Goal: Task Accomplishment & Management: Use online tool/utility

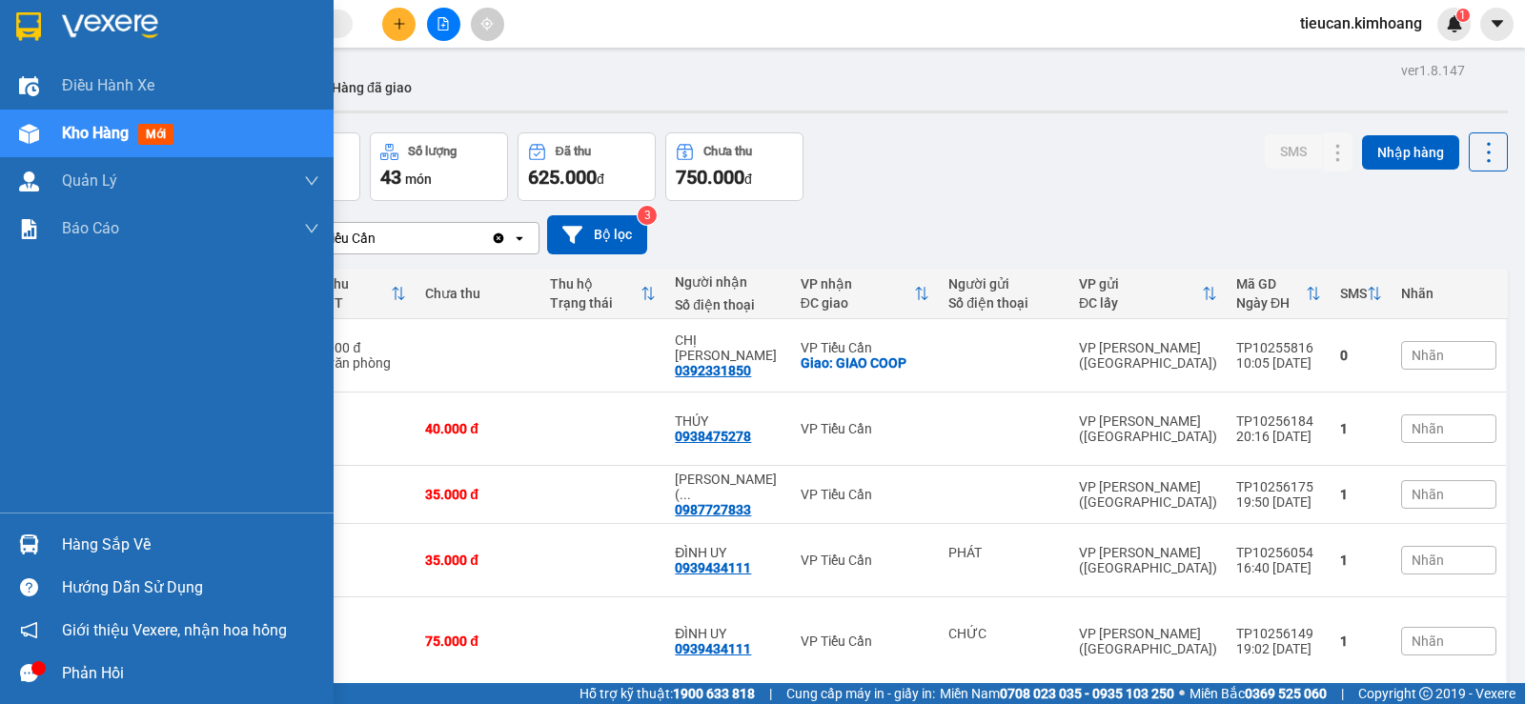
click at [100, 531] on div "Hàng sắp về" at bounding box center [190, 545] width 257 height 29
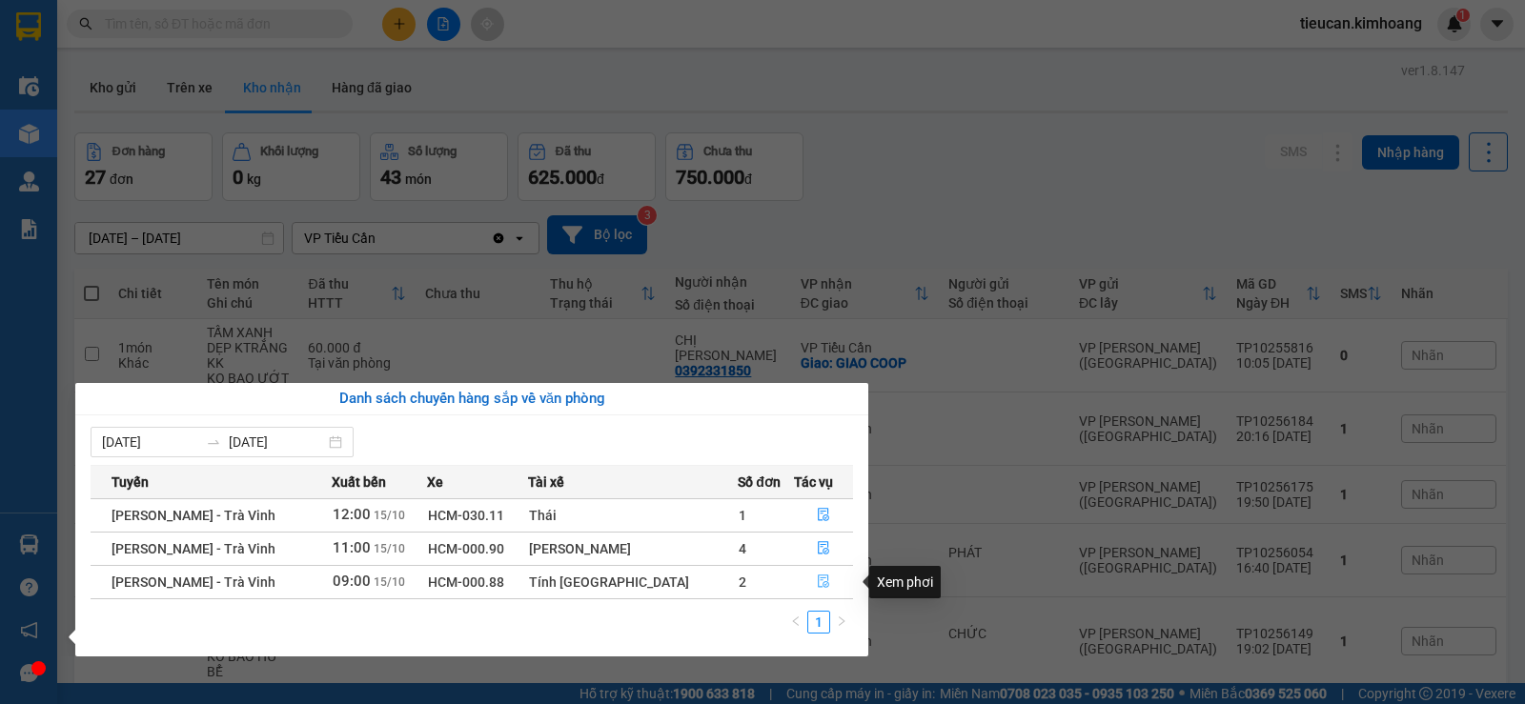
click at [805, 587] on button "button" at bounding box center [823, 582] width 57 height 30
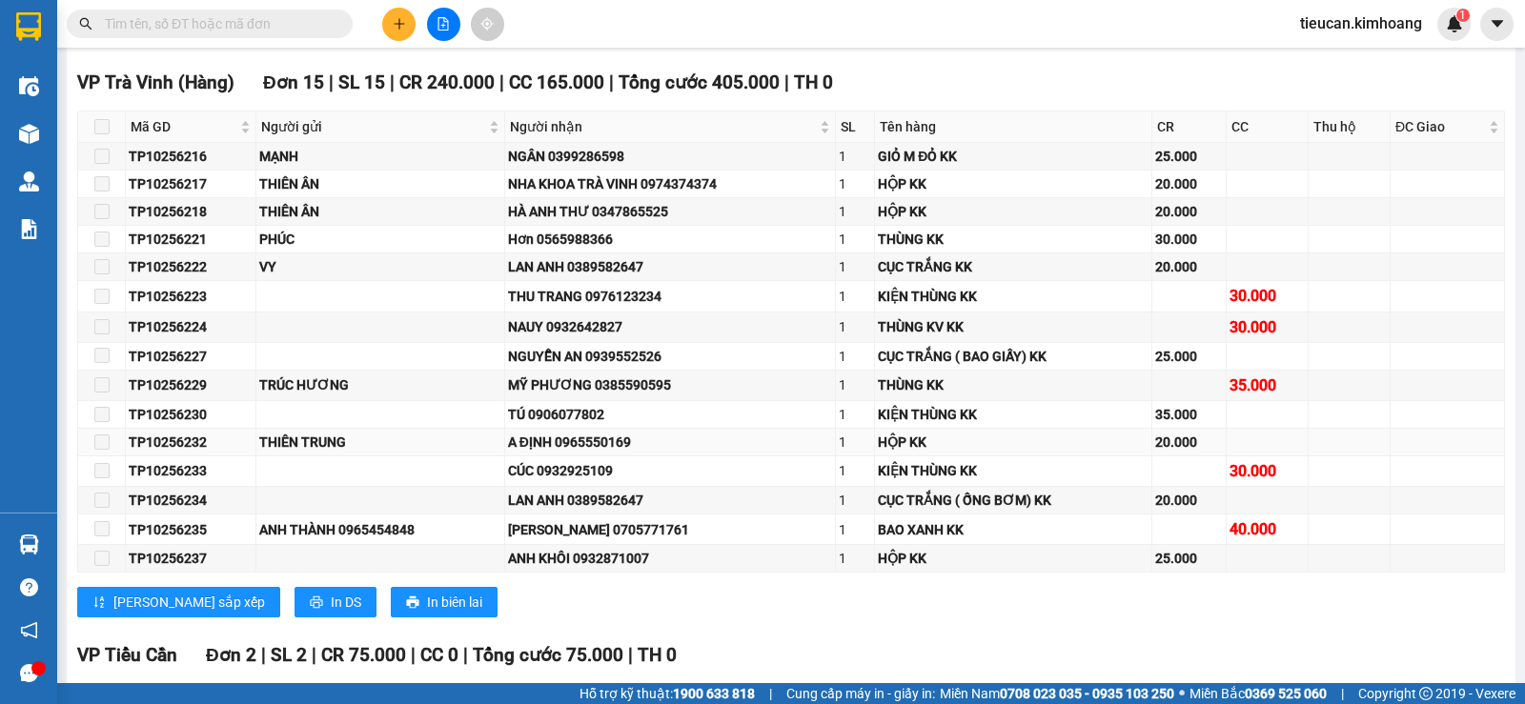
scroll to position [854, 0]
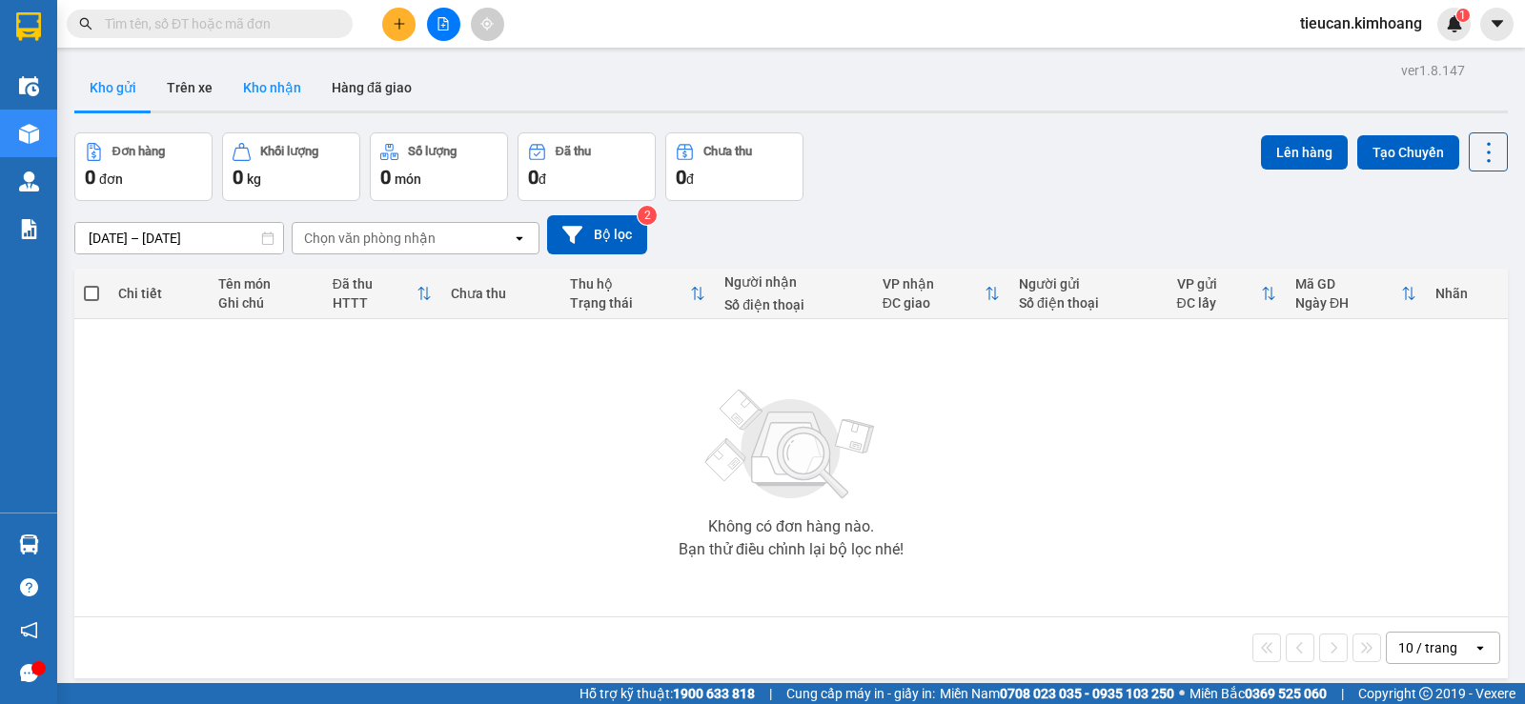
click at [282, 84] on button "Kho nhận" at bounding box center [272, 88] width 89 height 46
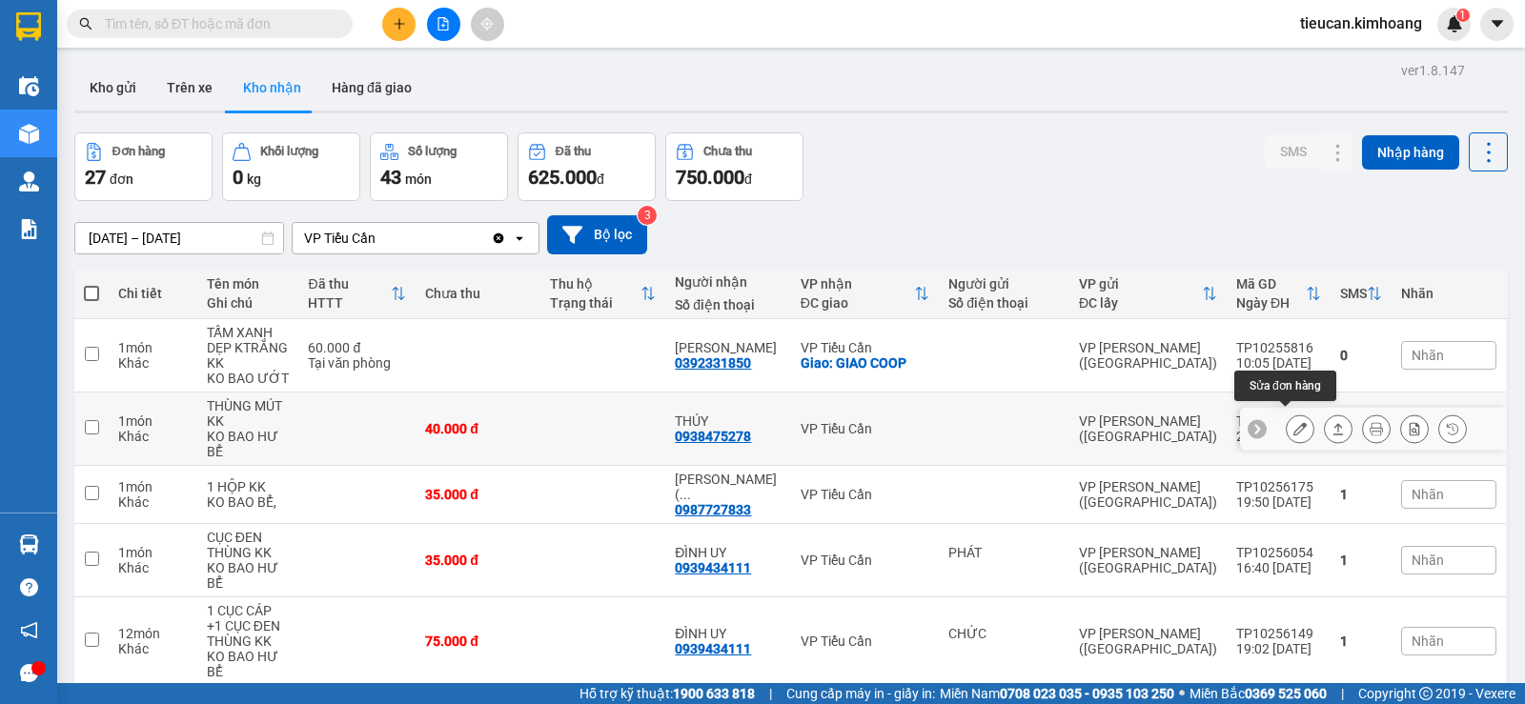
click at [1293, 424] on icon at bounding box center [1299, 428] width 13 height 13
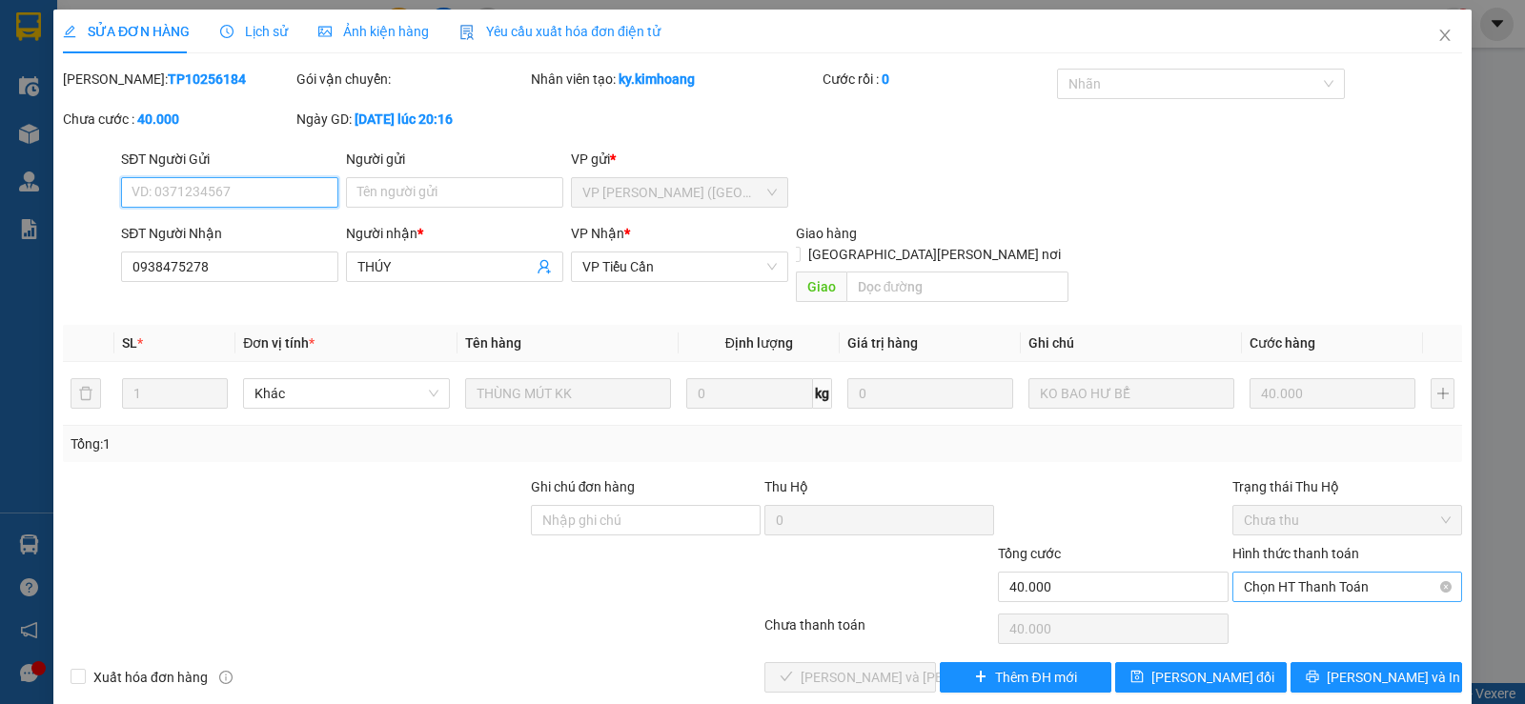
click at [1297, 573] on span "Chọn HT Thanh Toán" at bounding box center [1346, 587] width 207 height 29
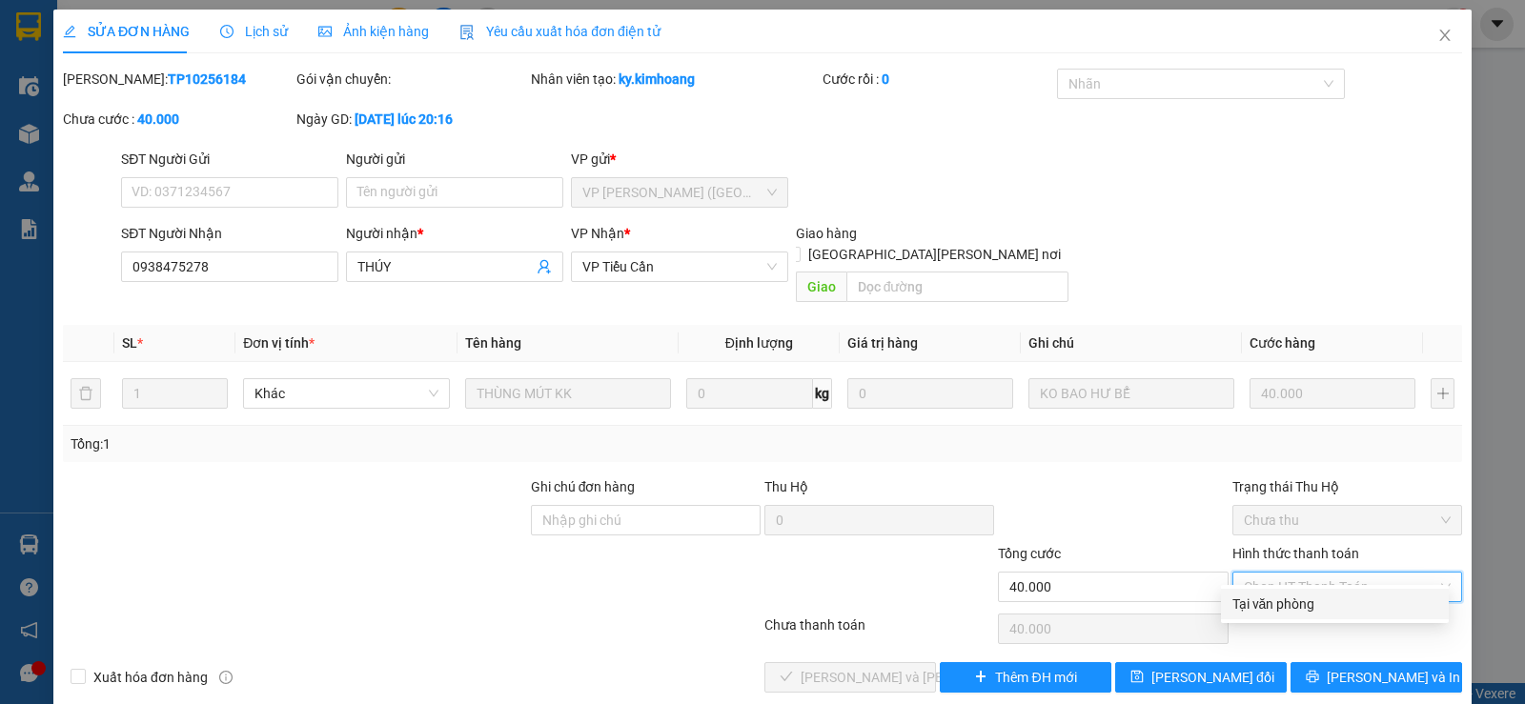
click at [1269, 596] on div "Tại văn phòng" at bounding box center [1334, 604] width 205 height 21
type input "0"
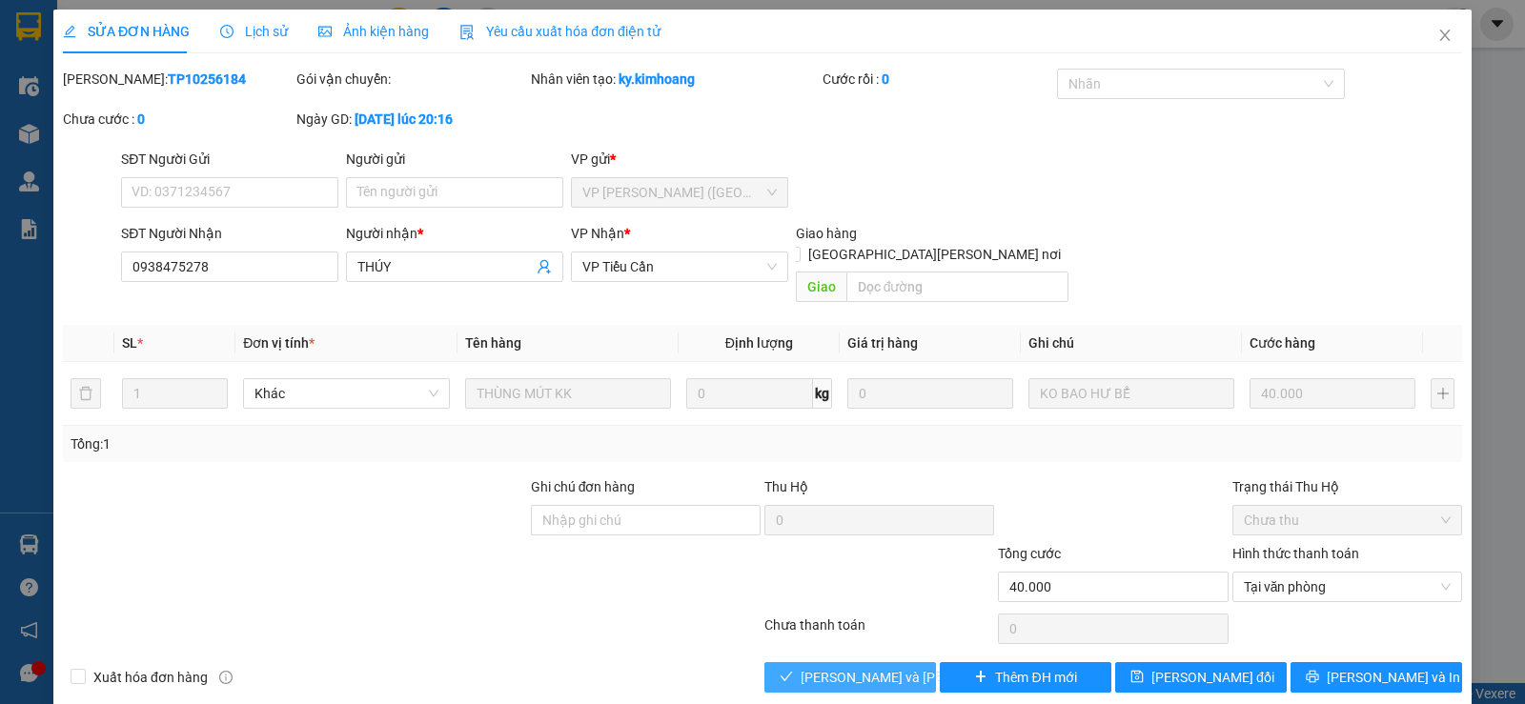
click at [862, 667] on span "[PERSON_NAME] và [PERSON_NAME] hàng" at bounding box center [928, 677] width 257 height 21
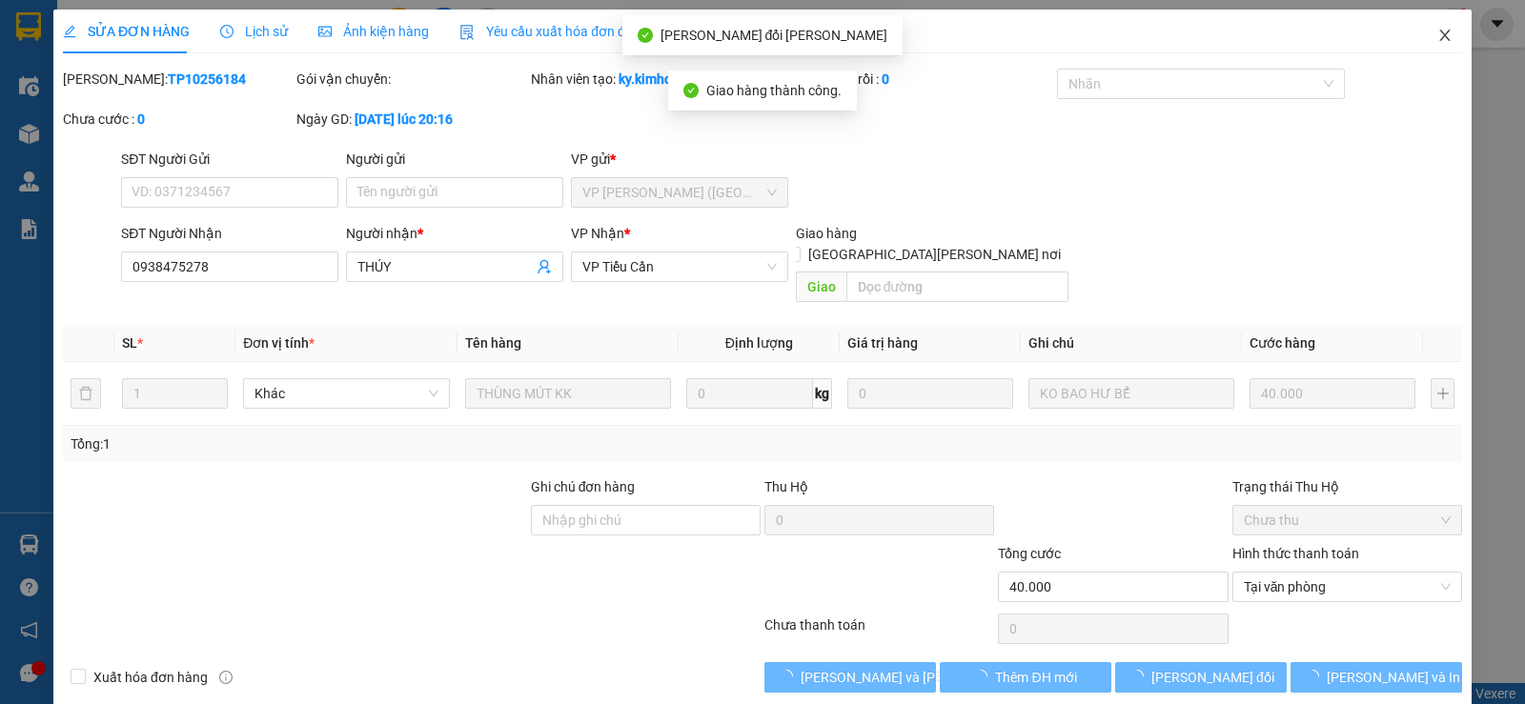
click at [1438, 30] on icon "close" at bounding box center [1444, 35] width 15 height 15
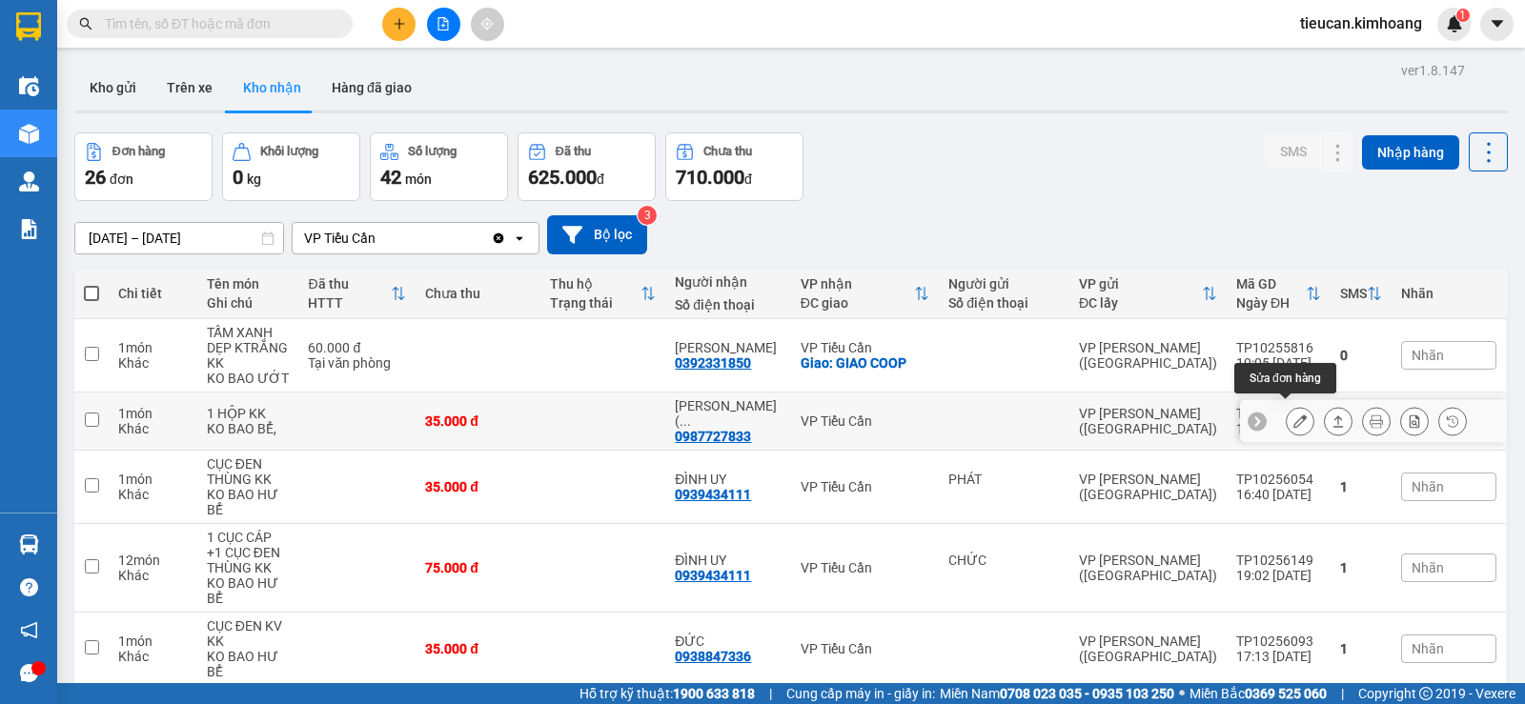
click at [1293, 415] on icon at bounding box center [1299, 420] width 13 height 13
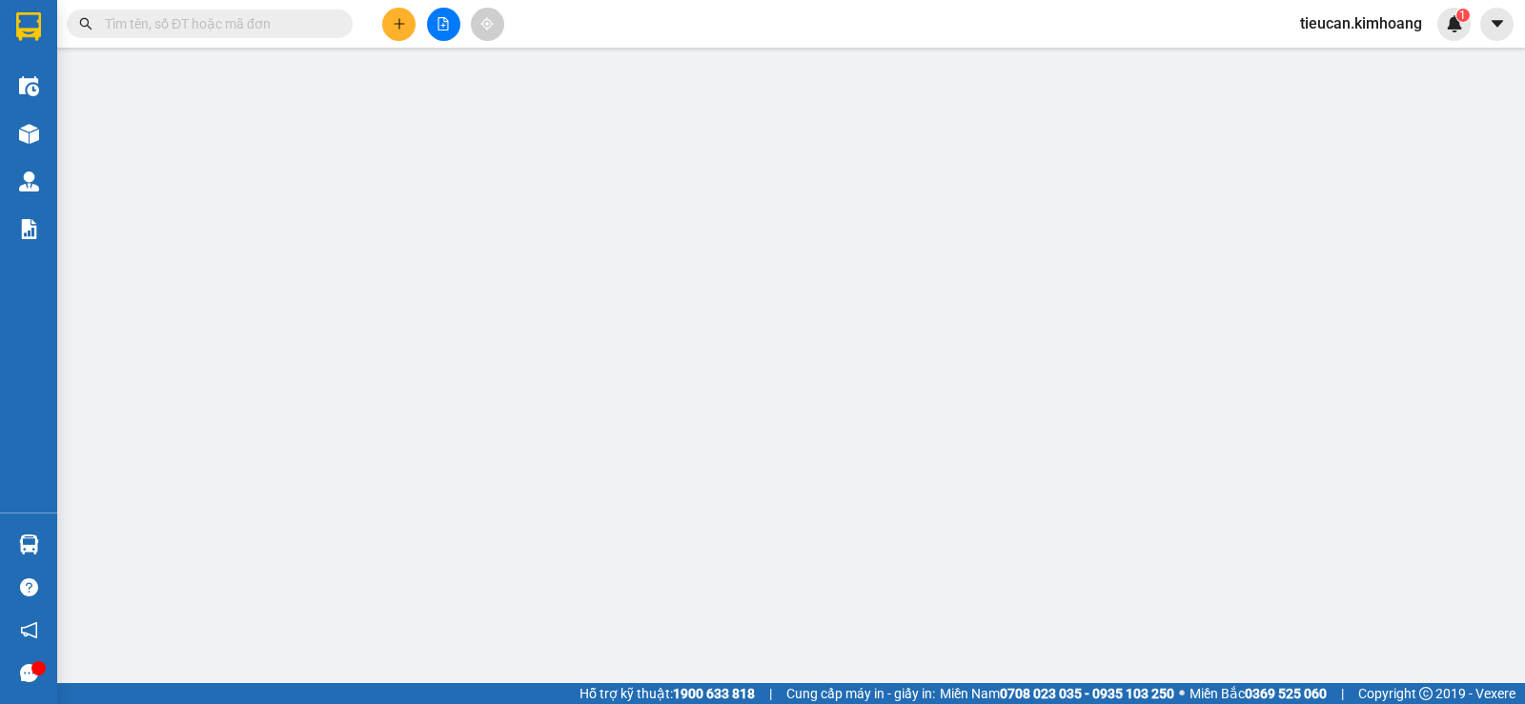
type input "0987727833"
type input "[PERSON_NAME] ( [PERSON_NAME])"
type input "35.000"
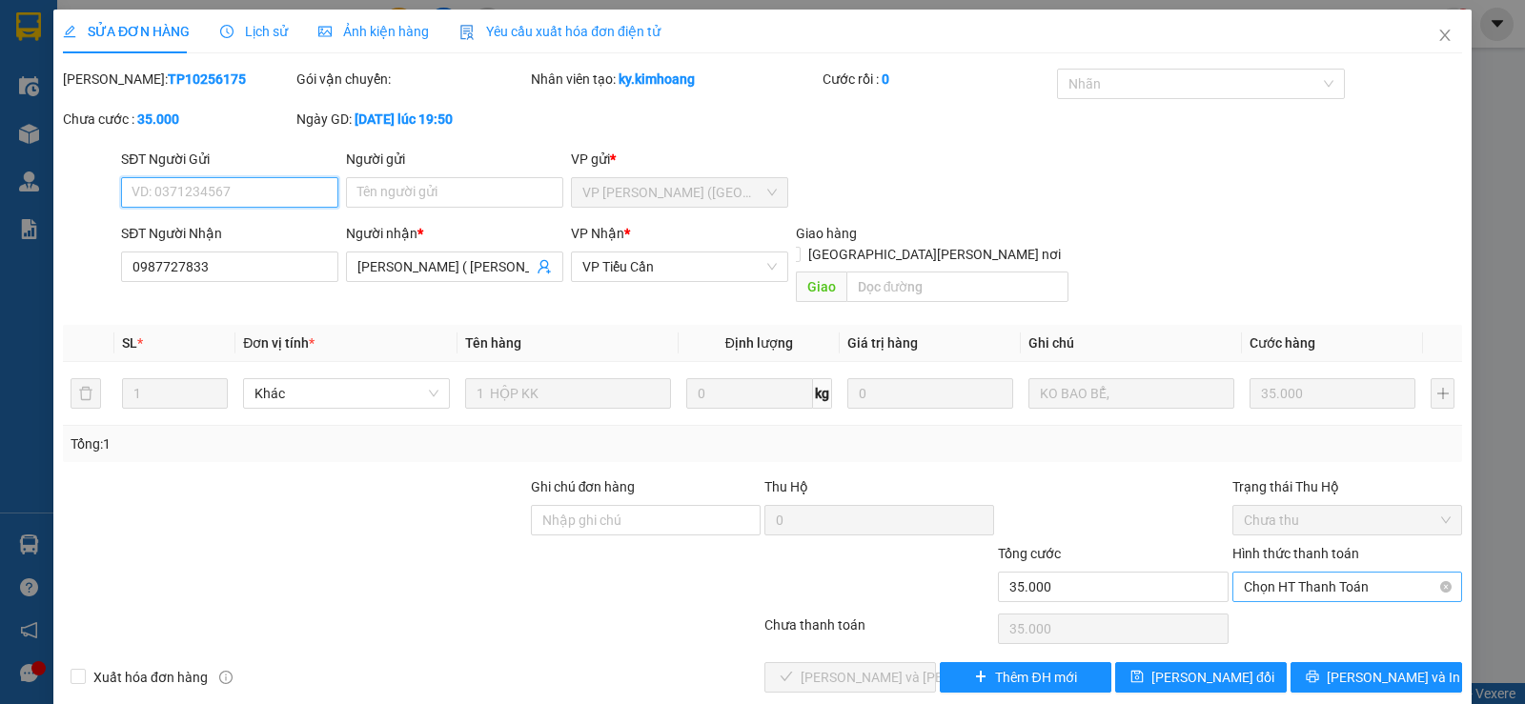
click at [1283, 573] on span "Chọn HT Thanh Toán" at bounding box center [1346, 587] width 207 height 29
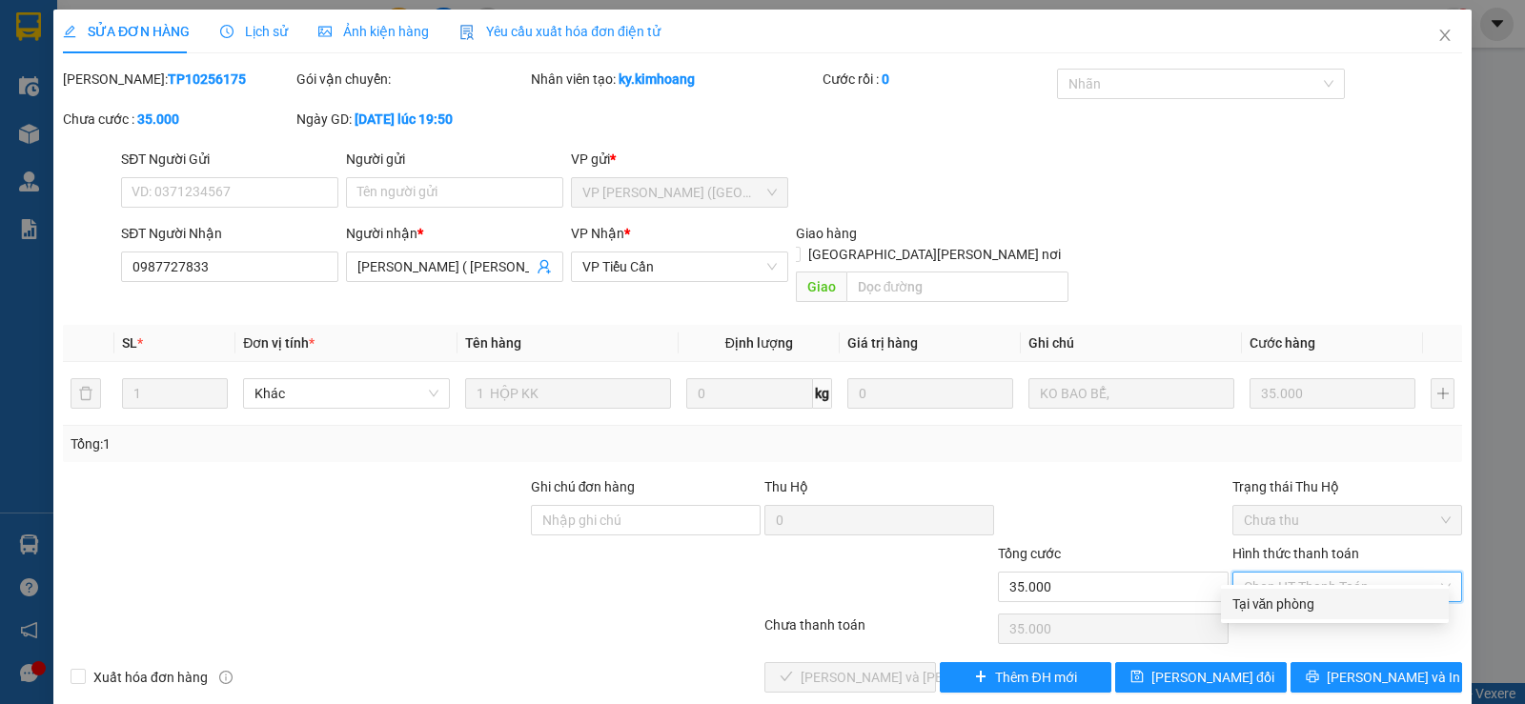
click at [1275, 599] on div "Tại văn phòng" at bounding box center [1334, 604] width 205 height 21
type input "0"
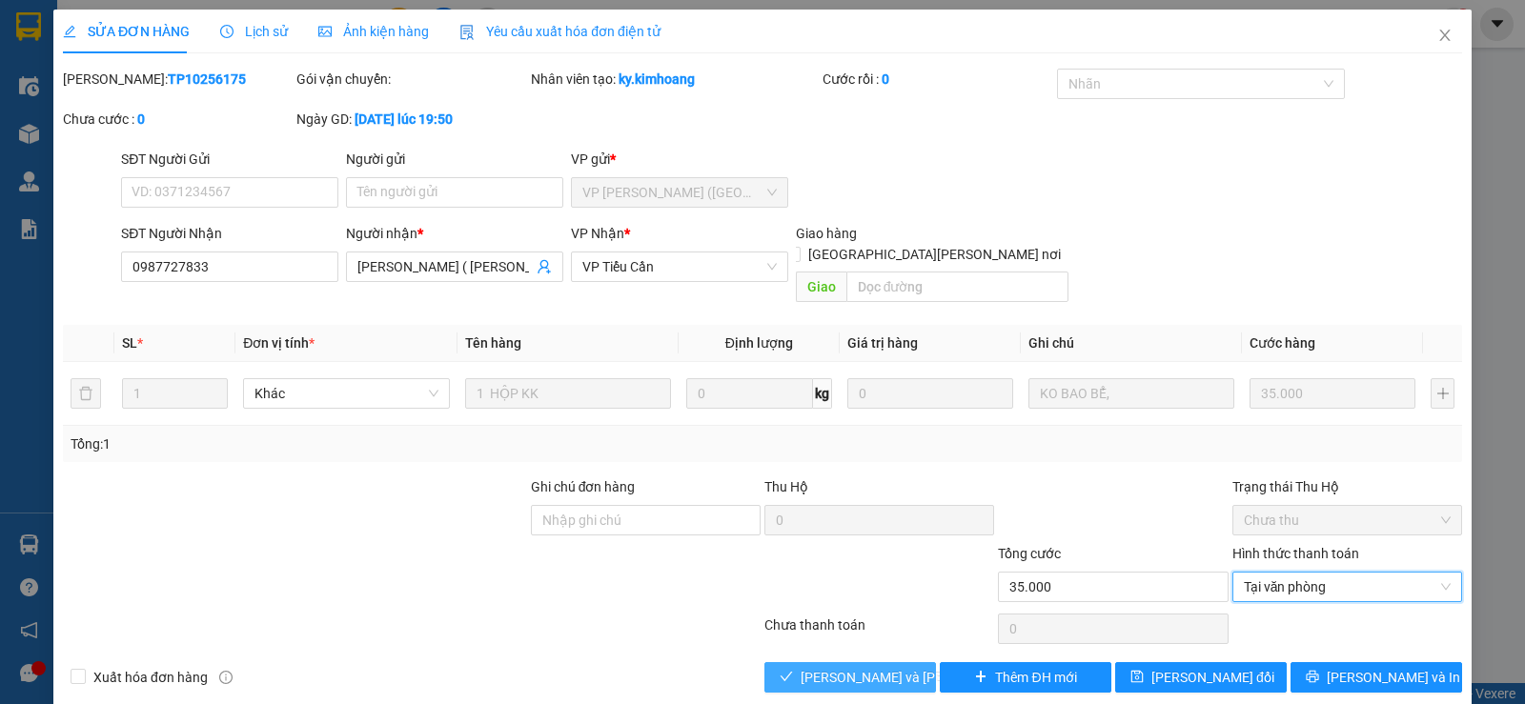
click at [860, 667] on span "[PERSON_NAME] và [PERSON_NAME] hàng" at bounding box center [928, 677] width 257 height 21
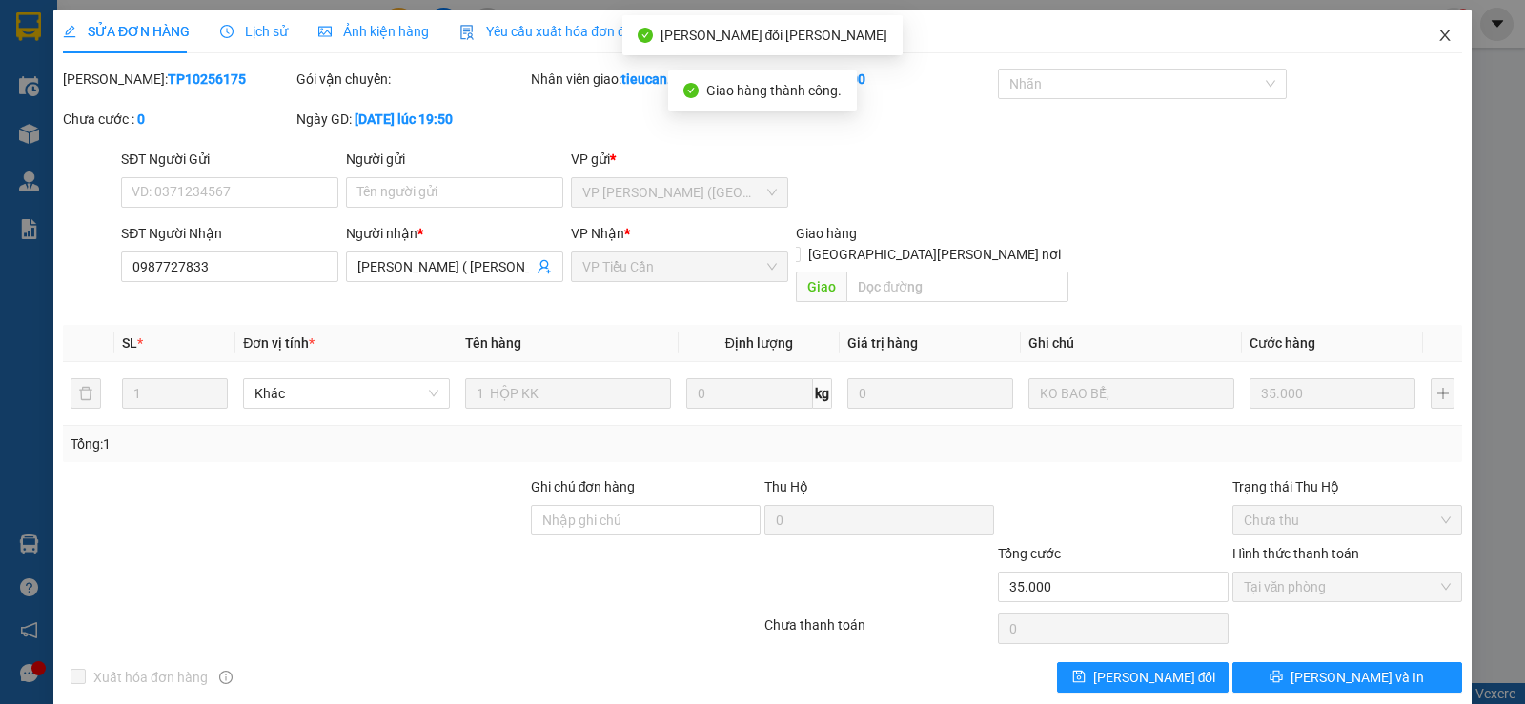
click at [1439, 33] on icon "close" at bounding box center [1444, 35] width 10 height 11
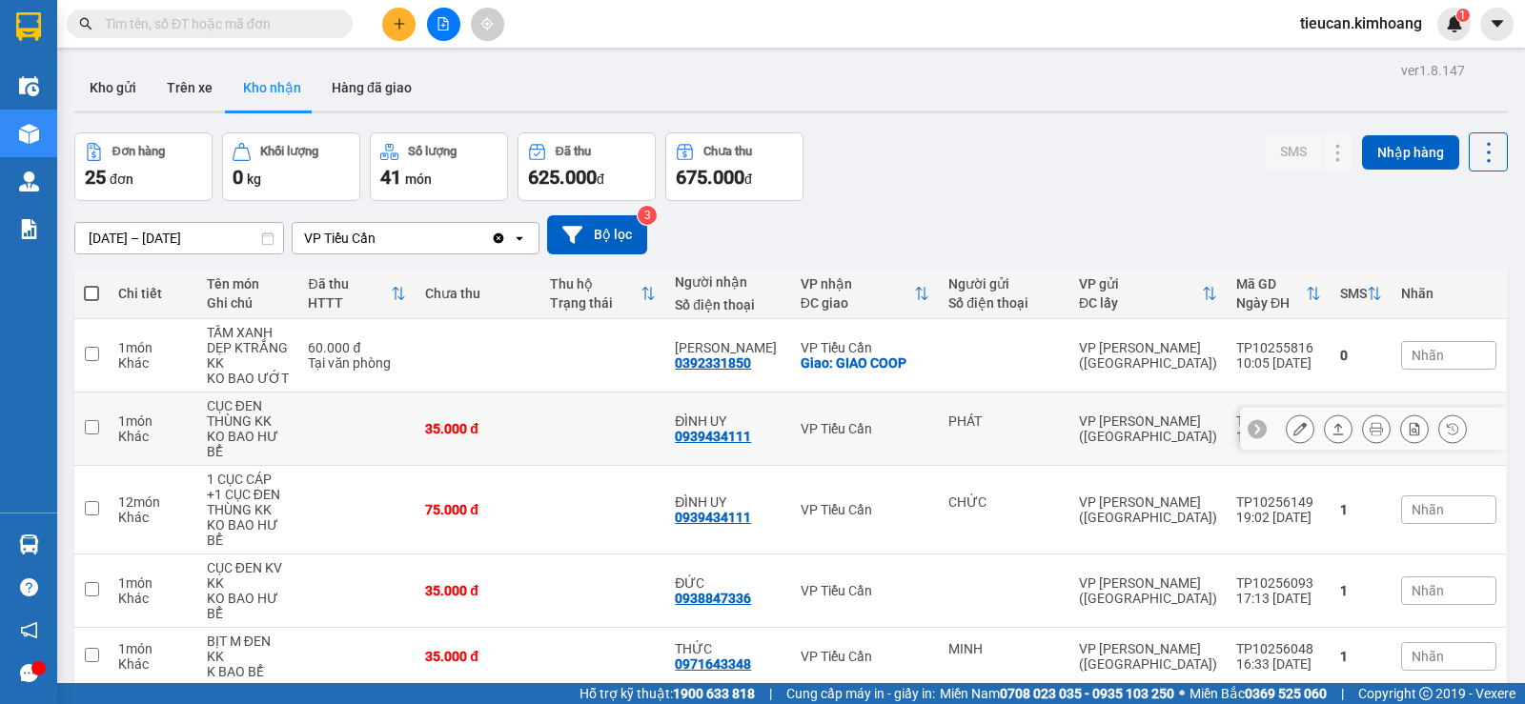
scroll to position [191, 0]
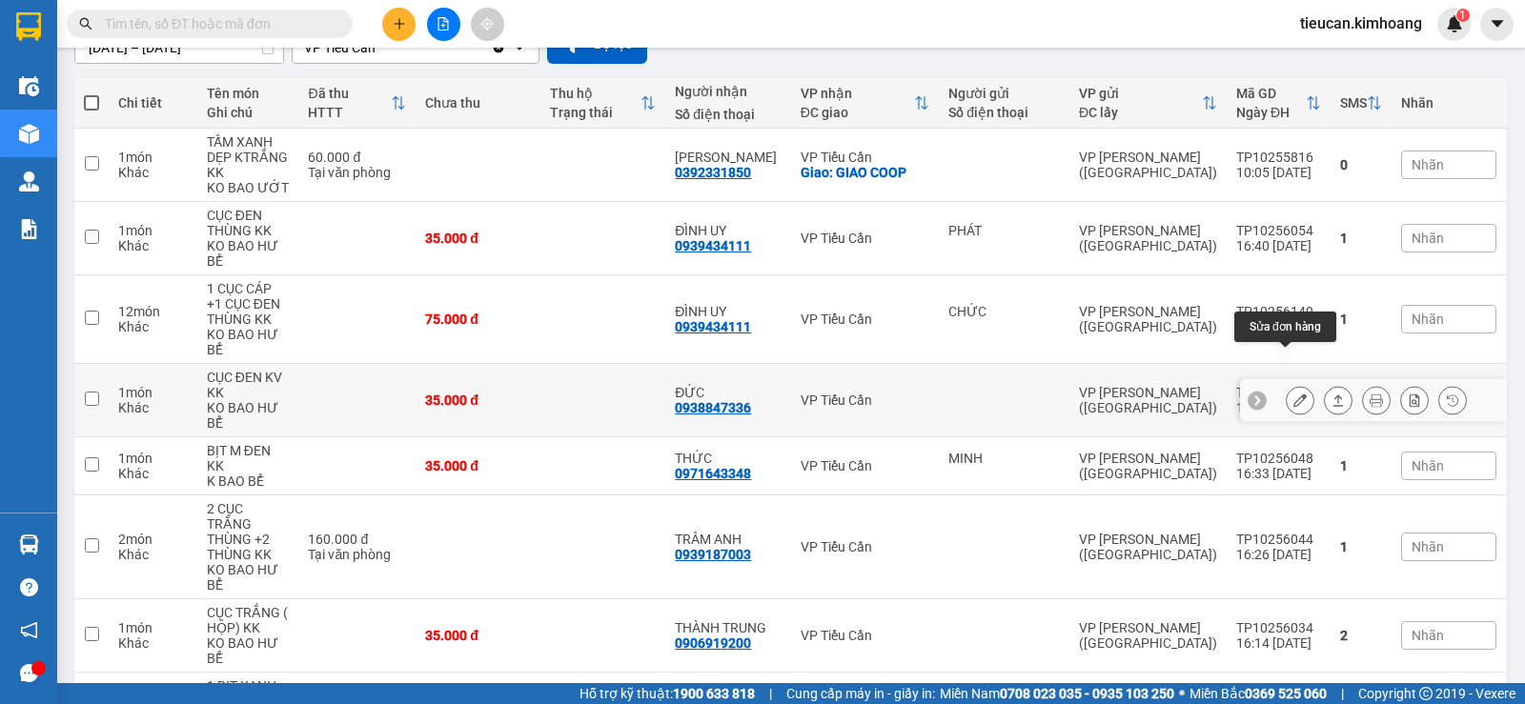
click at [1293, 394] on icon at bounding box center [1299, 400] width 13 height 13
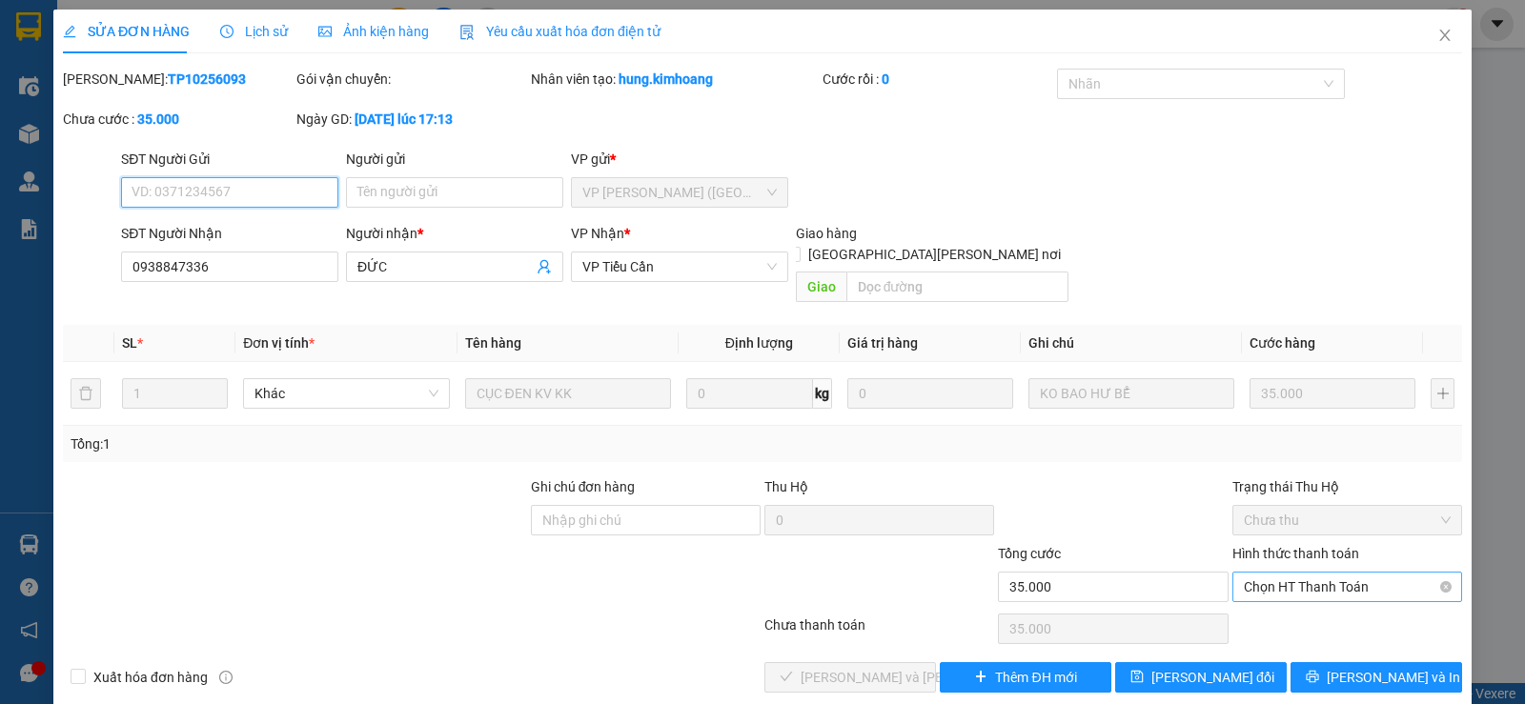
click at [1286, 573] on span "Chọn HT Thanh Toán" at bounding box center [1346, 587] width 207 height 29
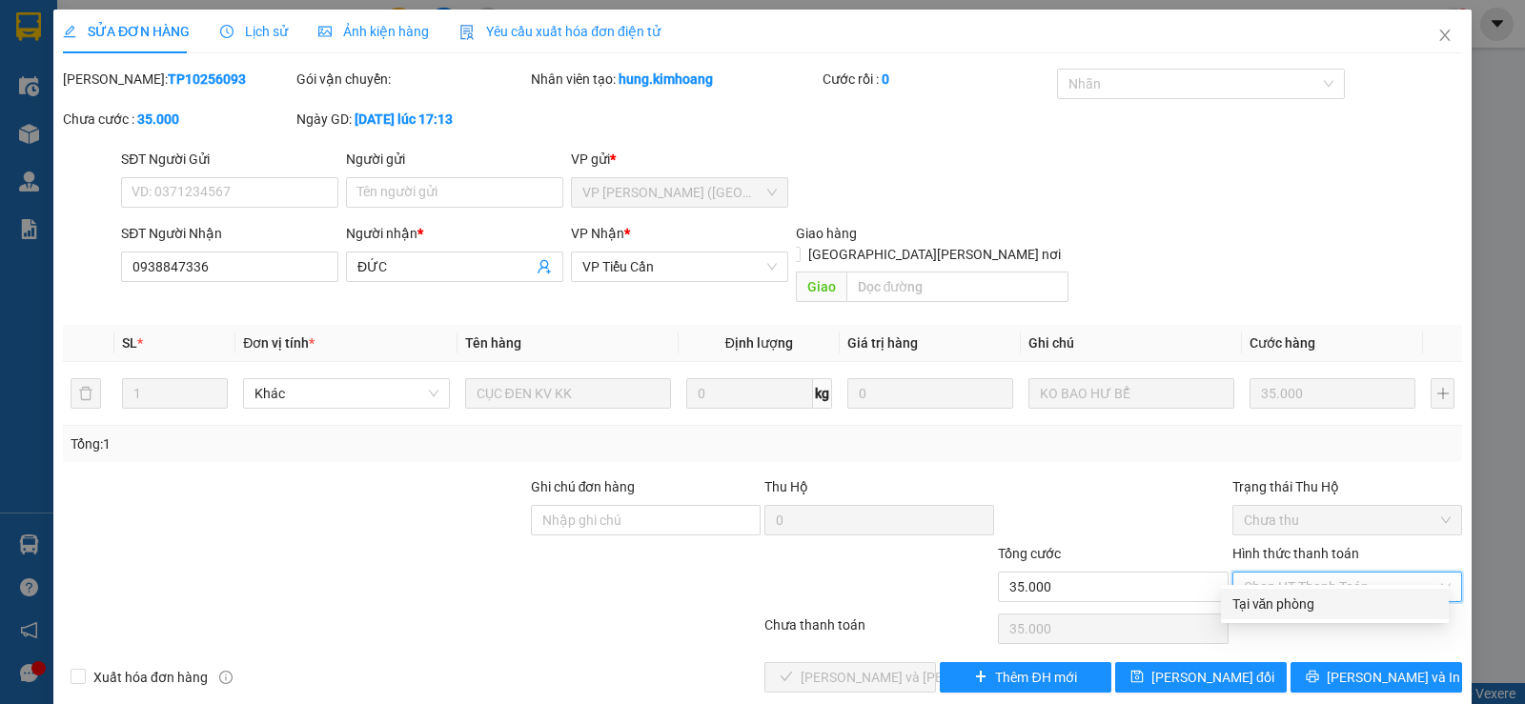
click at [1273, 601] on div "Tại văn phòng" at bounding box center [1334, 604] width 205 height 21
type input "0"
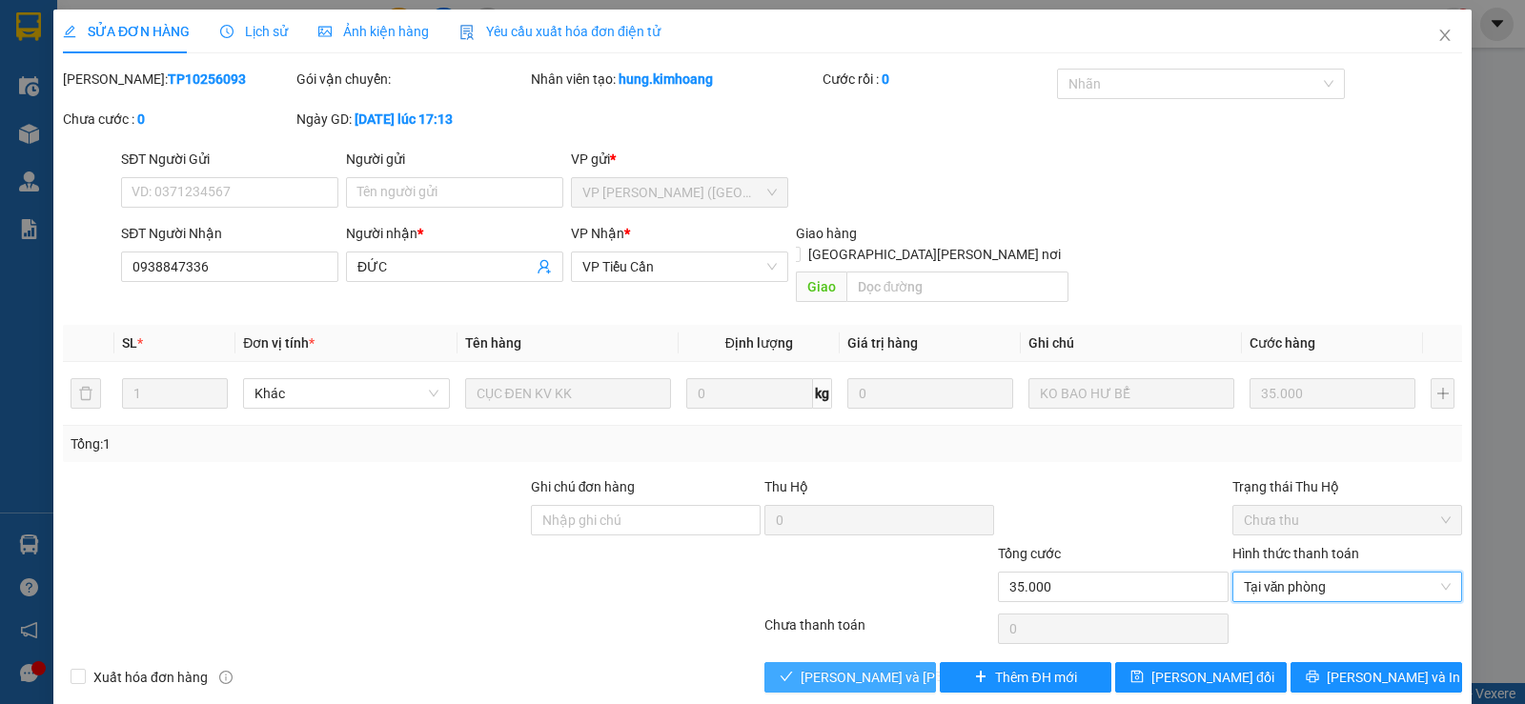
click at [871, 667] on span "[PERSON_NAME] và [PERSON_NAME] hàng" at bounding box center [928, 677] width 257 height 21
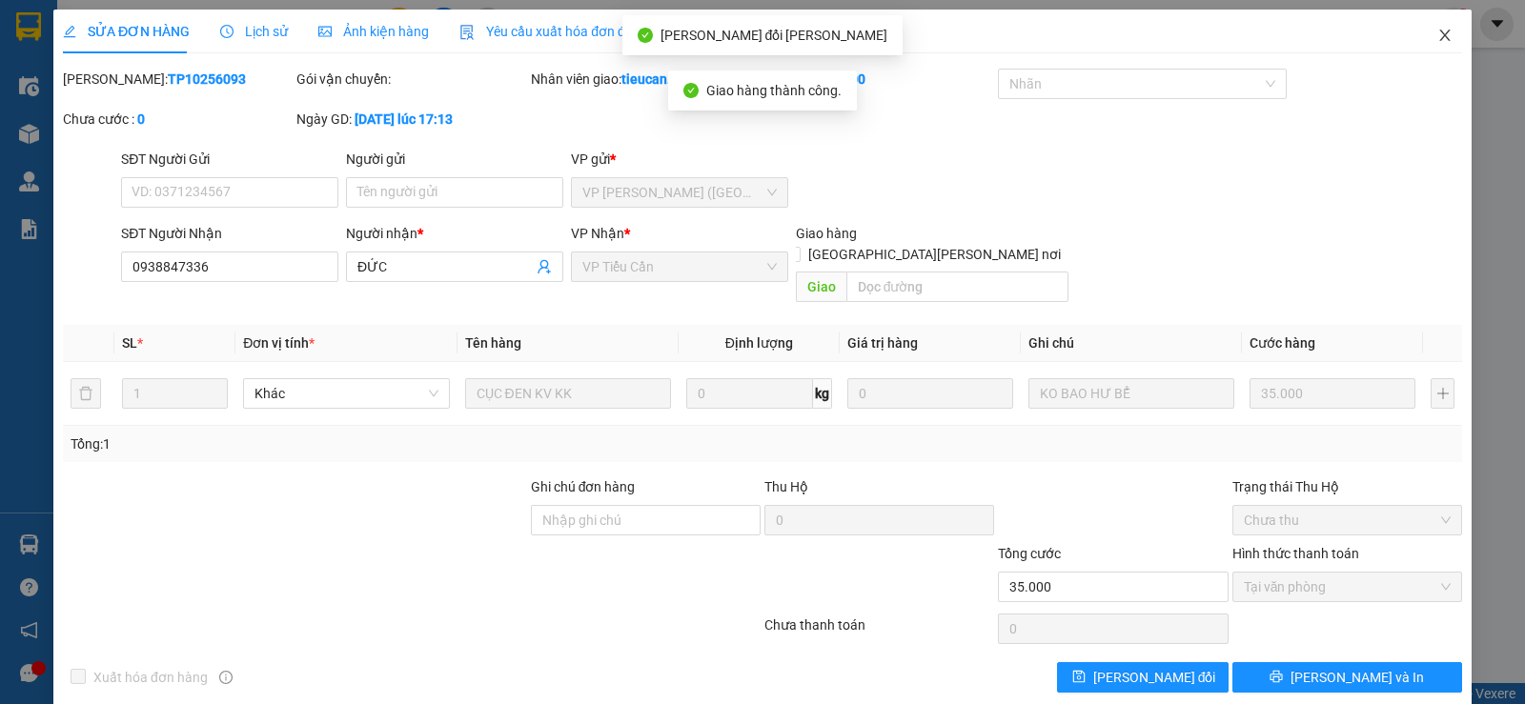
click at [1437, 37] on icon "close" at bounding box center [1444, 35] width 15 height 15
click at [1423, 37] on div "tieucan.kimhoang 1" at bounding box center [1377, 24] width 186 height 33
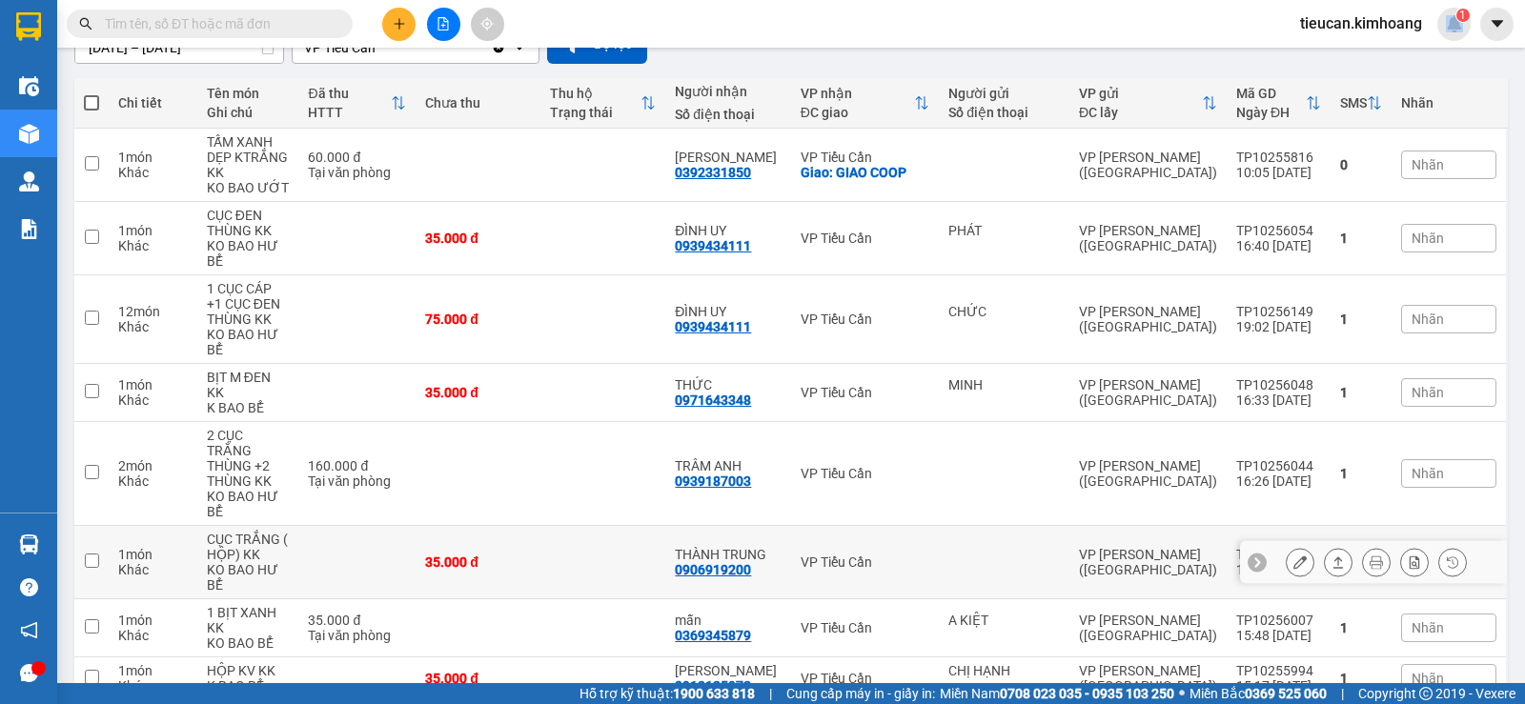
scroll to position [286, 0]
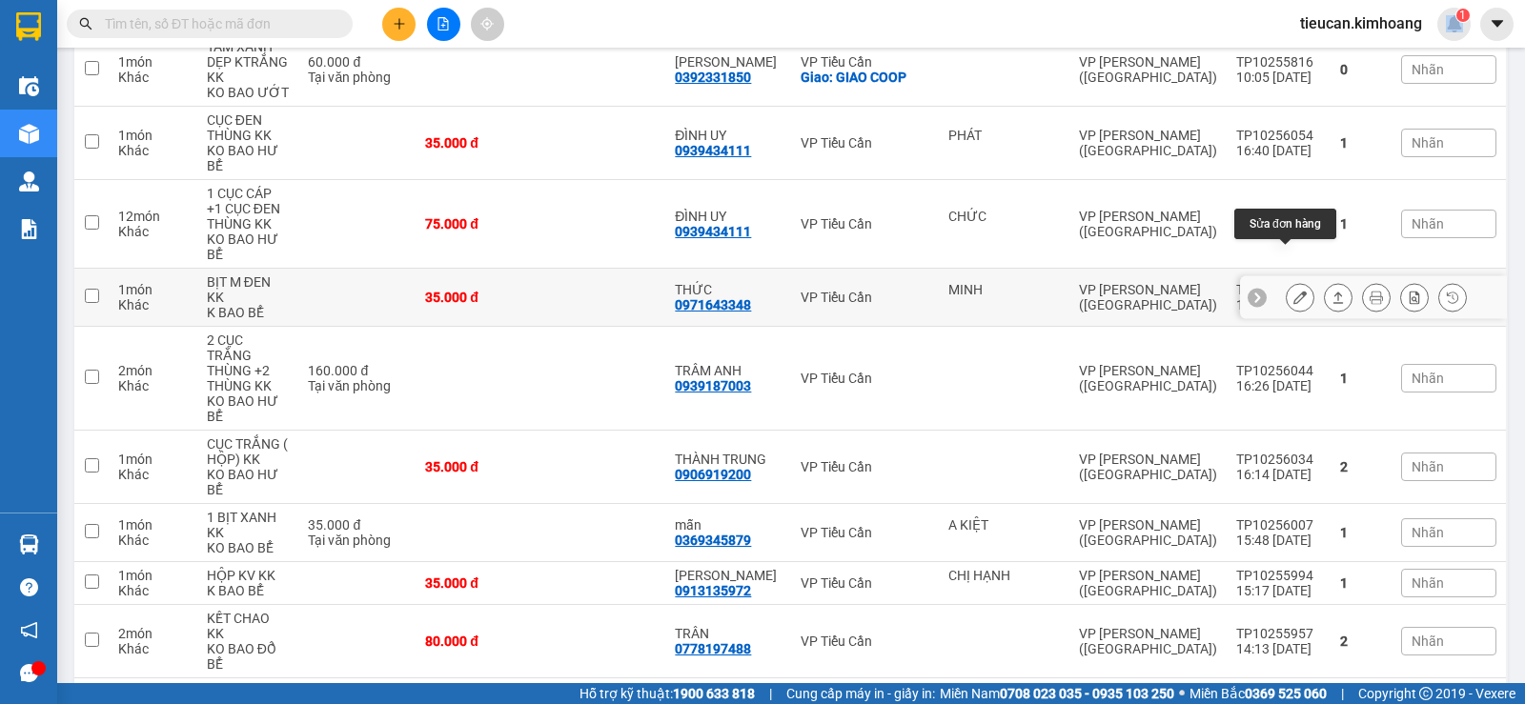
click at [1293, 291] on icon at bounding box center [1299, 297] width 13 height 13
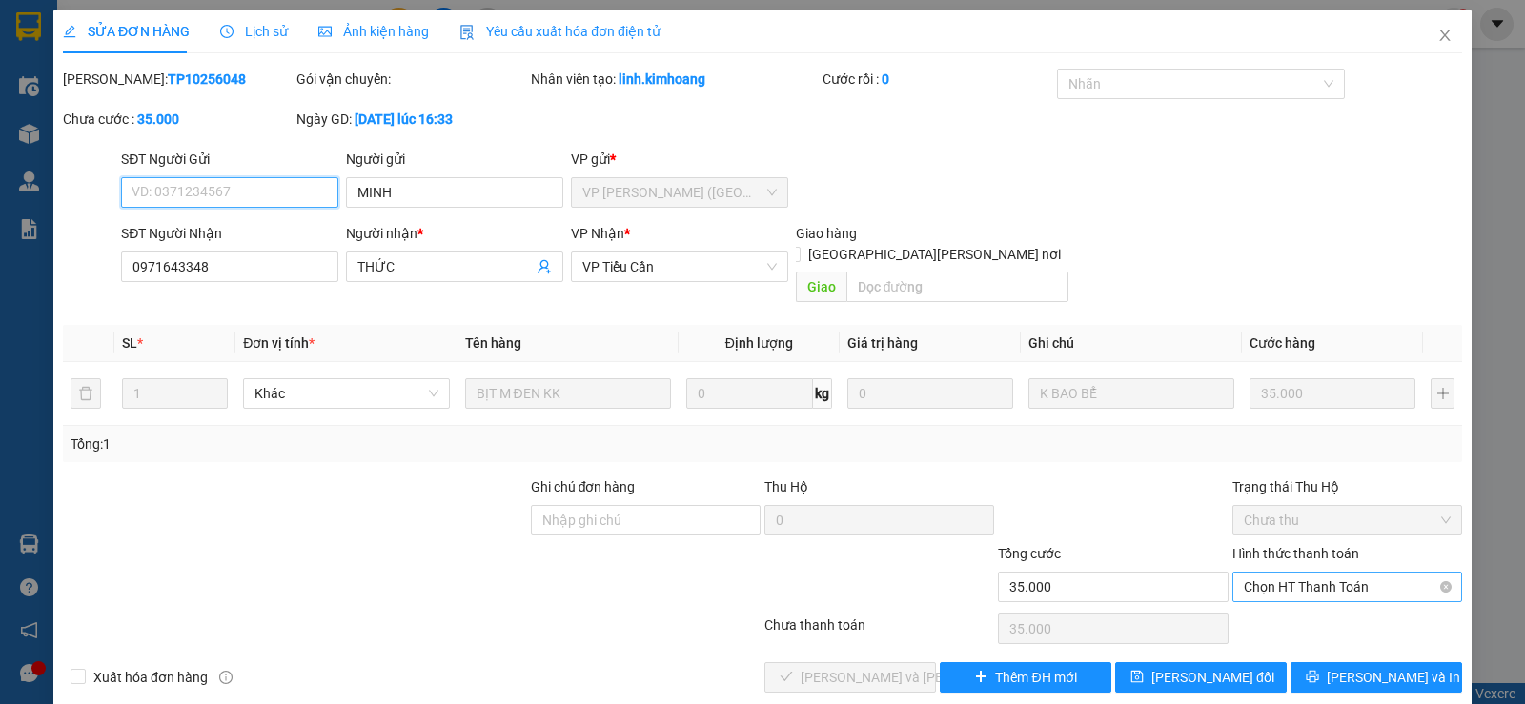
click at [1281, 573] on span "Chọn HT Thanh Toán" at bounding box center [1346, 587] width 207 height 29
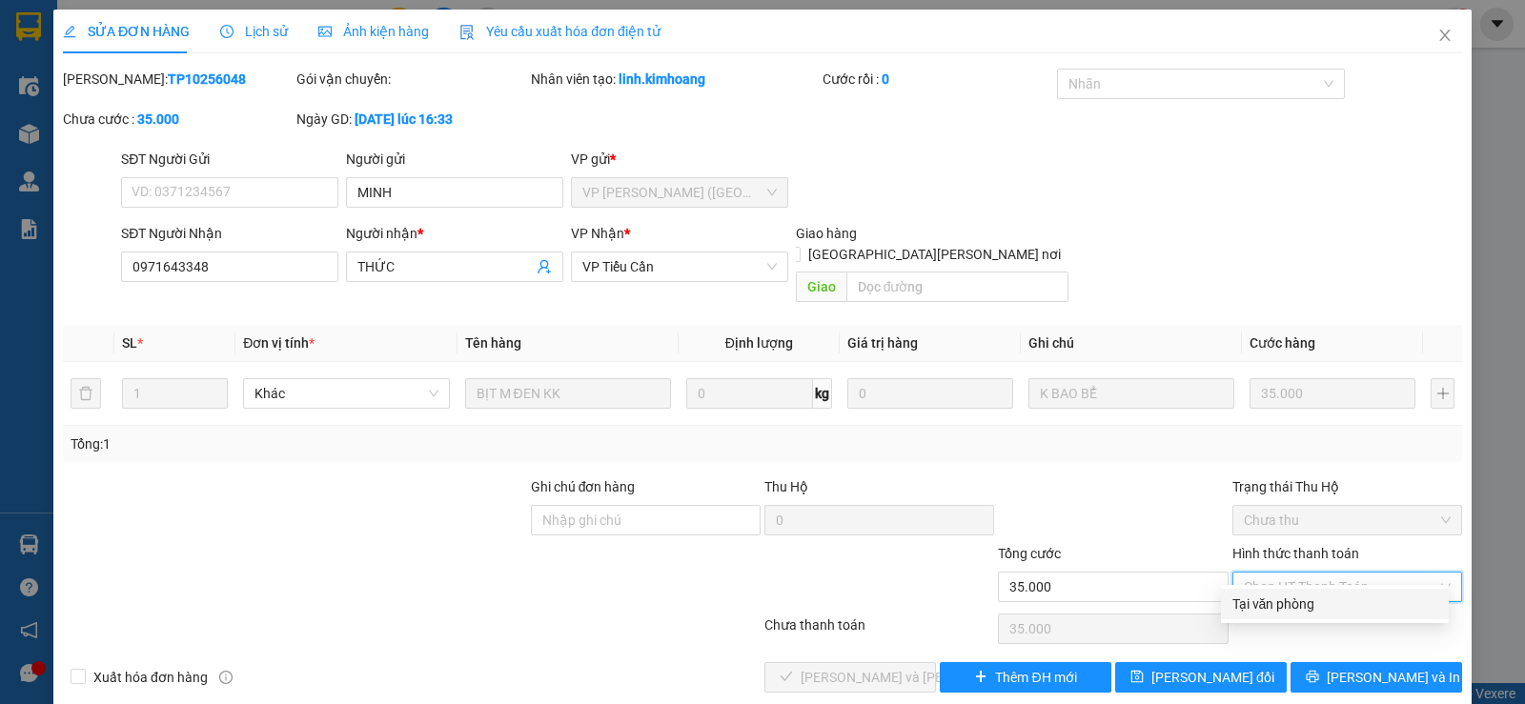
drag, startPoint x: 1262, startPoint y: 596, endPoint x: 1023, endPoint y: 633, distance: 241.1
click at [1257, 597] on div "Tại văn phòng" at bounding box center [1334, 604] width 205 height 21
type input "0"
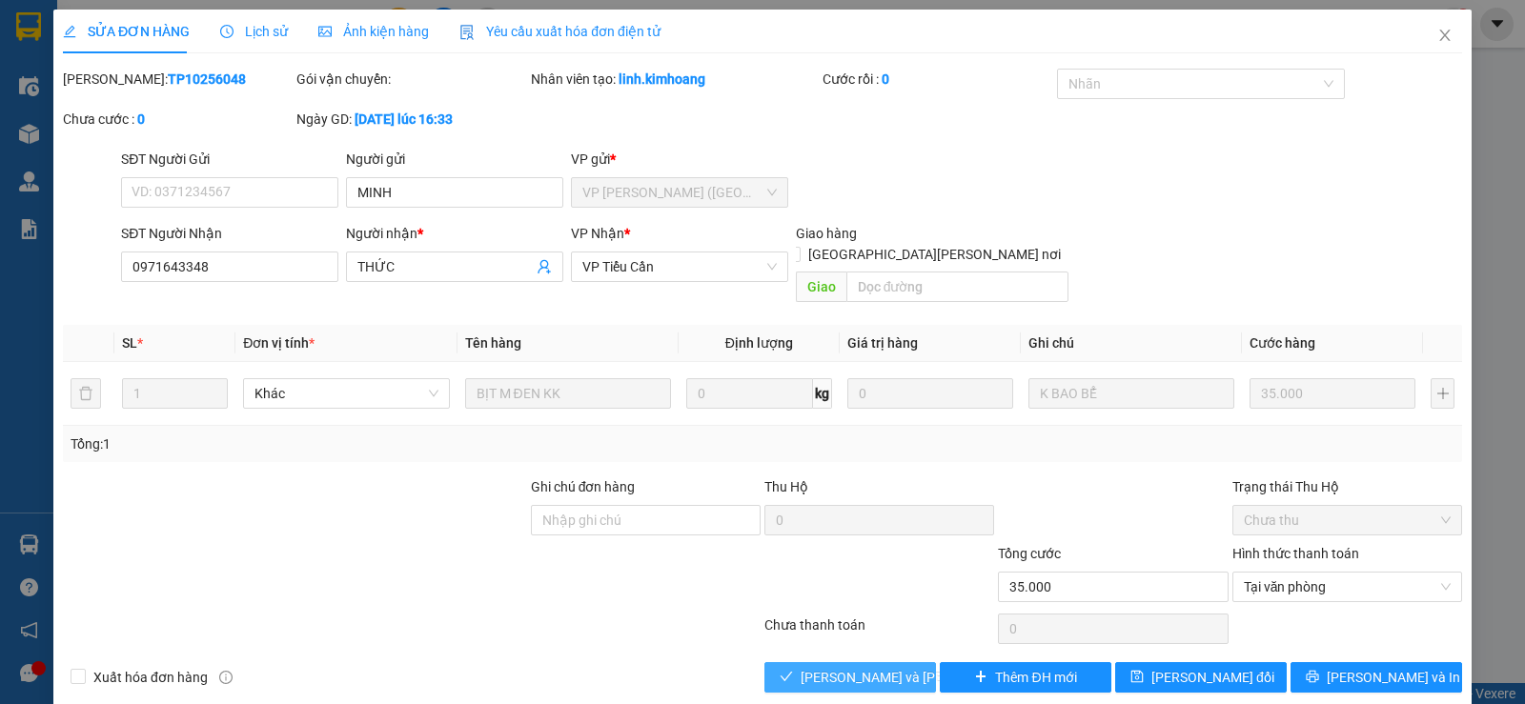
click at [857, 667] on span "[PERSON_NAME] và [PERSON_NAME] hàng" at bounding box center [928, 677] width 257 height 21
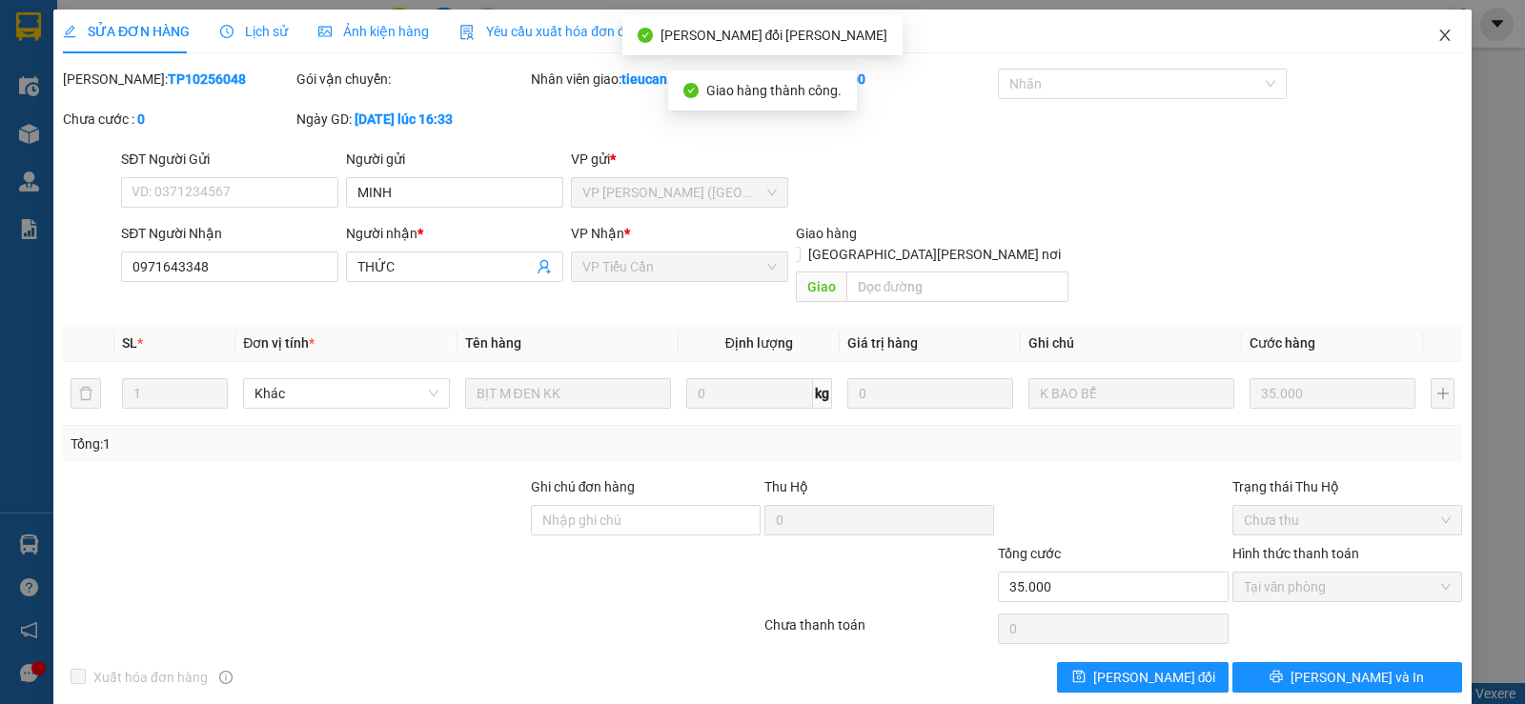
click at [1437, 33] on icon "close" at bounding box center [1444, 35] width 15 height 15
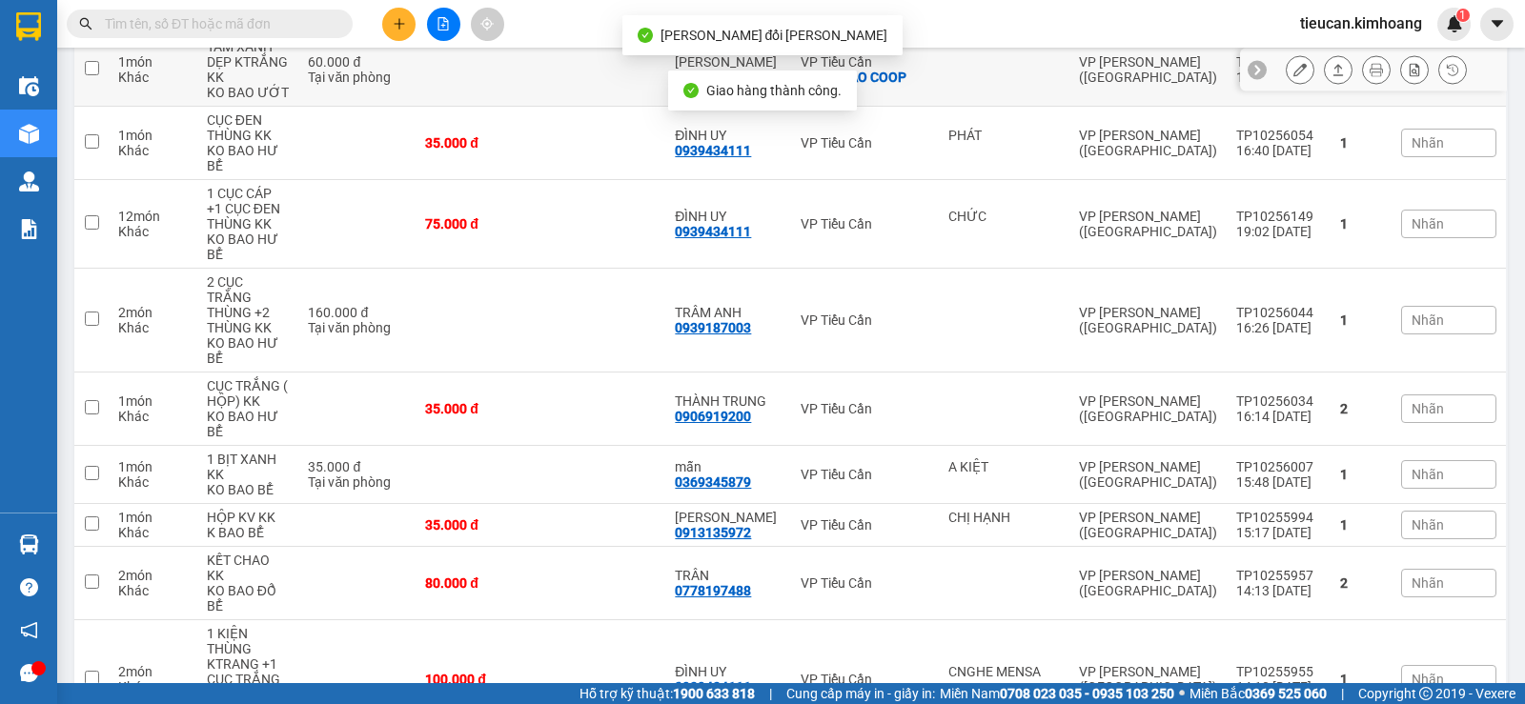
scroll to position [381, 0]
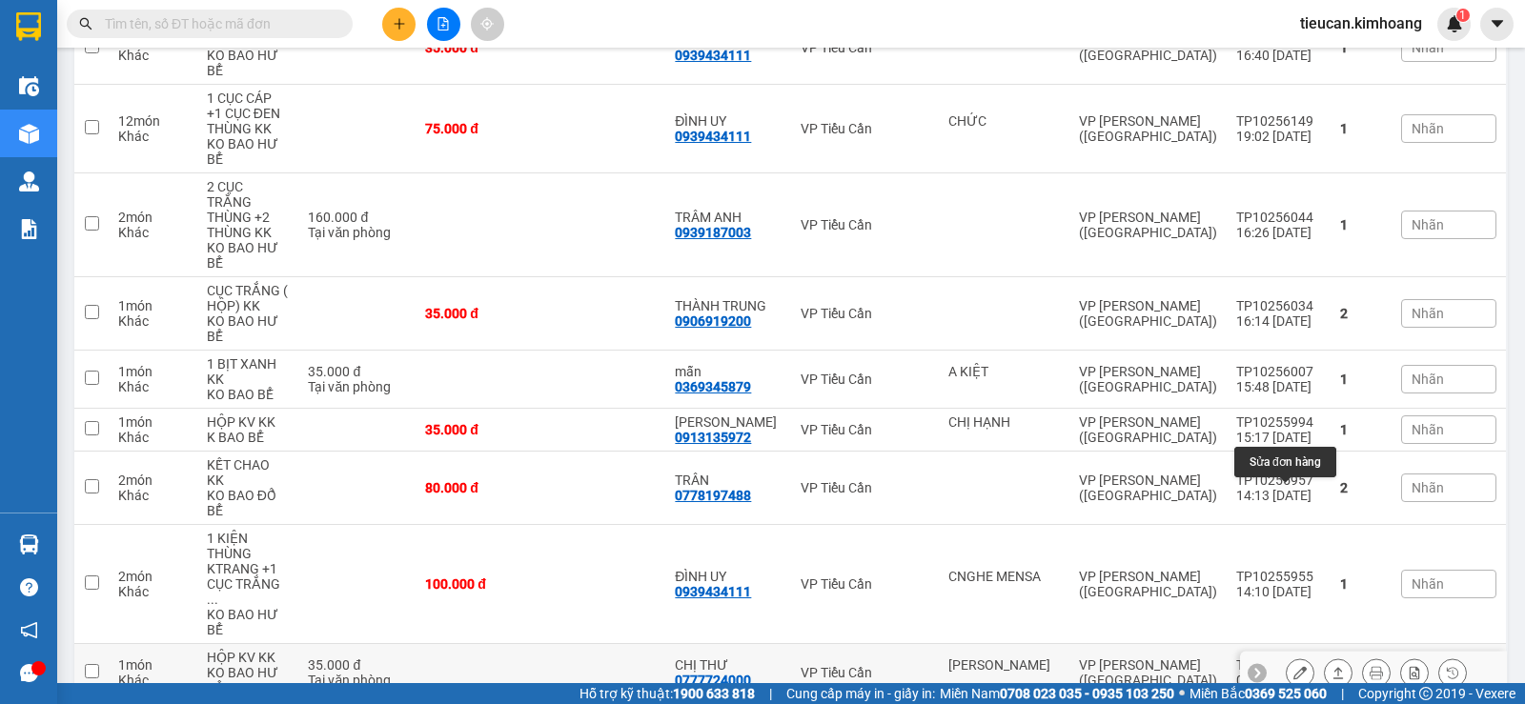
click at [1293, 666] on icon at bounding box center [1299, 672] width 13 height 13
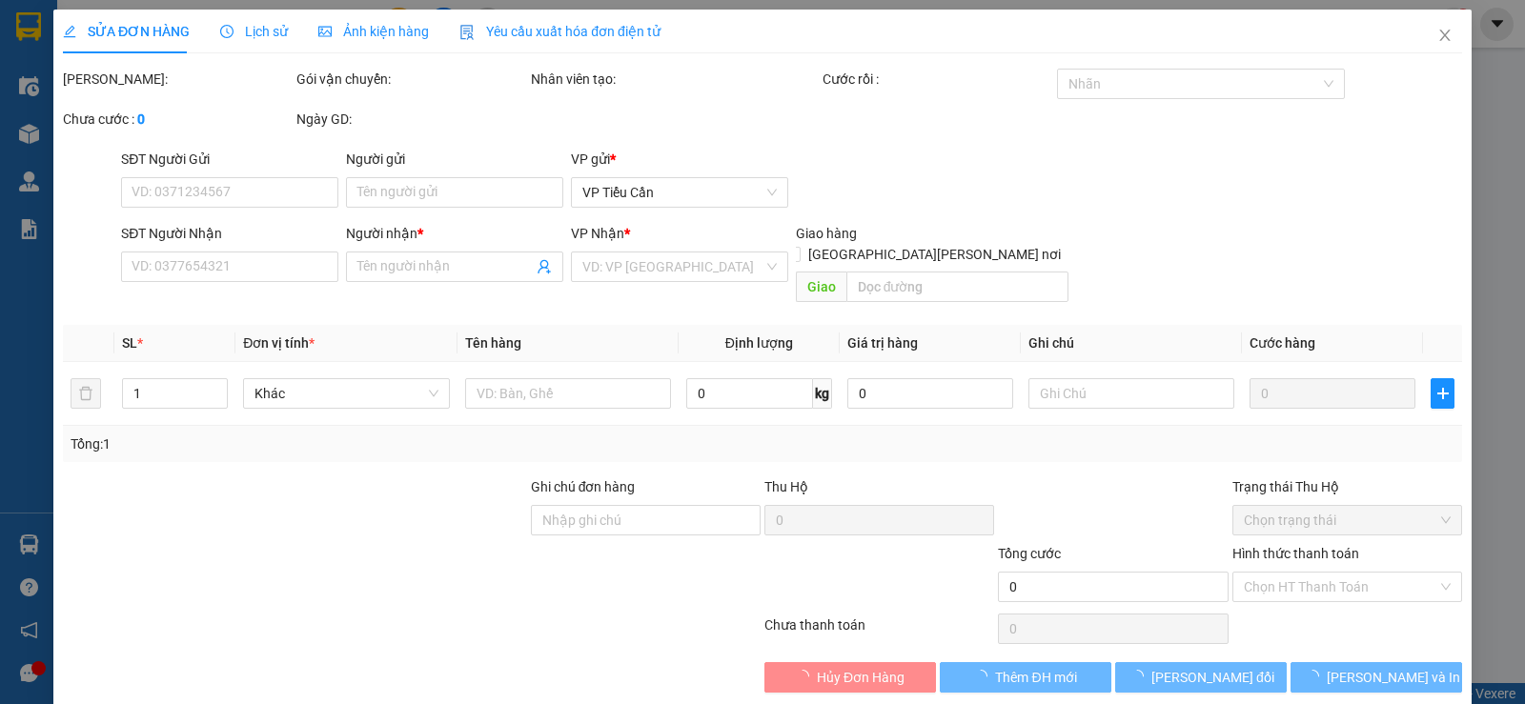
type input "[PERSON_NAME]"
type input "0777724000"
type input "CHỊ THƯ"
type input "35.000"
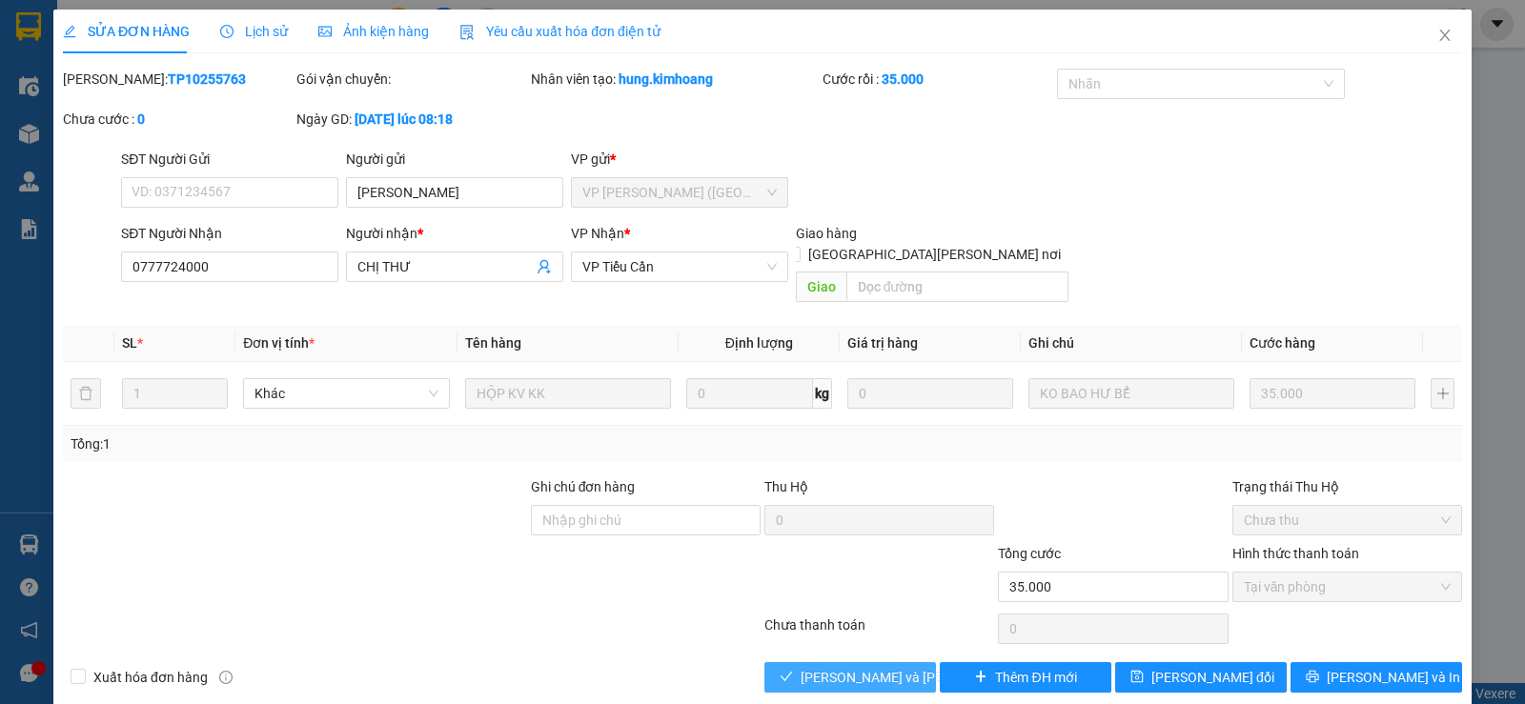
click at [899, 667] on span "[PERSON_NAME] và [PERSON_NAME] hàng" at bounding box center [928, 677] width 257 height 21
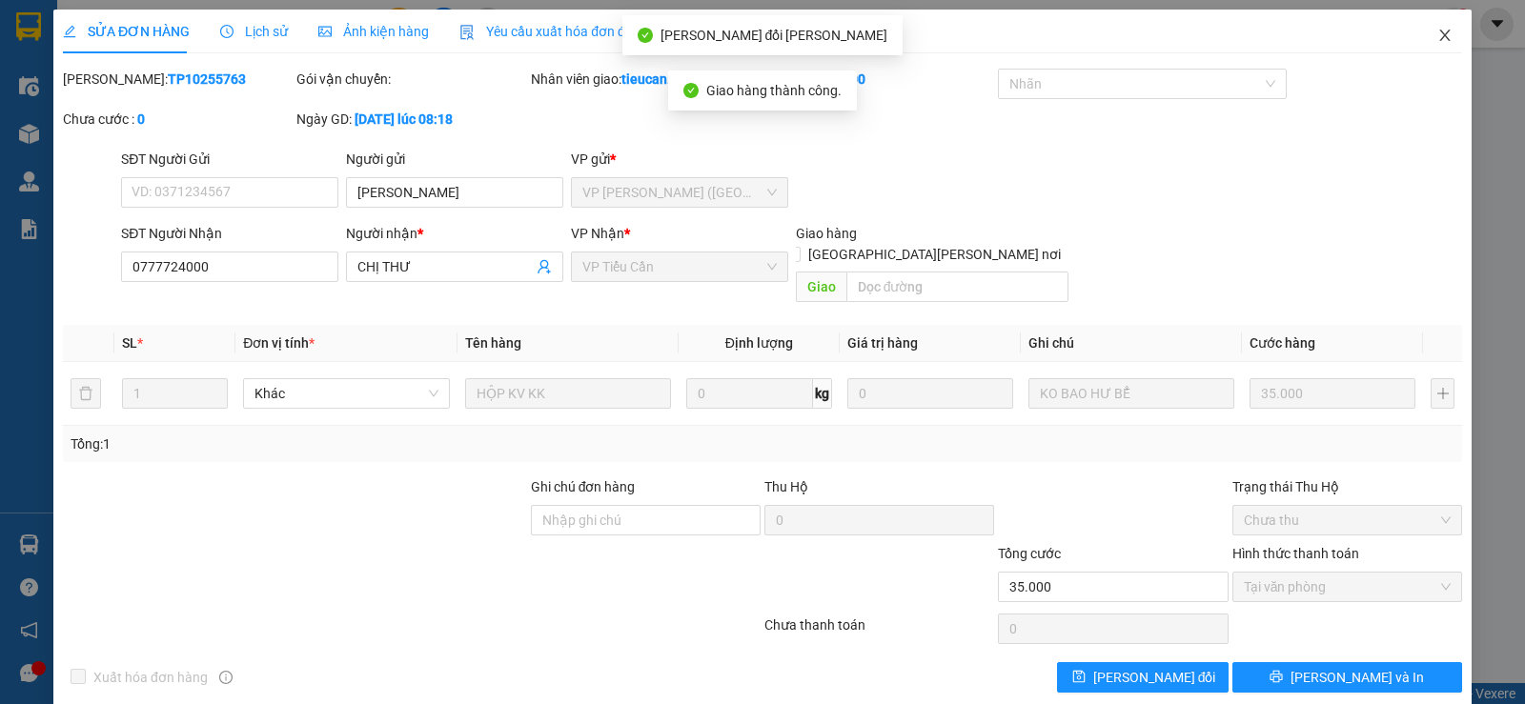
click at [1420, 35] on span "Close" at bounding box center [1444, 36] width 53 height 53
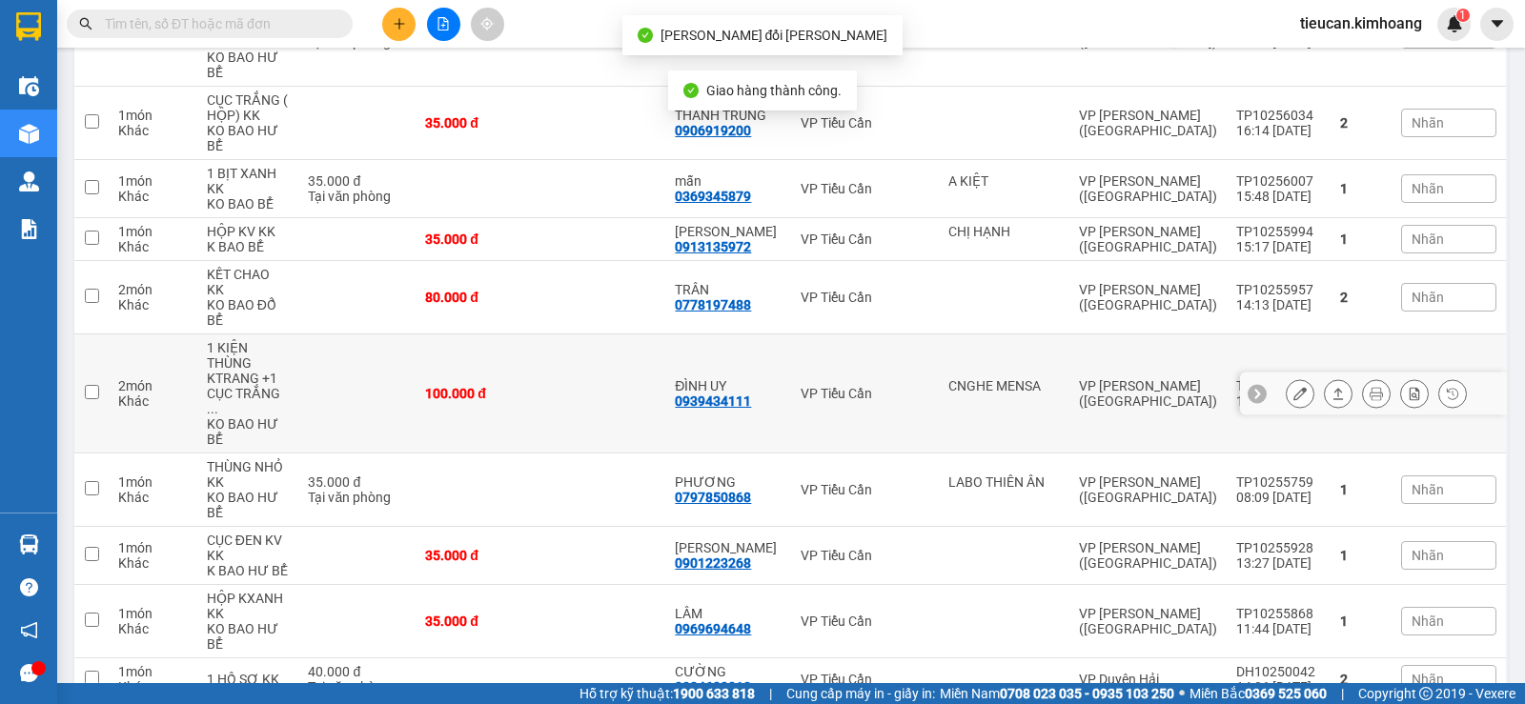
scroll to position [575, 0]
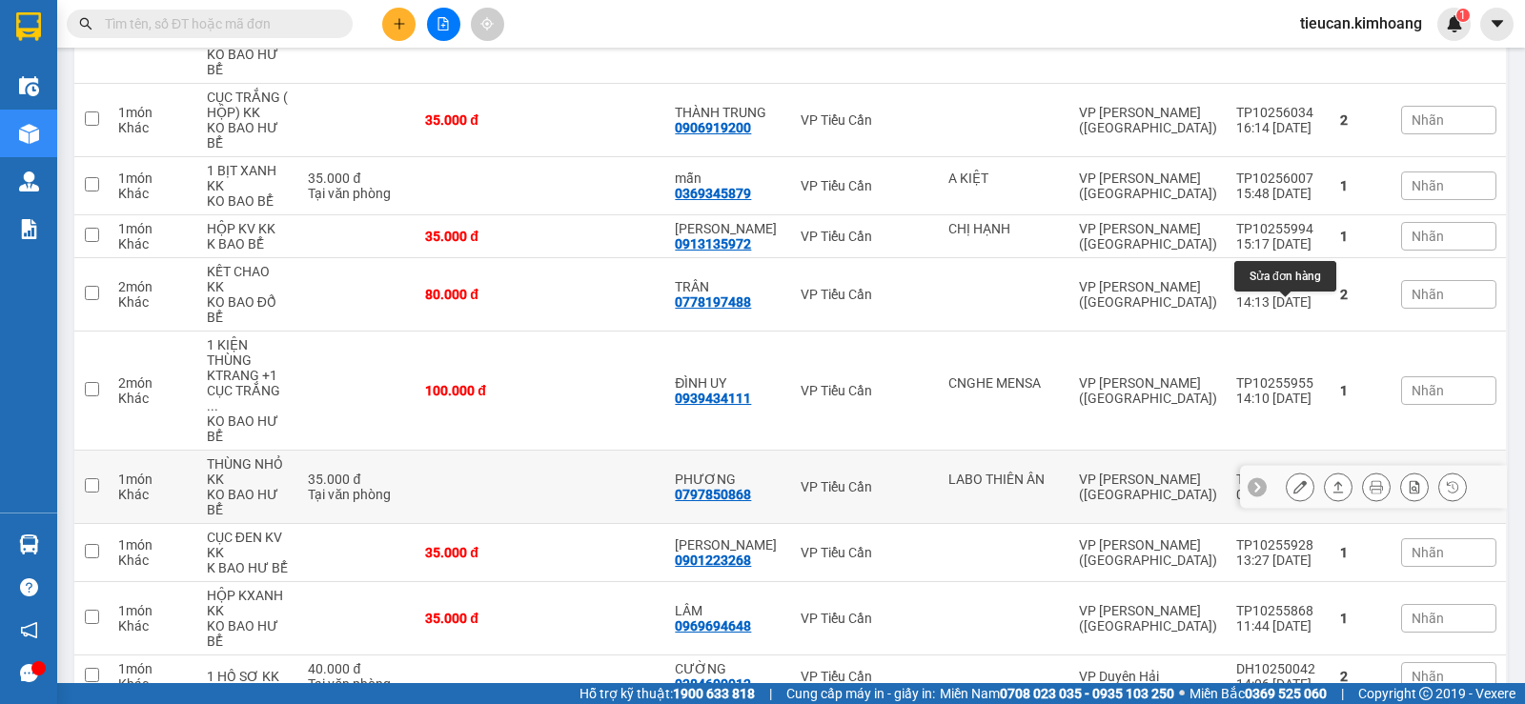
click at [1292, 471] on button at bounding box center [1299, 487] width 27 height 33
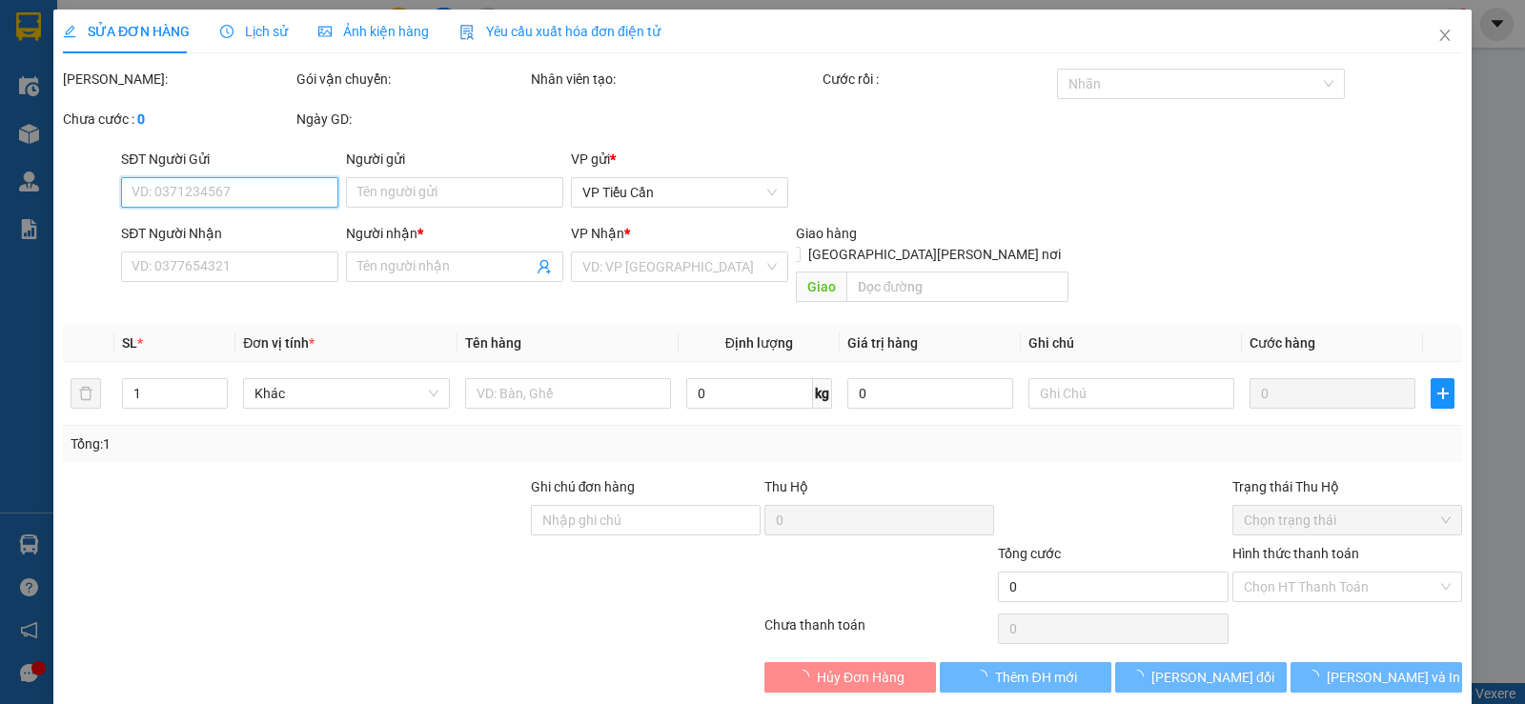
type input "LABO THIÊN ÂN"
type input "0797850868"
type input "PHƯƠNG"
type input "35.000"
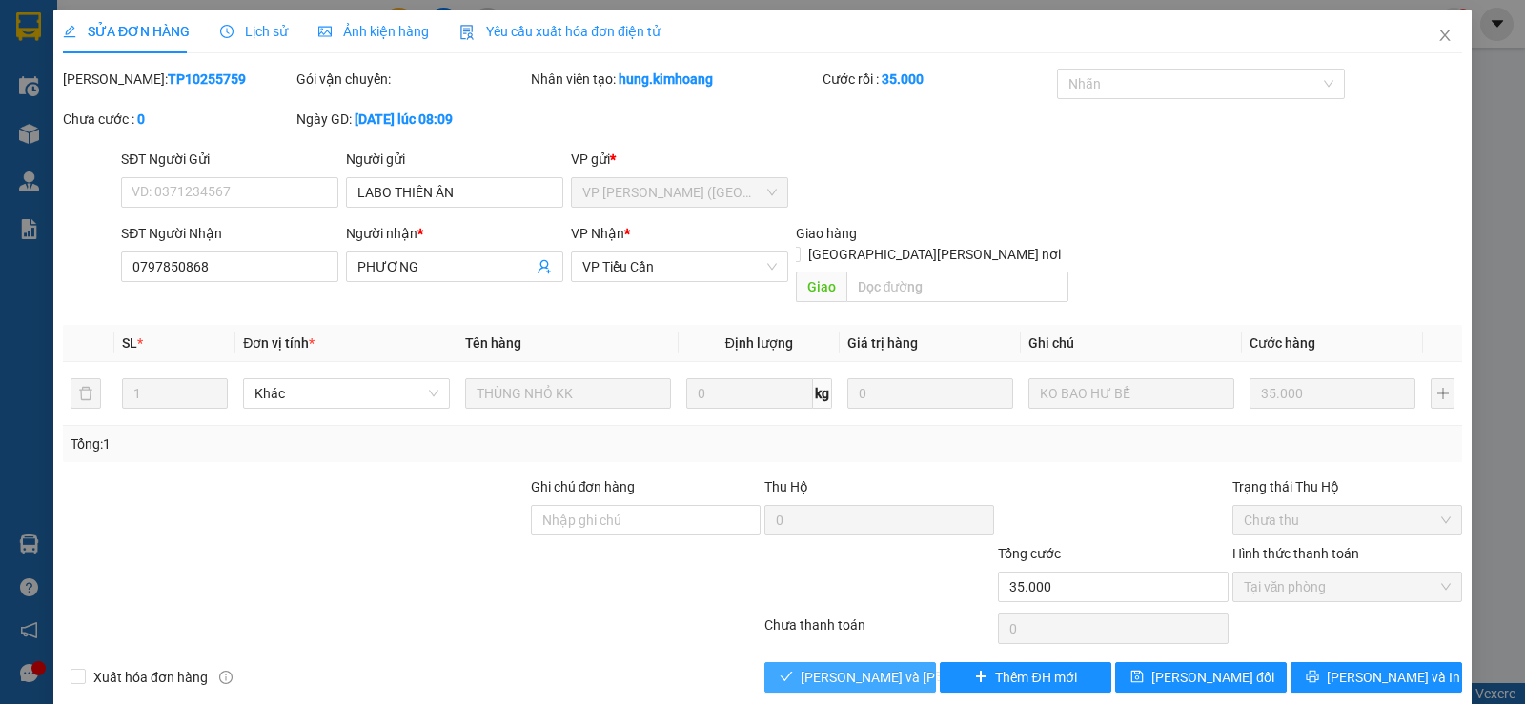
click at [872, 667] on span "[PERSON_NAME] và [PERSON_NAME] hàng" at bounding box center [928, 677] width 257 height 21
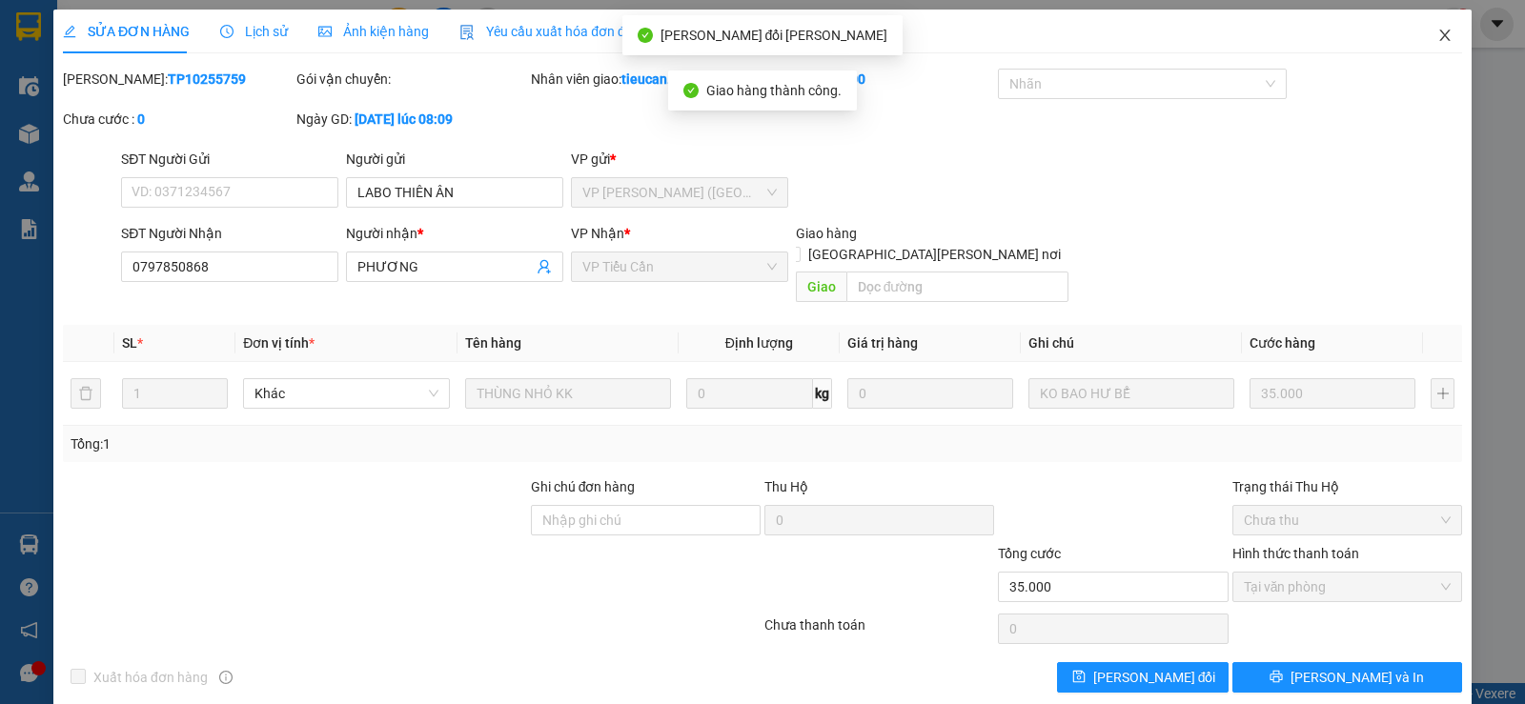
click at [1437, 33] on icon "close" at bounding box center [1444, 35] width 15 height 15
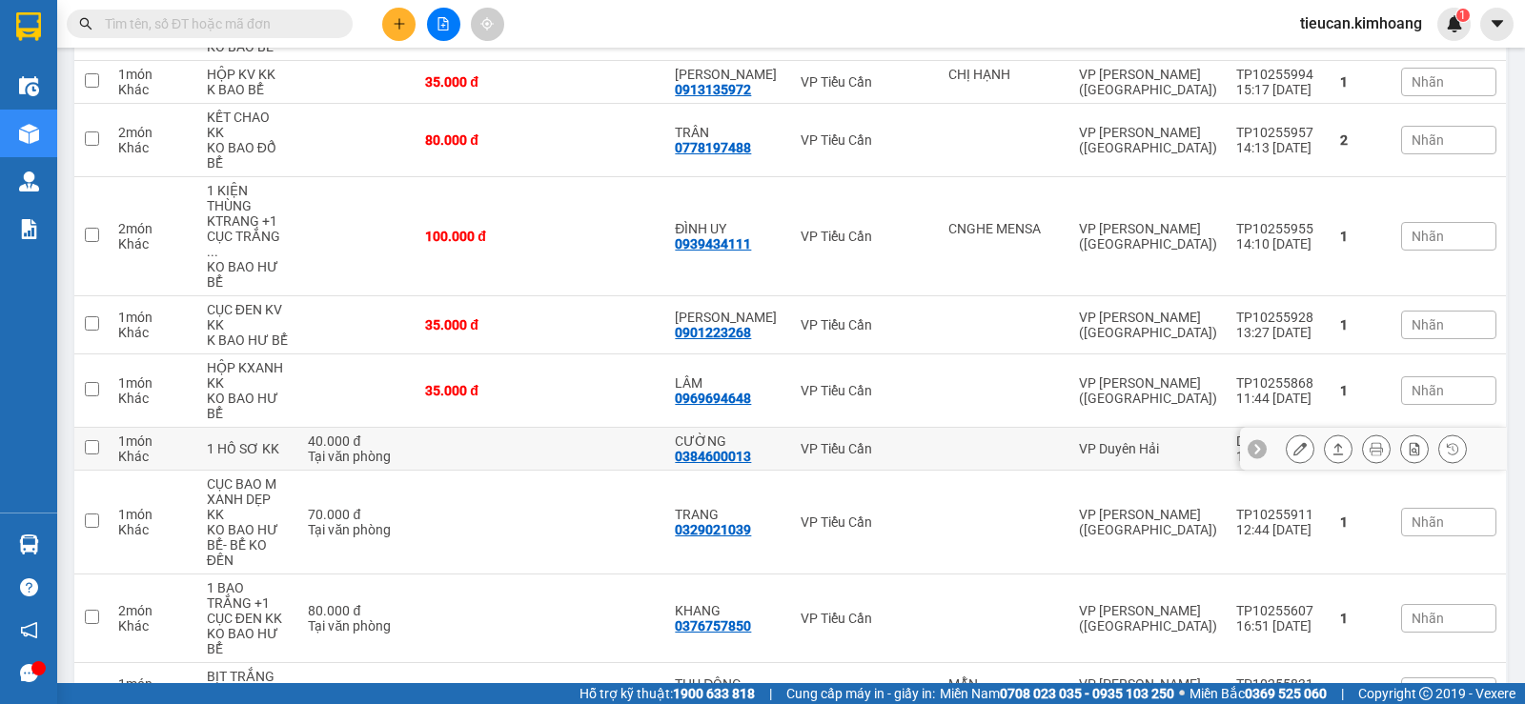
scroll to position [538, 0]
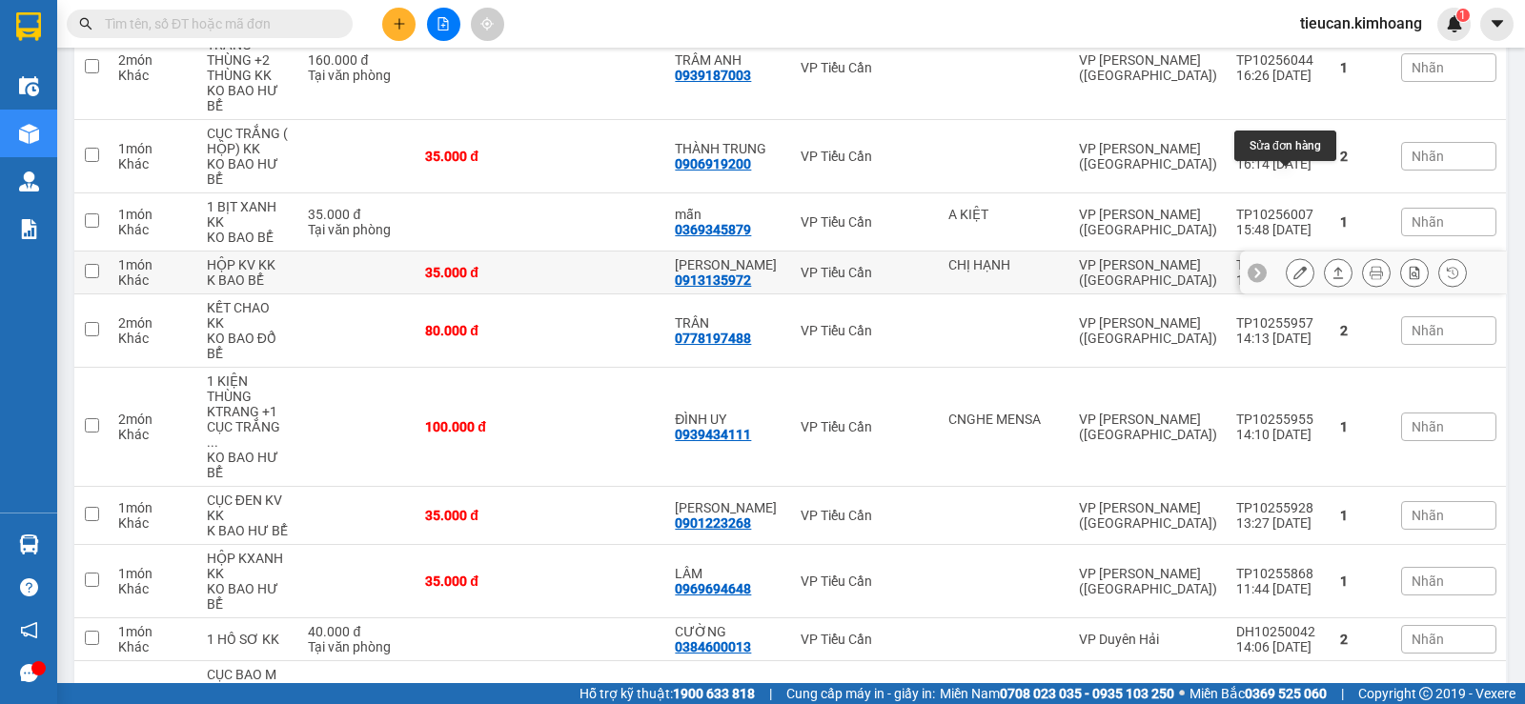
click at [1293, 266] on icon at bounding box center [1299, 272] width 13 height 13
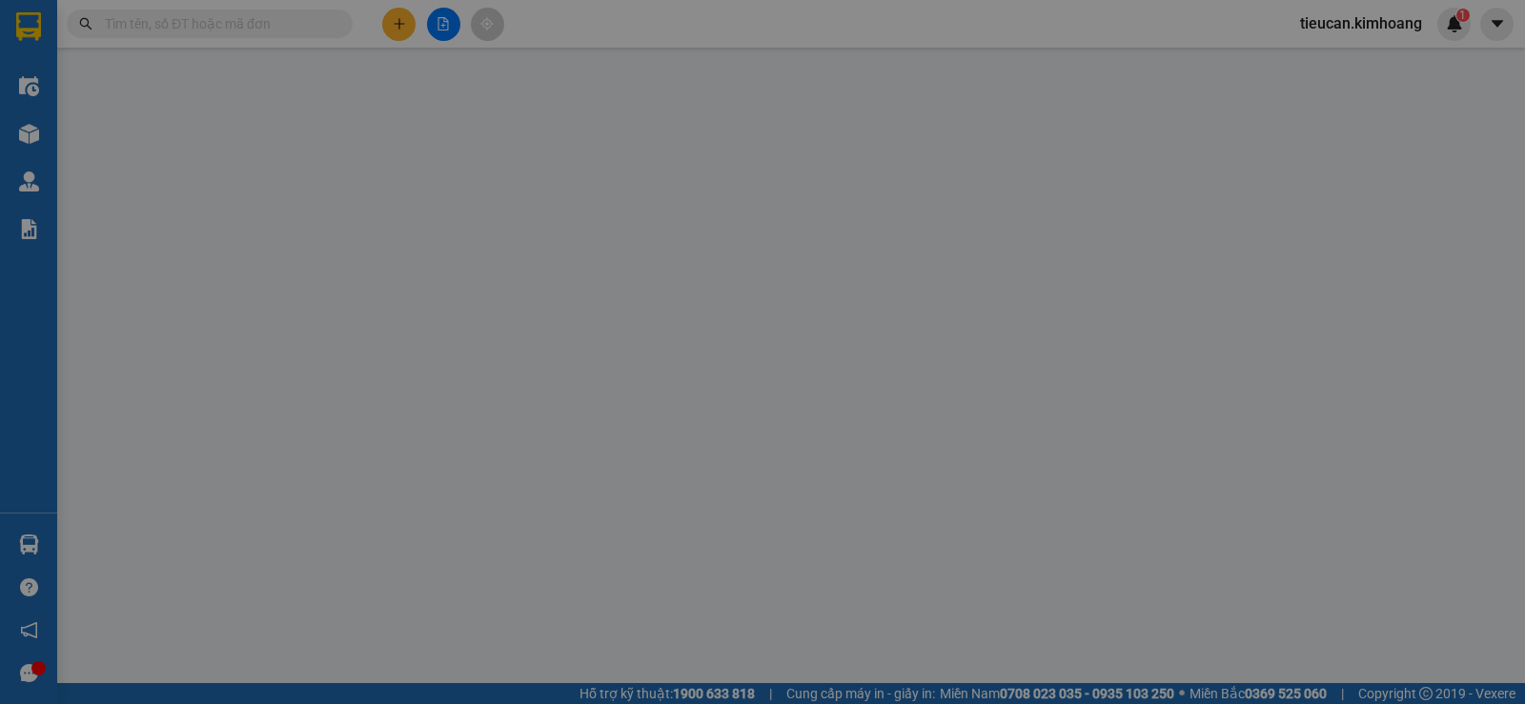
type input "CHỊ HẠNH"
type input "0913135972"
type input "[PERSON_NAME]"
type input "35.000"
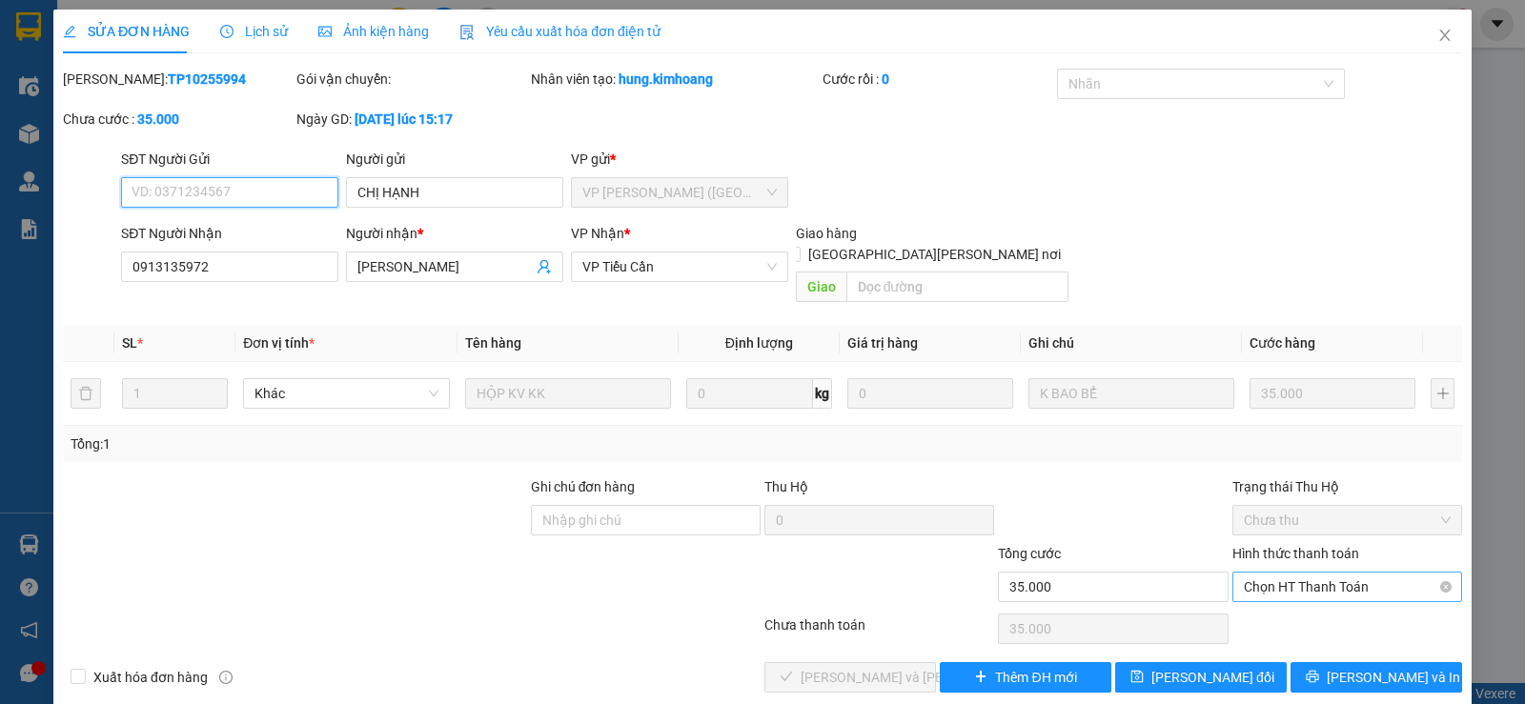
click at [1312, 573] on span "Chọn HT Thanh Toán" at bounding box center [1346, 587] width 207 height 29
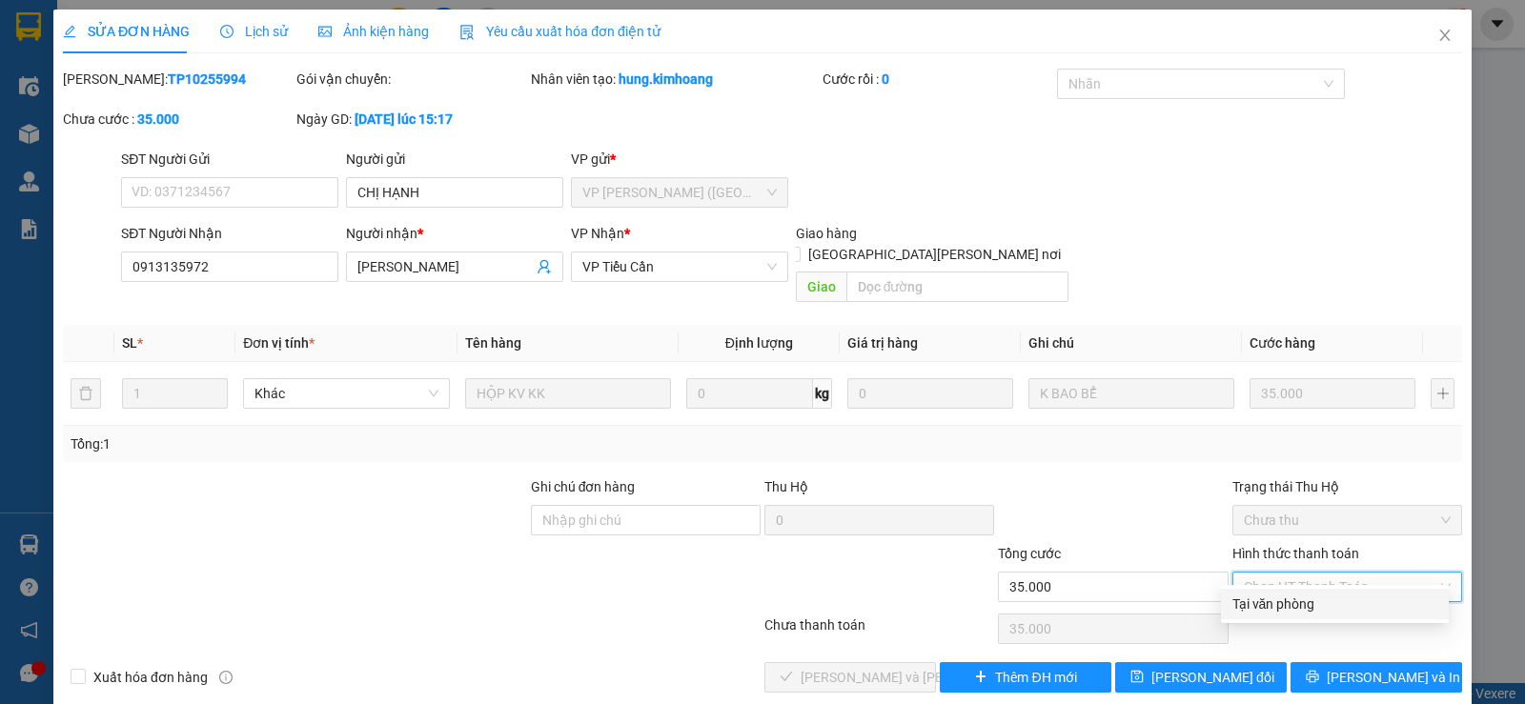
drag, startPoint x: 1287, startPoint y: 595, endPoint x: 1101, endPoint y: 631, distance: 190.2
click at [1260, 606] on div "Tại văn phòng" at bounding box center [1334, 604] width 205 height 21
type input "0"
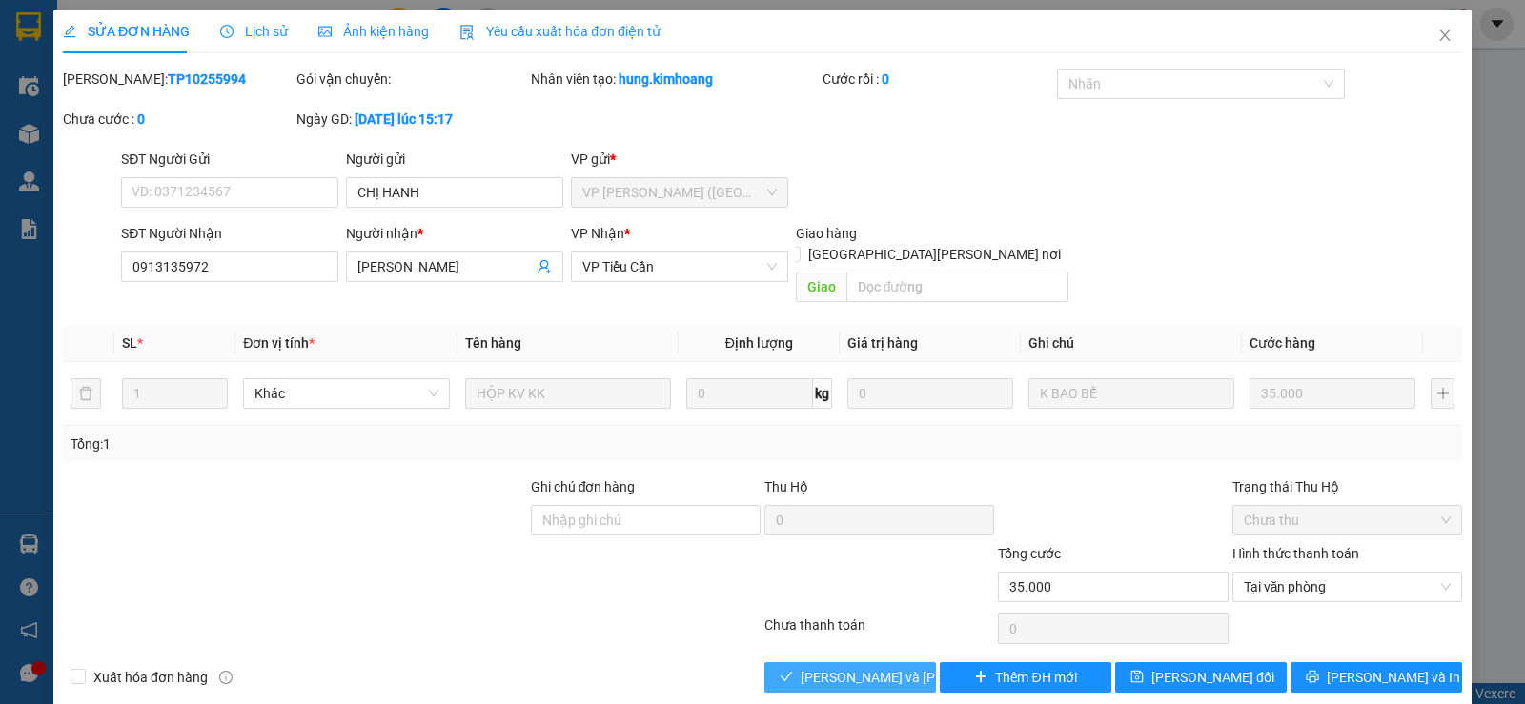
click at [800, 662] on button "[PERSON_NAME] và [PERSON_NAME] hàng" at bounding box center [850, 677] width 172 height 30
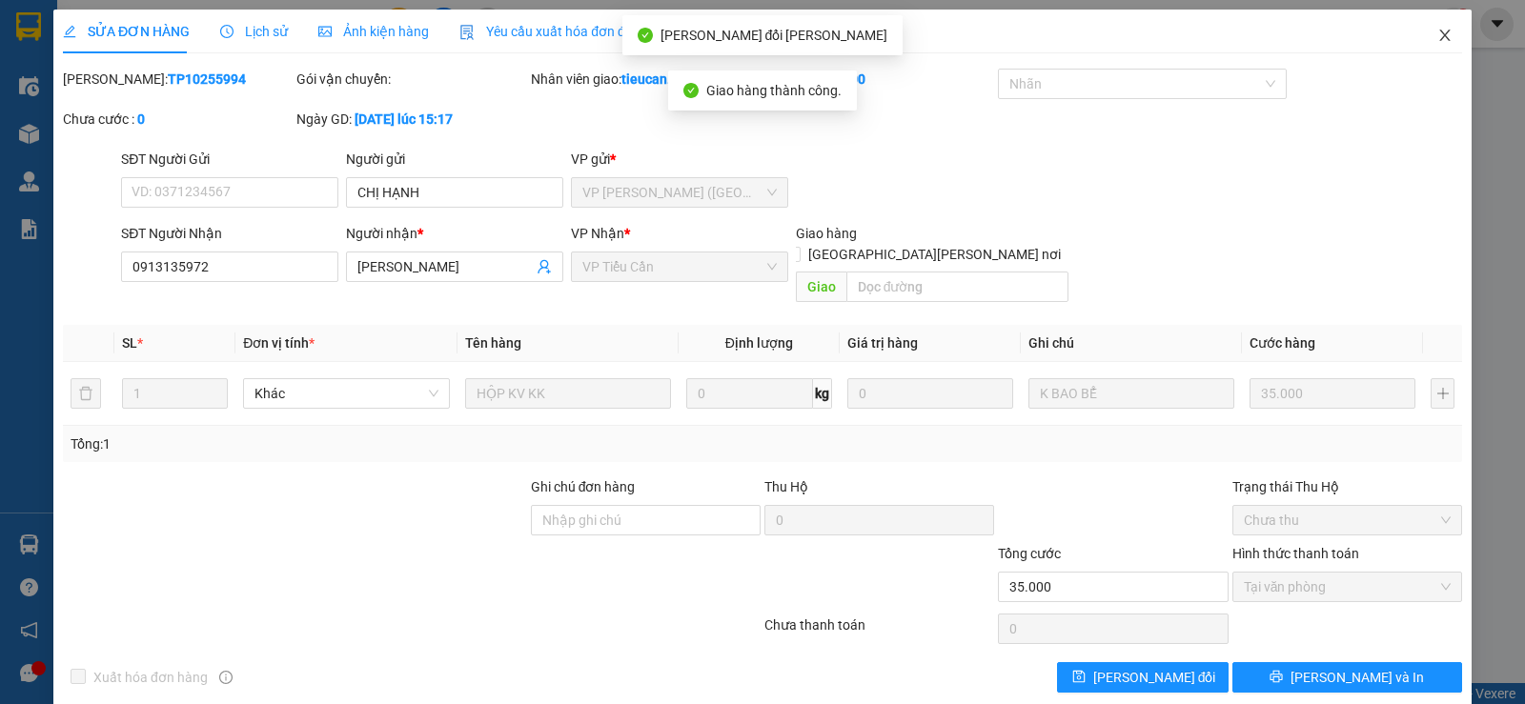
click at [1439, 31] on icon "close" at bounding box center [1444, 35] width 10 height 11
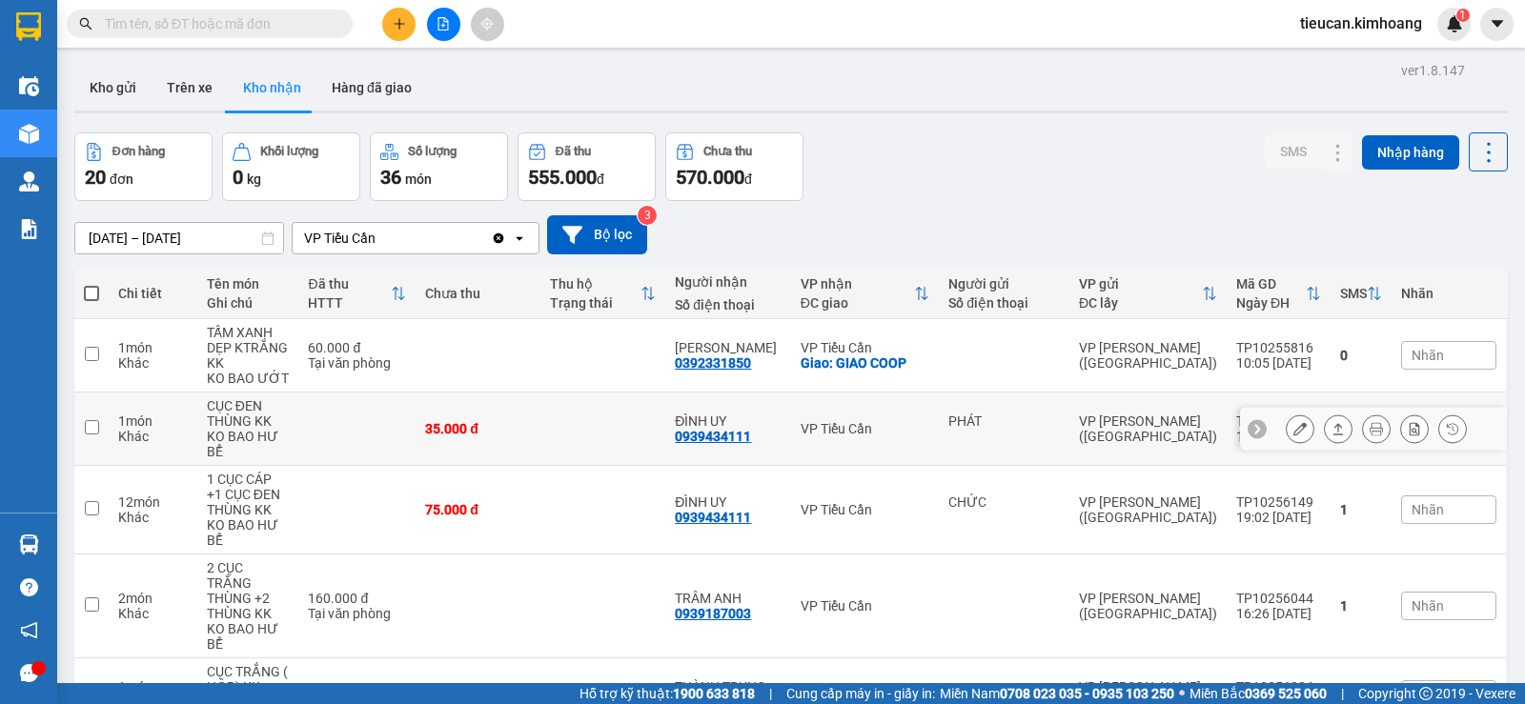
scroll to position [191, 0]
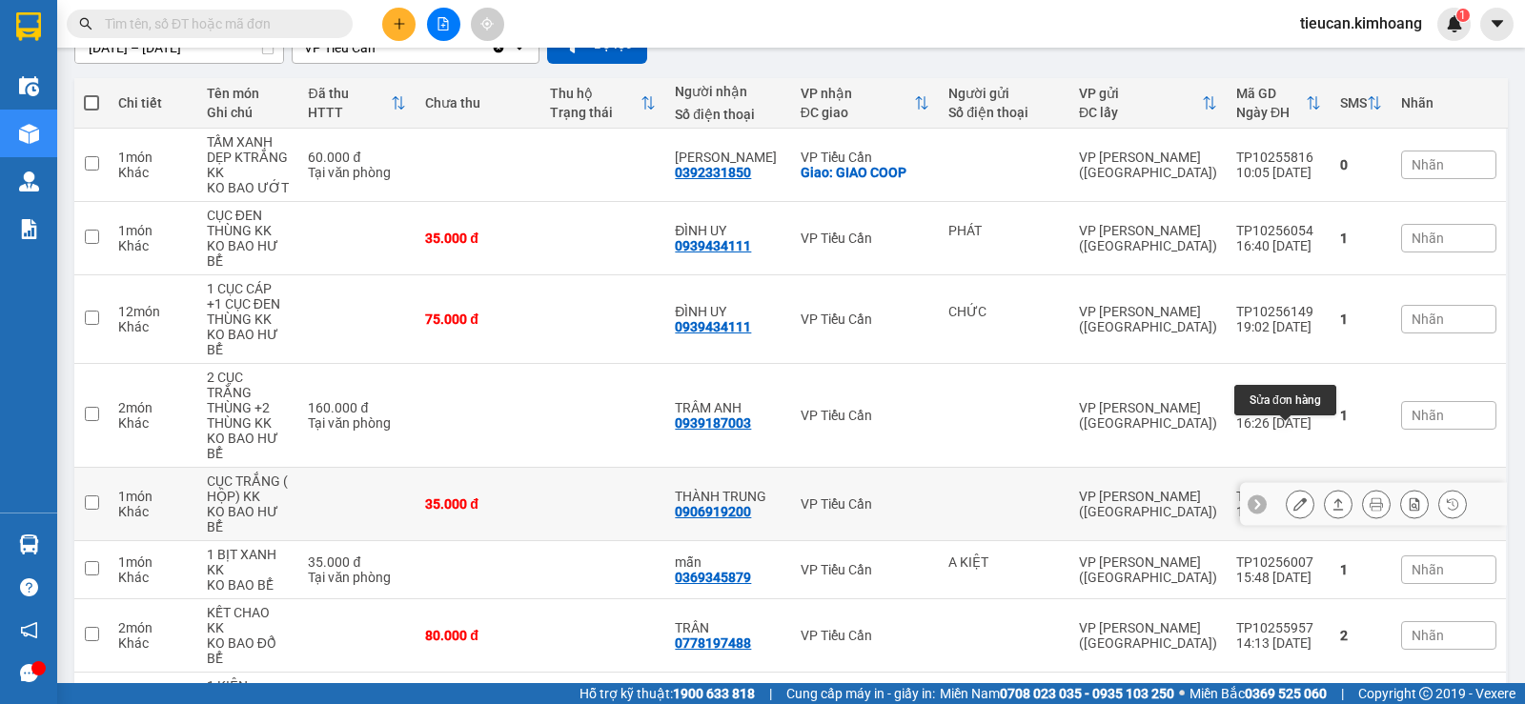
click at [1293, 497] on icon at bounding box center [1299, 503] width 13 height 13
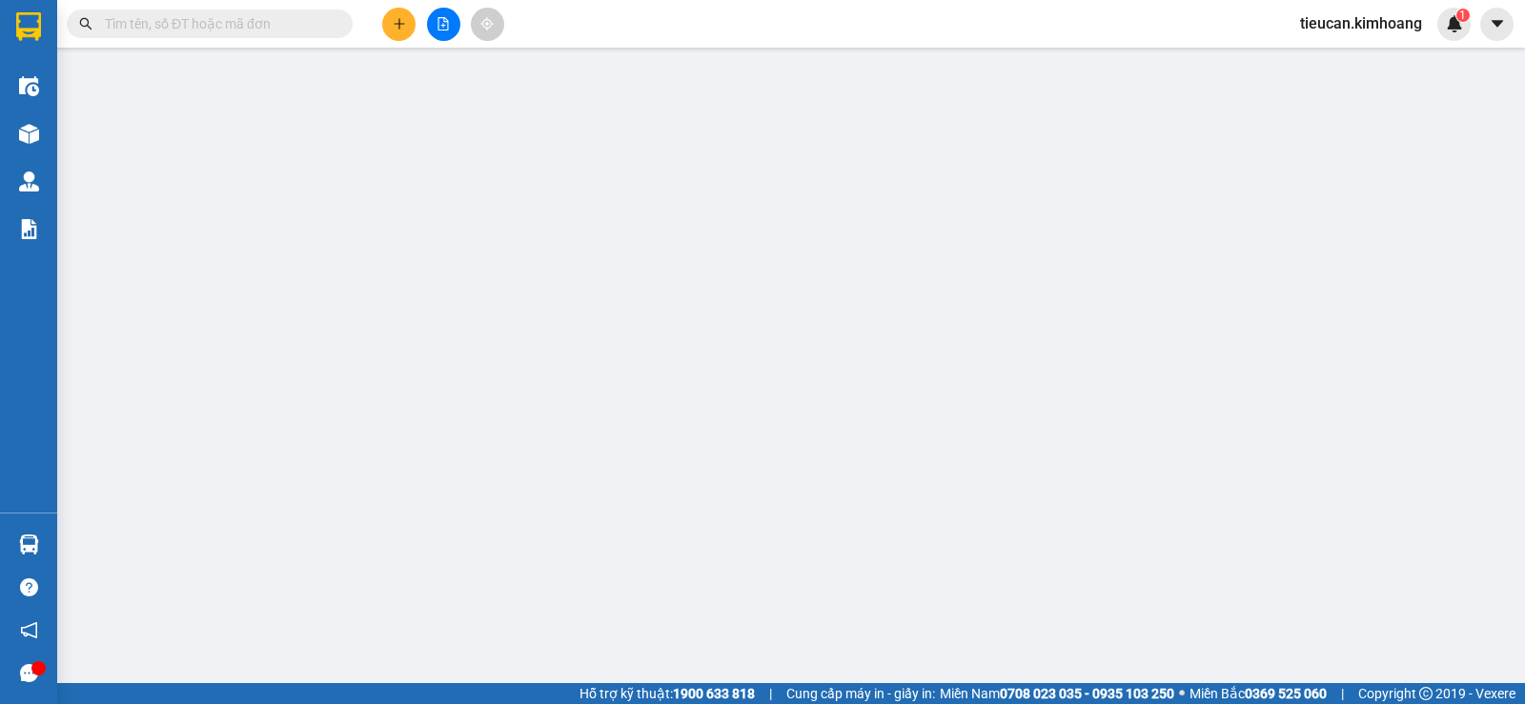
type input "0906919200"
type input "THÀNH TRUNG"
type input "35.000"
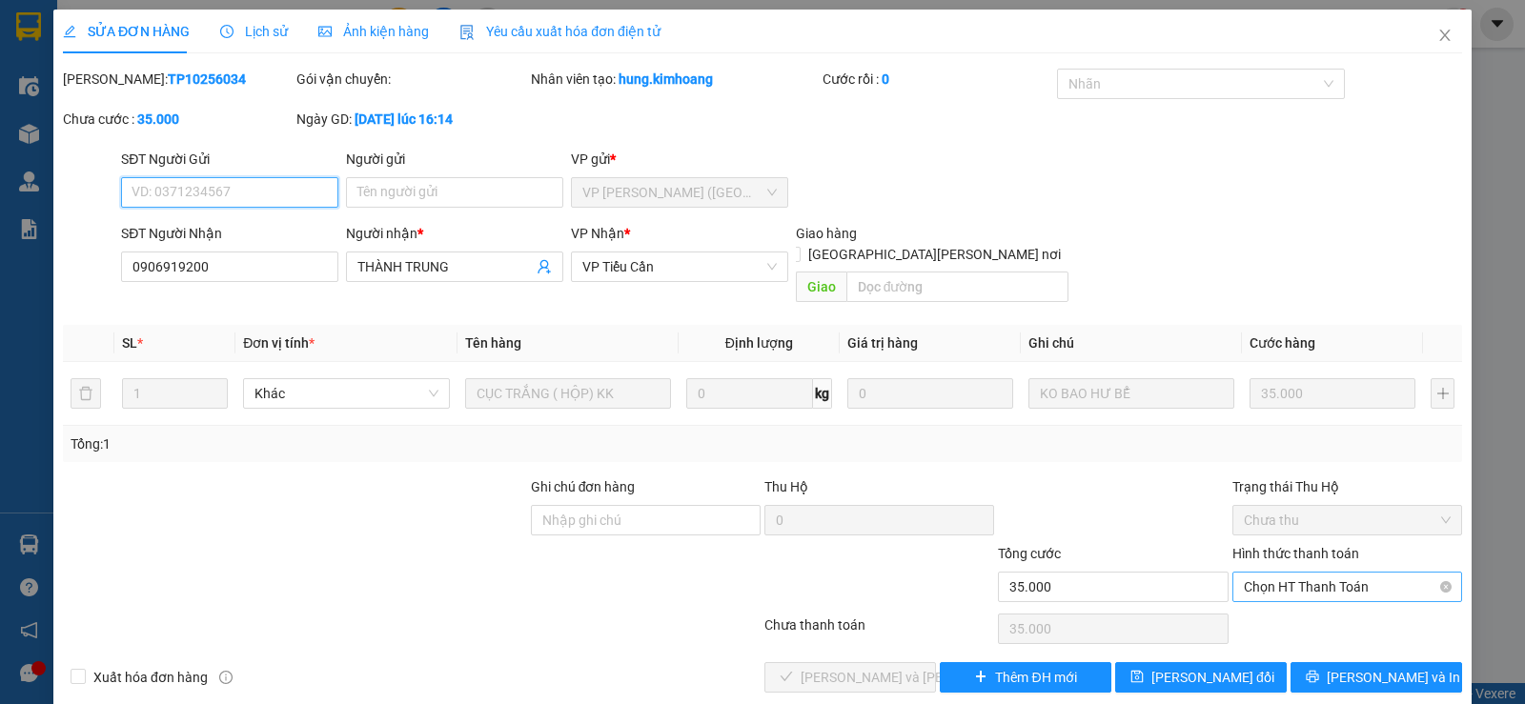
click at [1280, 573] on span "Chọn HT Thanh Toán" at bounding box center [1346, 587] width 207 height 29
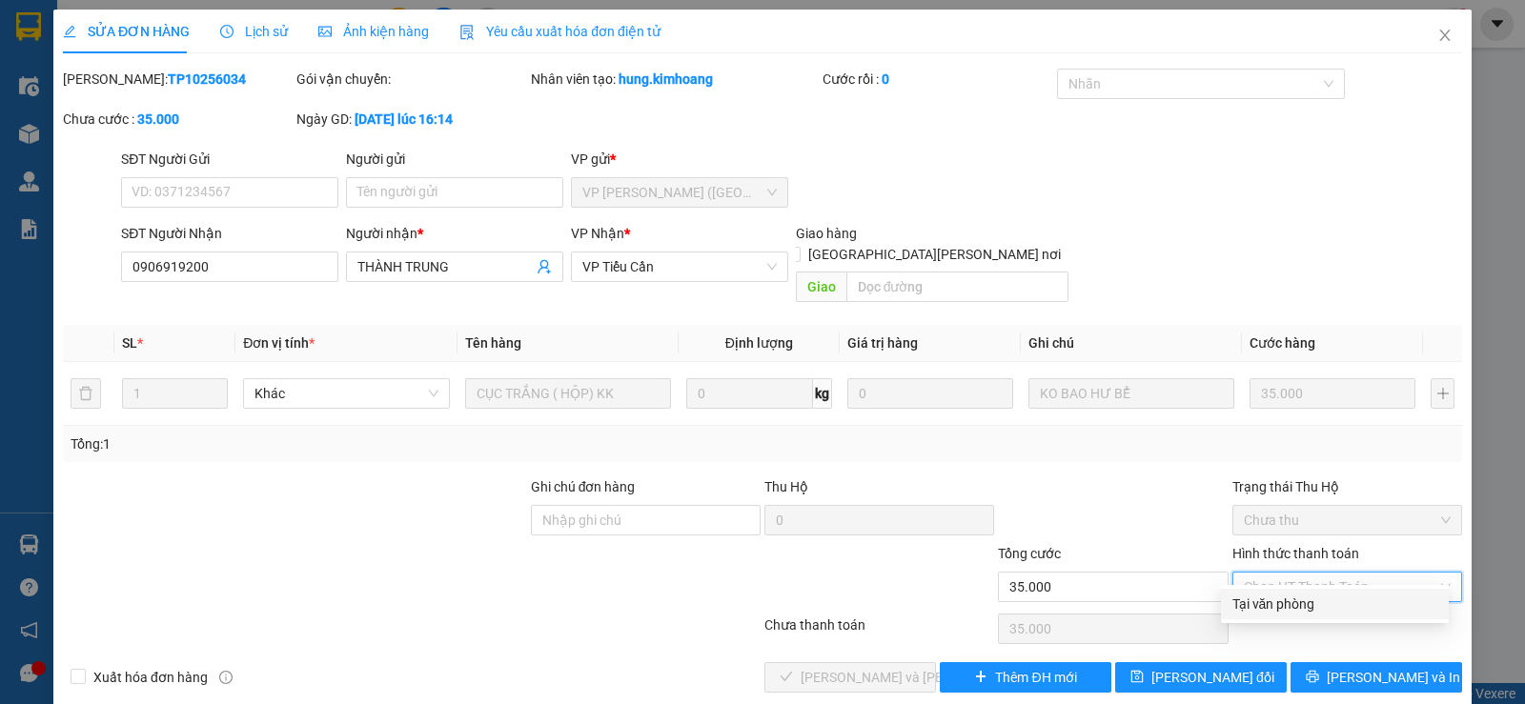
drag, startPoint x: 1268, startPoint y: 599, endPoint x: 956, endPoint y: 631, distance: 314.1
click at [1263, 599] on div "Tại văn phòng" at bounding box center [1334, 604] width 205 height 21
type input "0"
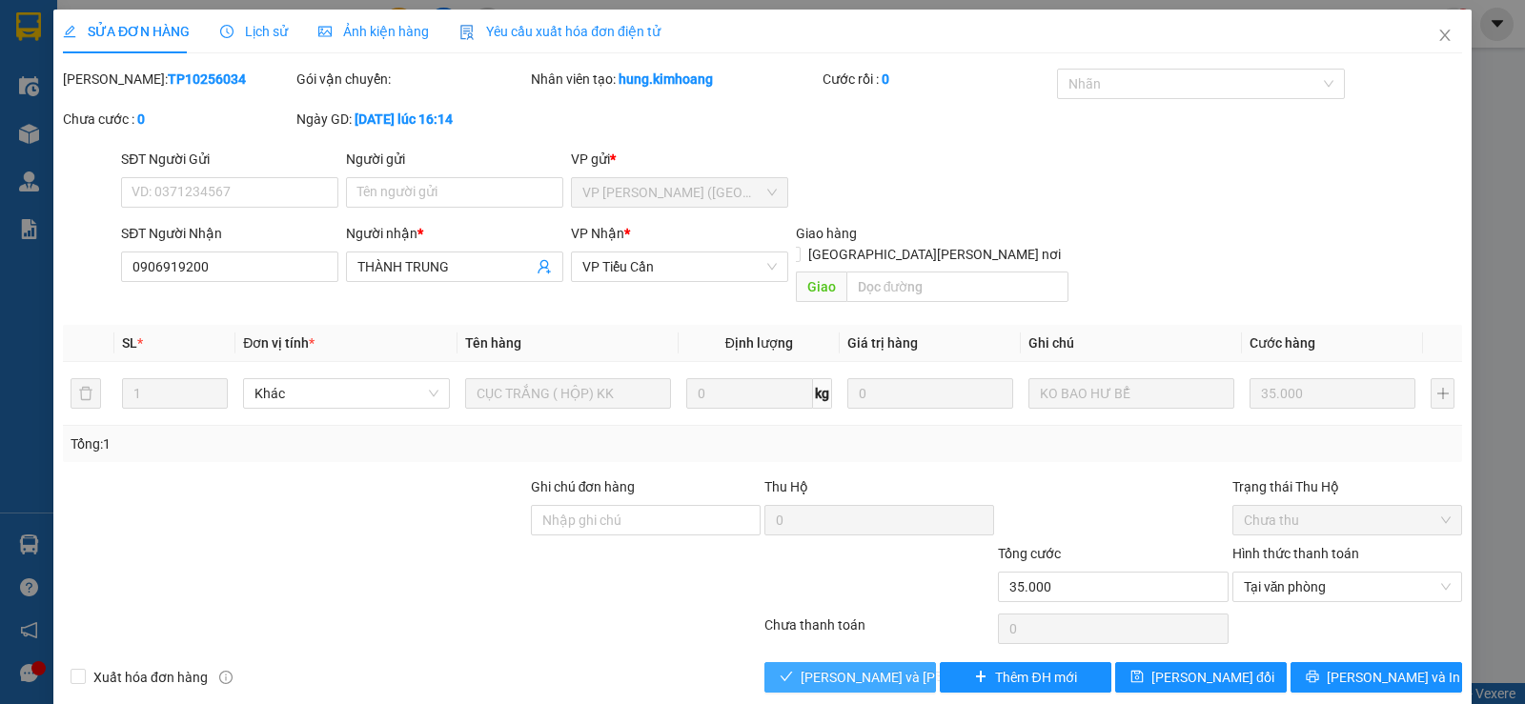
click at [824, 667] on span "[PERSON_NAME] và [PERSON_NAME] hàng" at bounding box center [928, 677] width 257 height 21
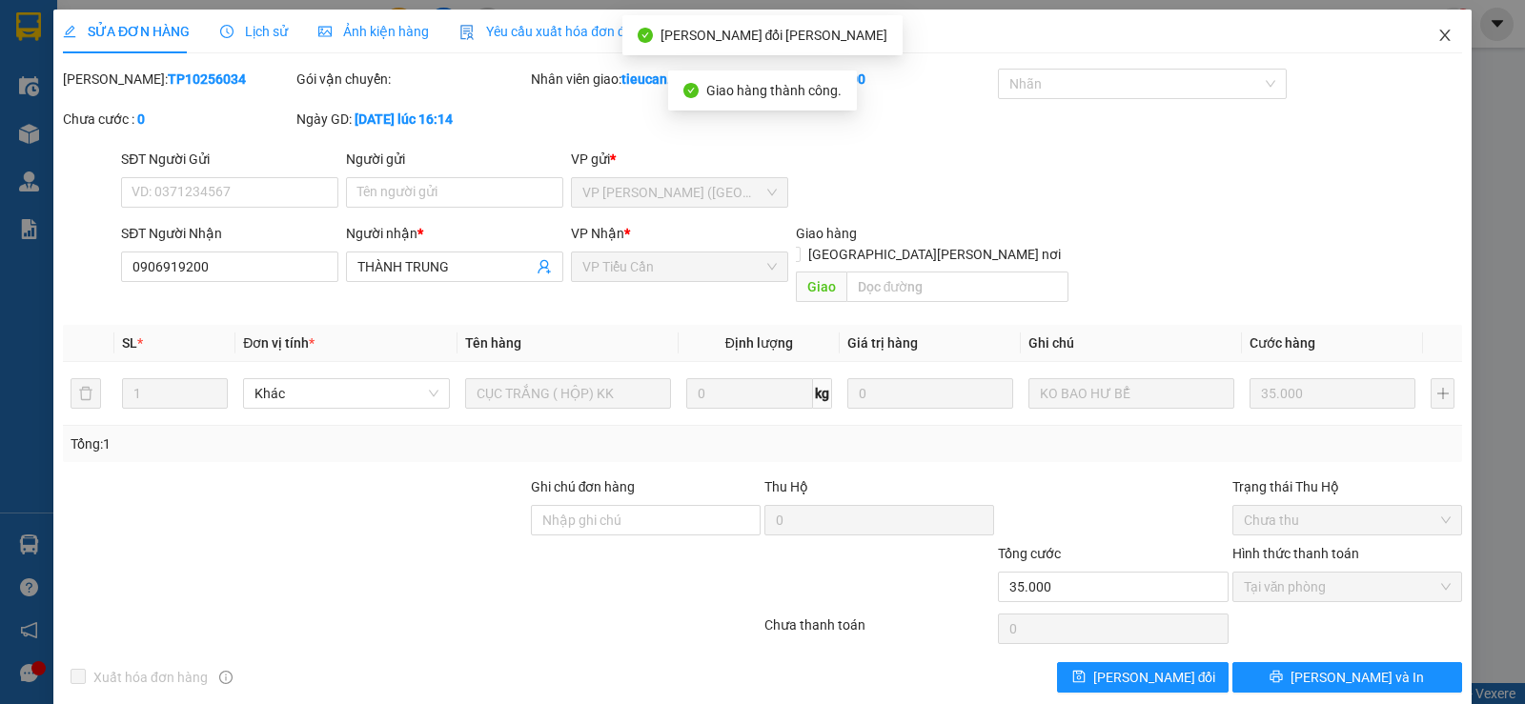
click at [1439, 39] on icon "close" at bounding box center [1444, 35] width 10 height 11
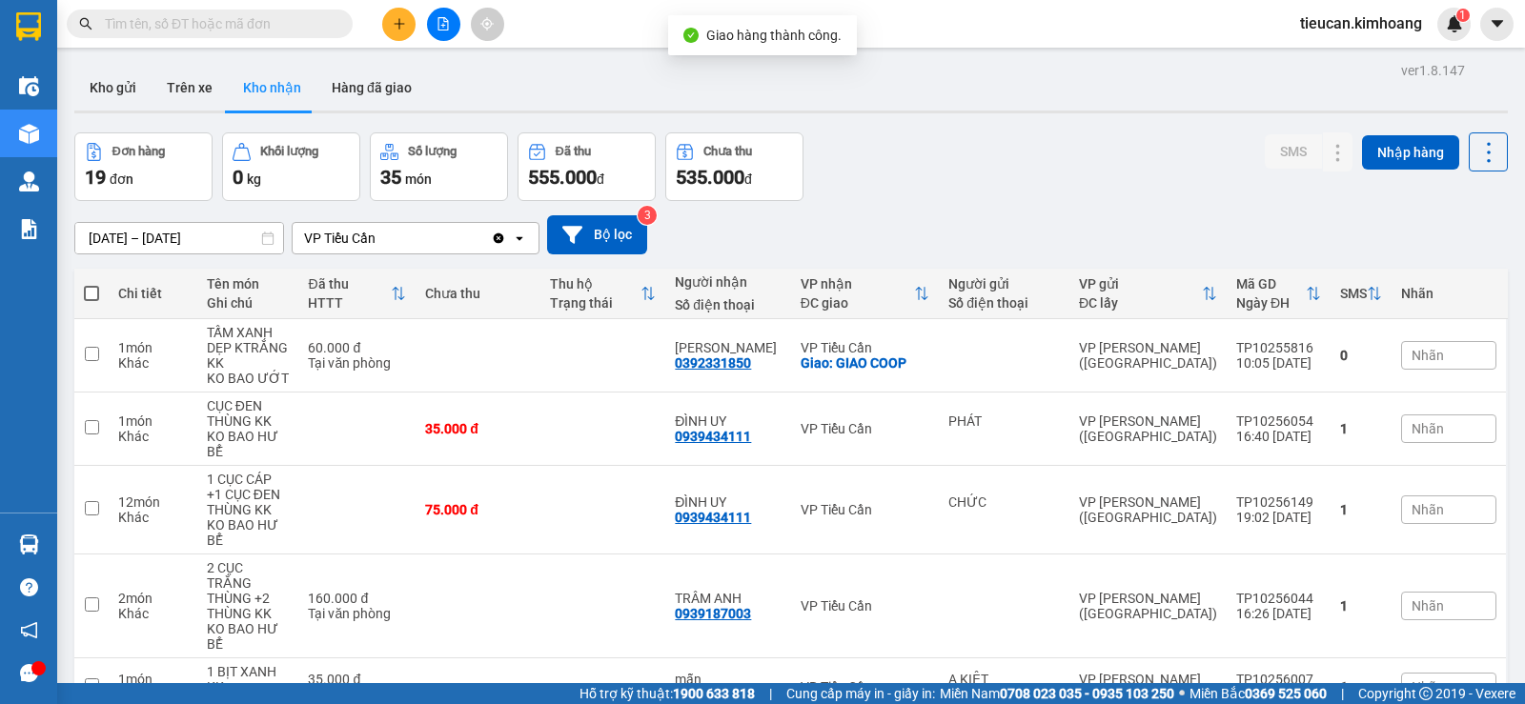
scroll to position [572, 0]
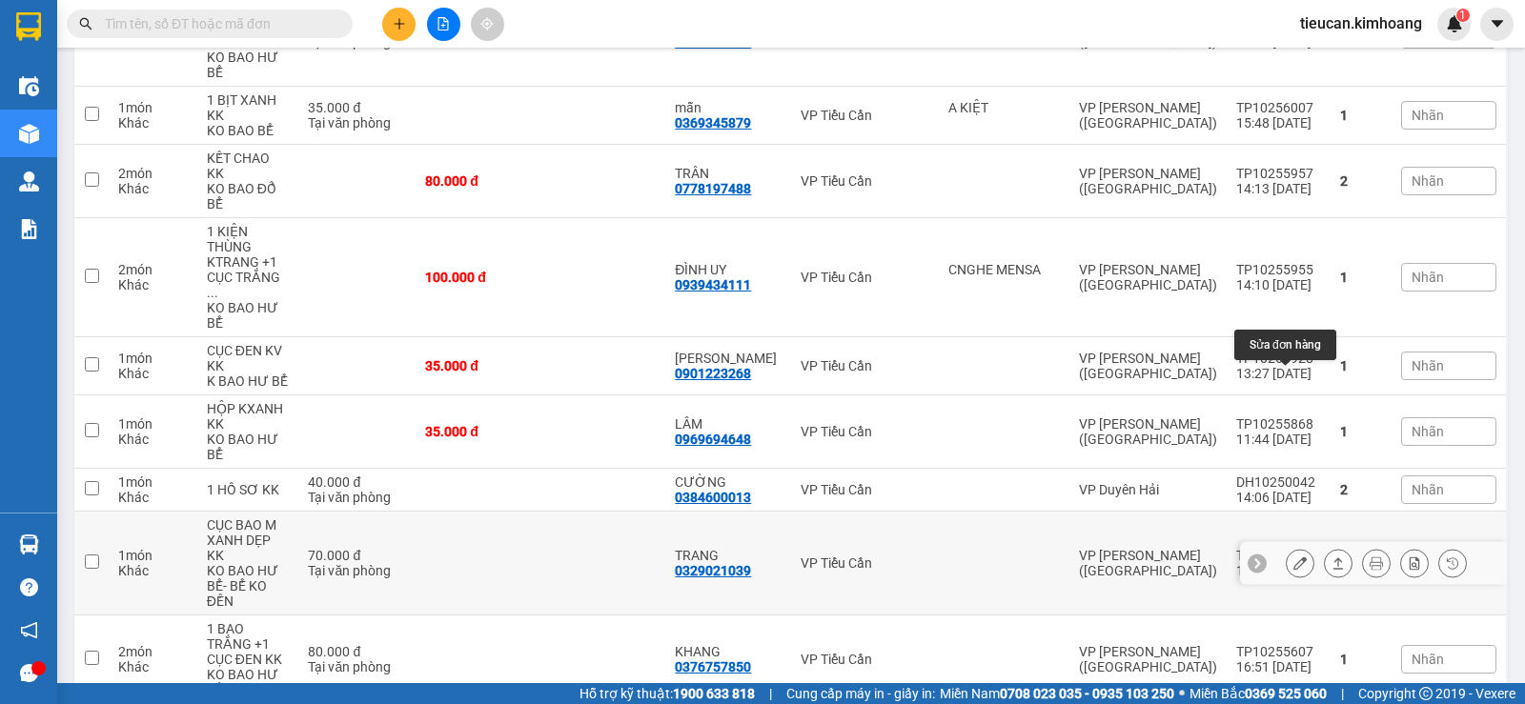
click at [1293, 556] on icon at bounding box center [1299, 562] width 13 height 13
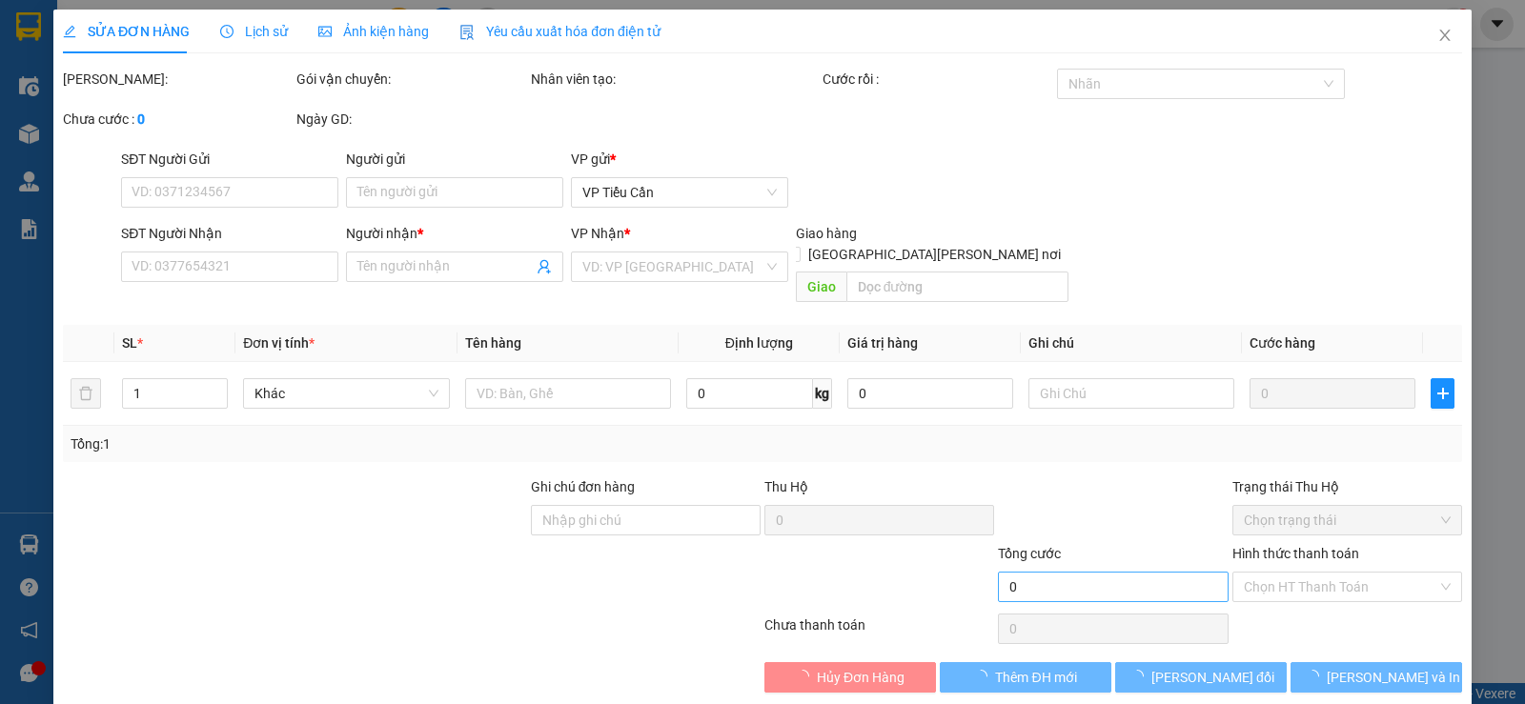
type input "0329021039"
type input "TRANG"
type input "70.000"
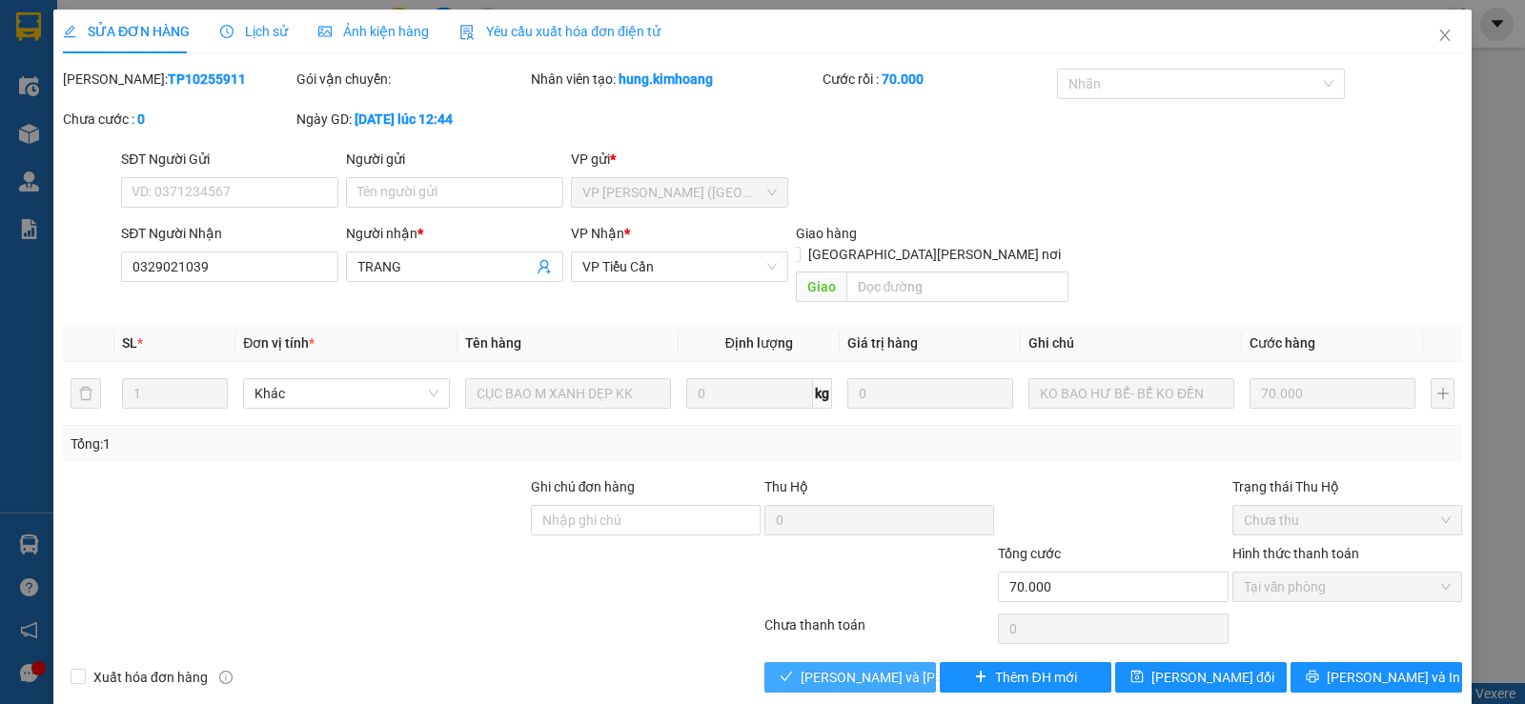
click at [889, 667] on span "[PERSON_NAME] và [PERSON_NAME] hàng" at bounding box center [928, 677] width 257 height 21
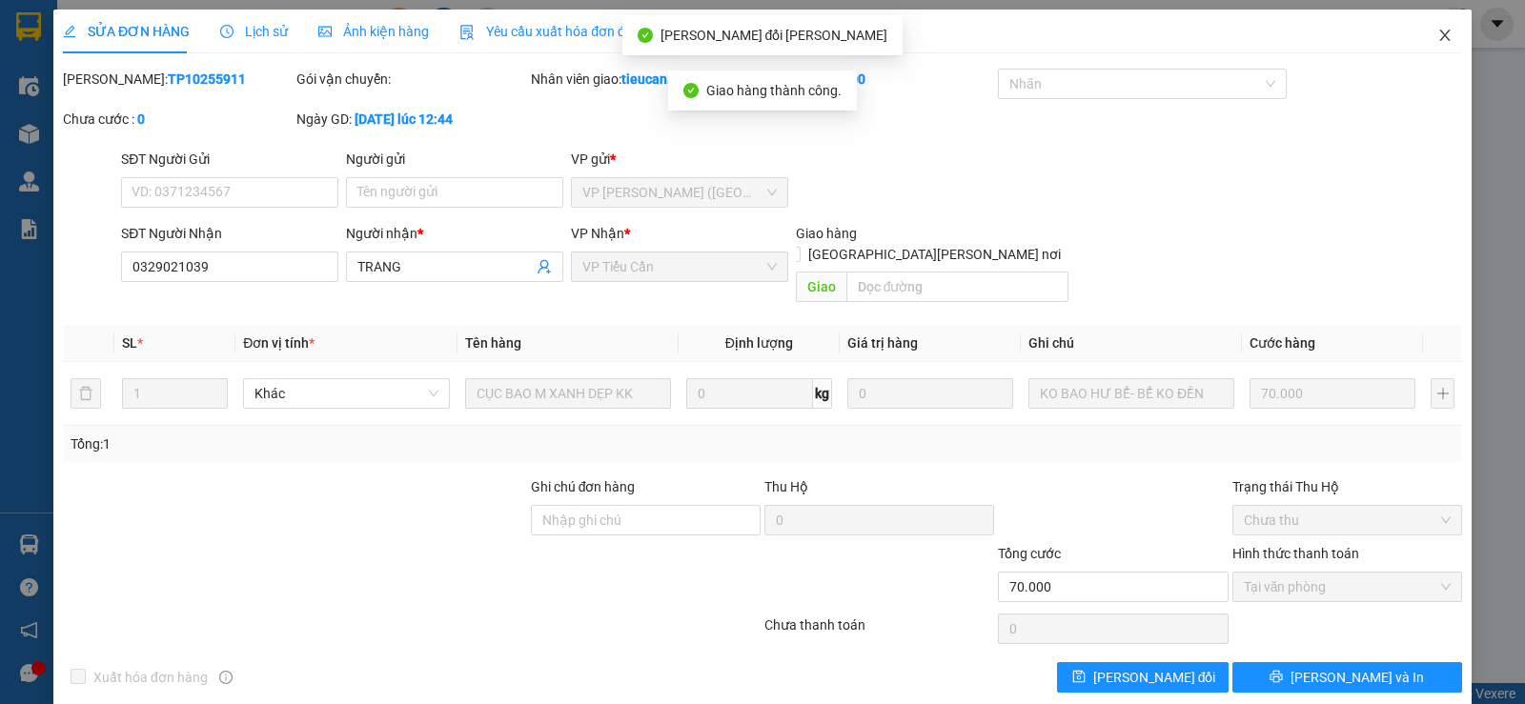
click at [1437, 39] on icon "close" at bounding box center [1444, 35] width 15 height 15
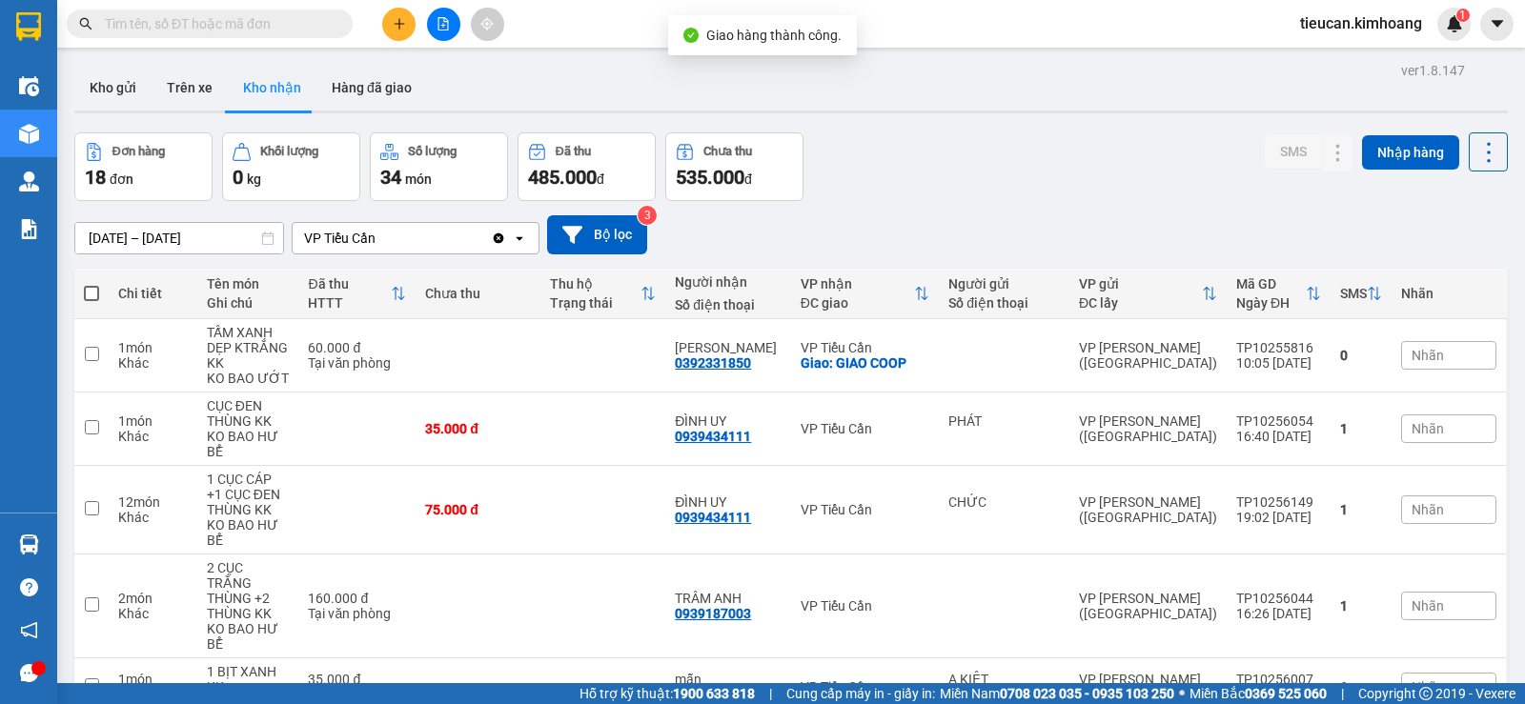
scroll to position [286, 0]
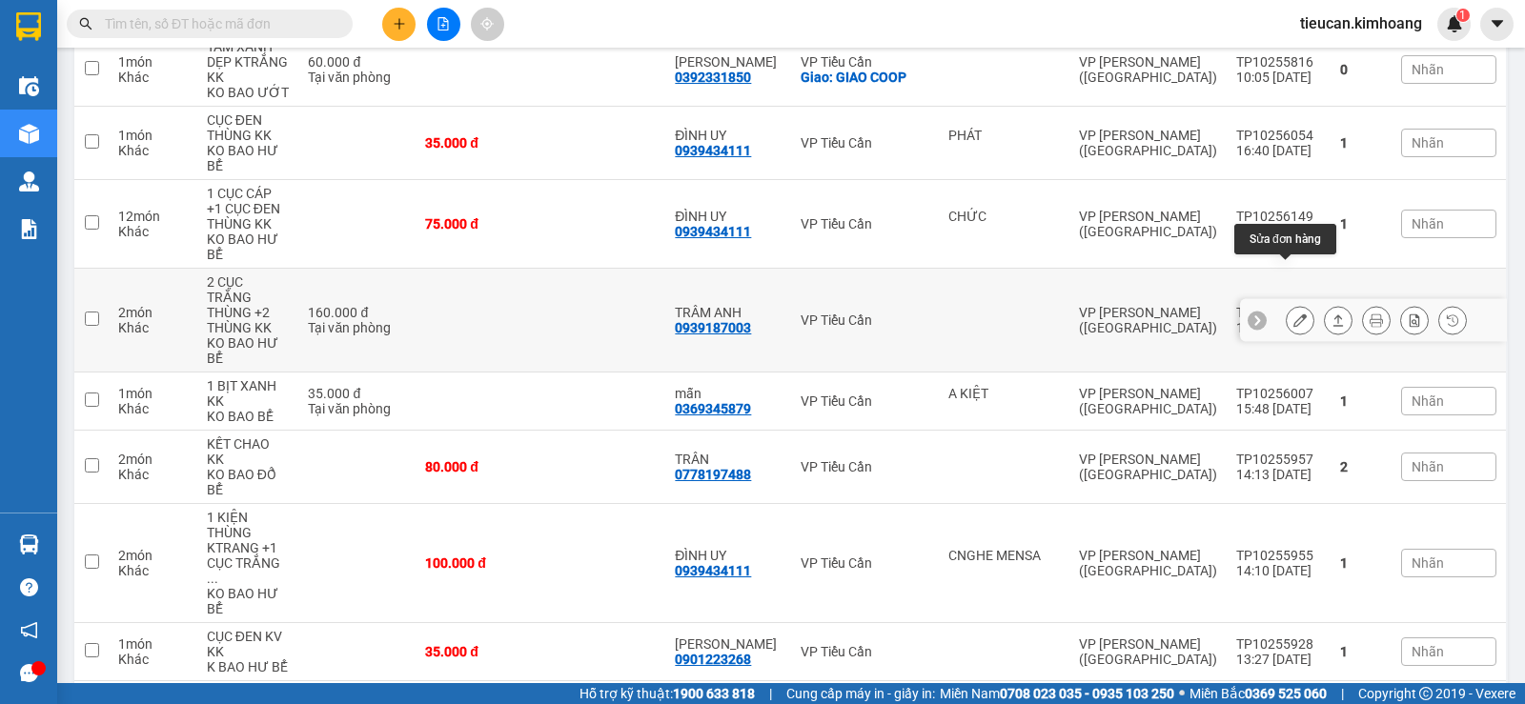
click at [1293, 304] on button at bounding box center [1299, 320] width 27 height 33
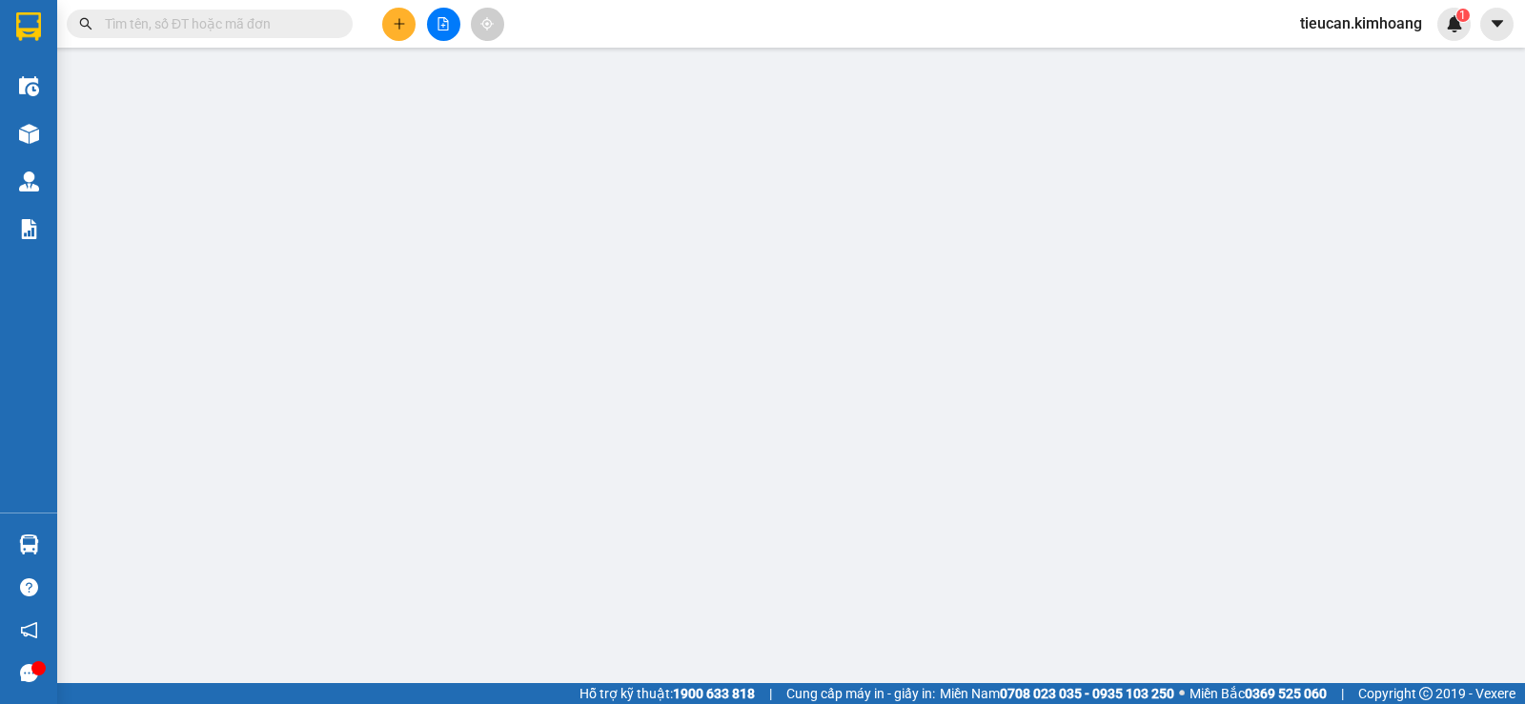
type input "0939187003"
type input "TRÂM ANH"
type input "160.000"
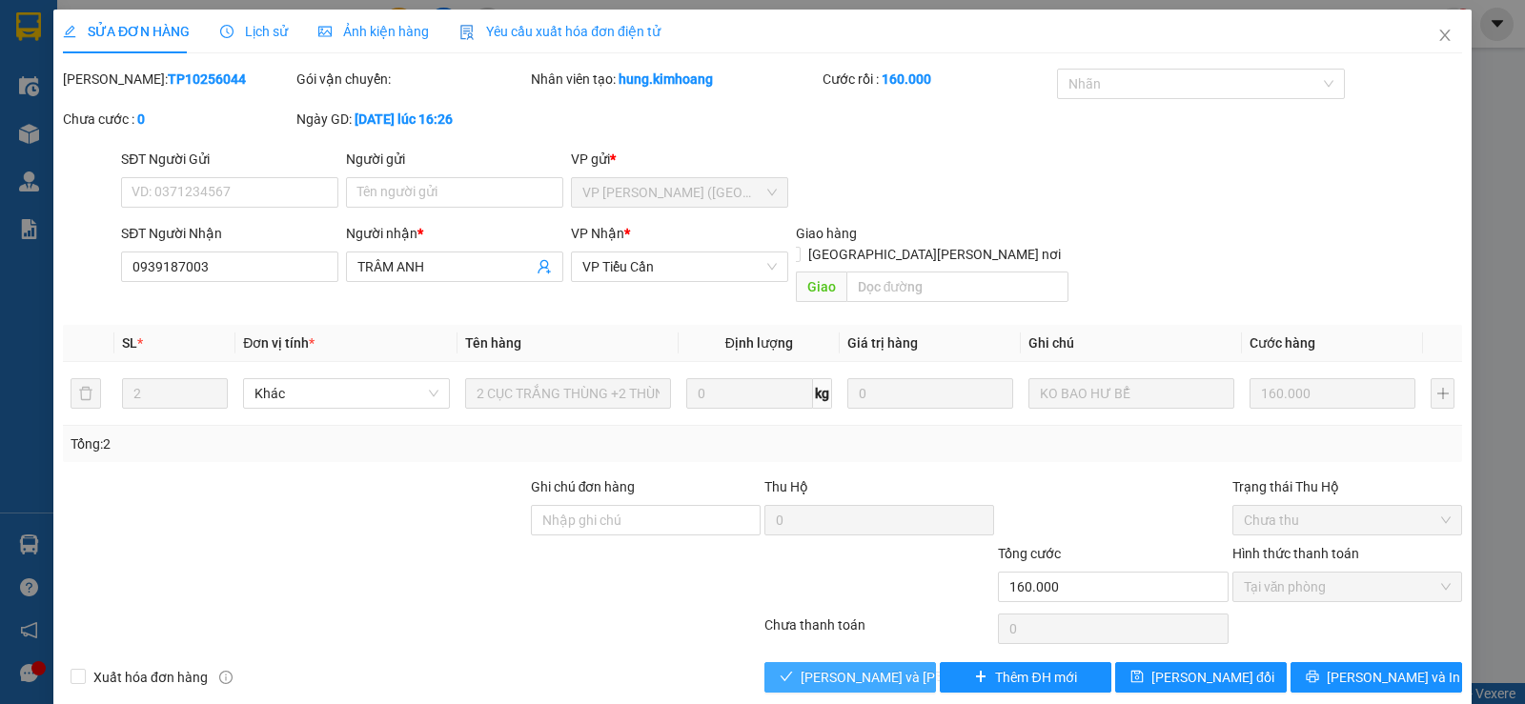
click at [882, 667] on span "[PERSON_NAME] và [PERSON_NAME] hàng" at bounding box center [928, 677] width 257 height 21
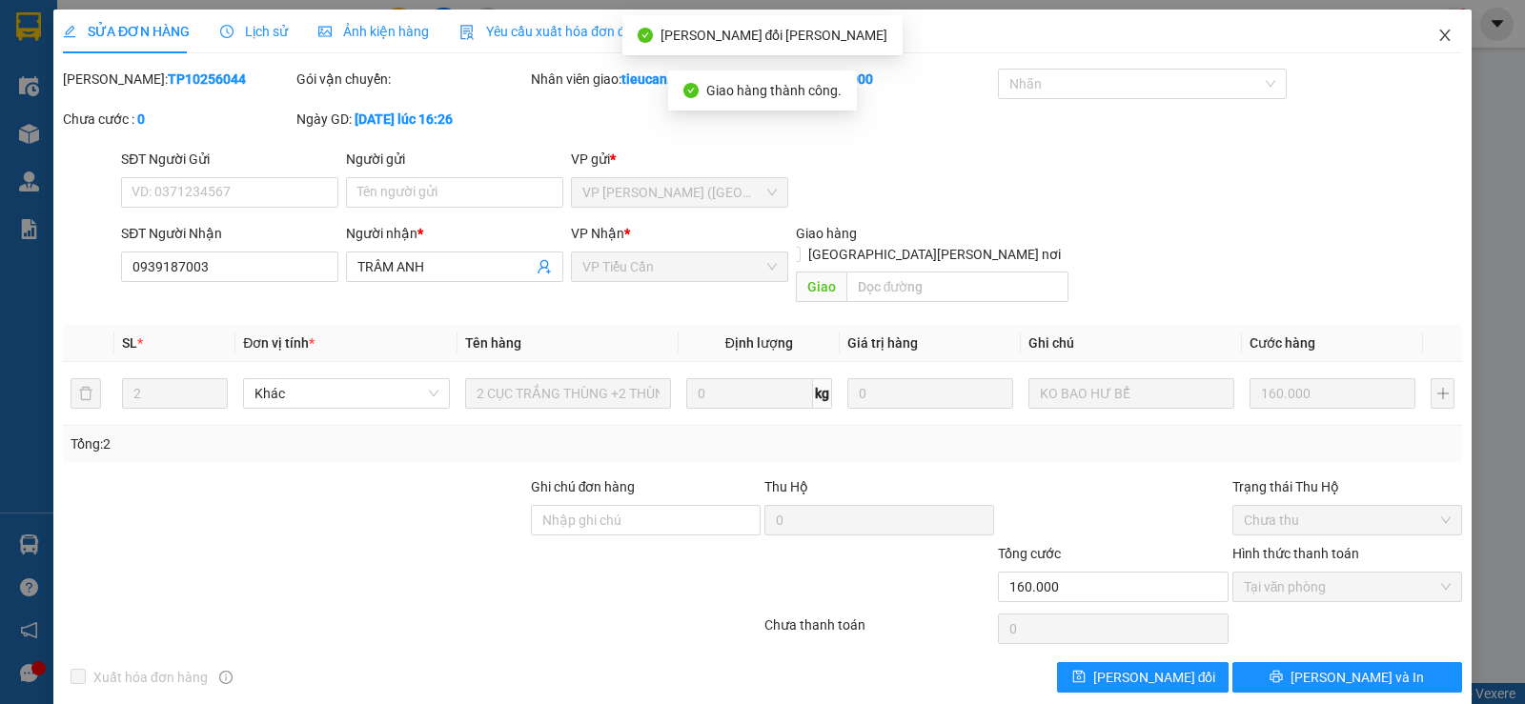
click at [1437, 30] on icon "close" at bounding box center [1444, 35] width 15 height 15
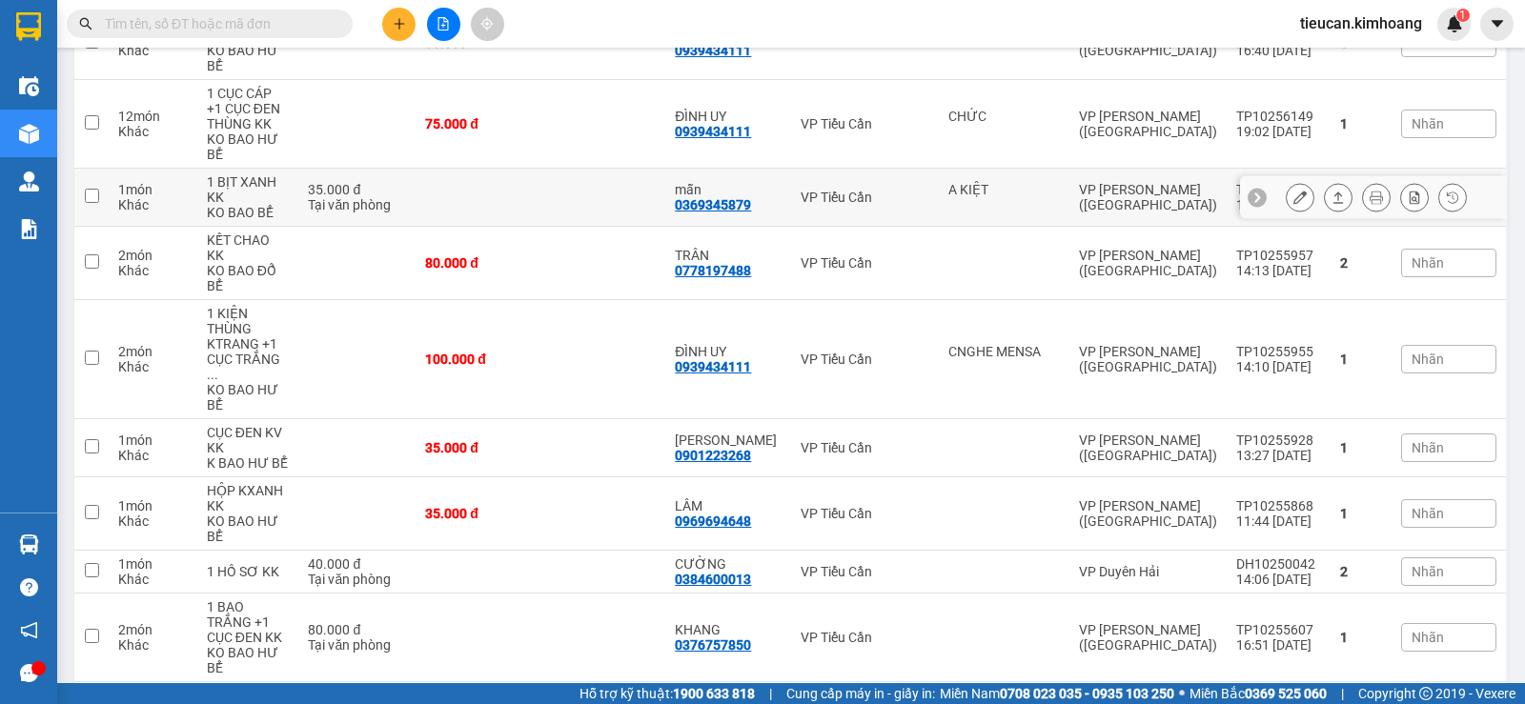
scroll to position [195, 0]
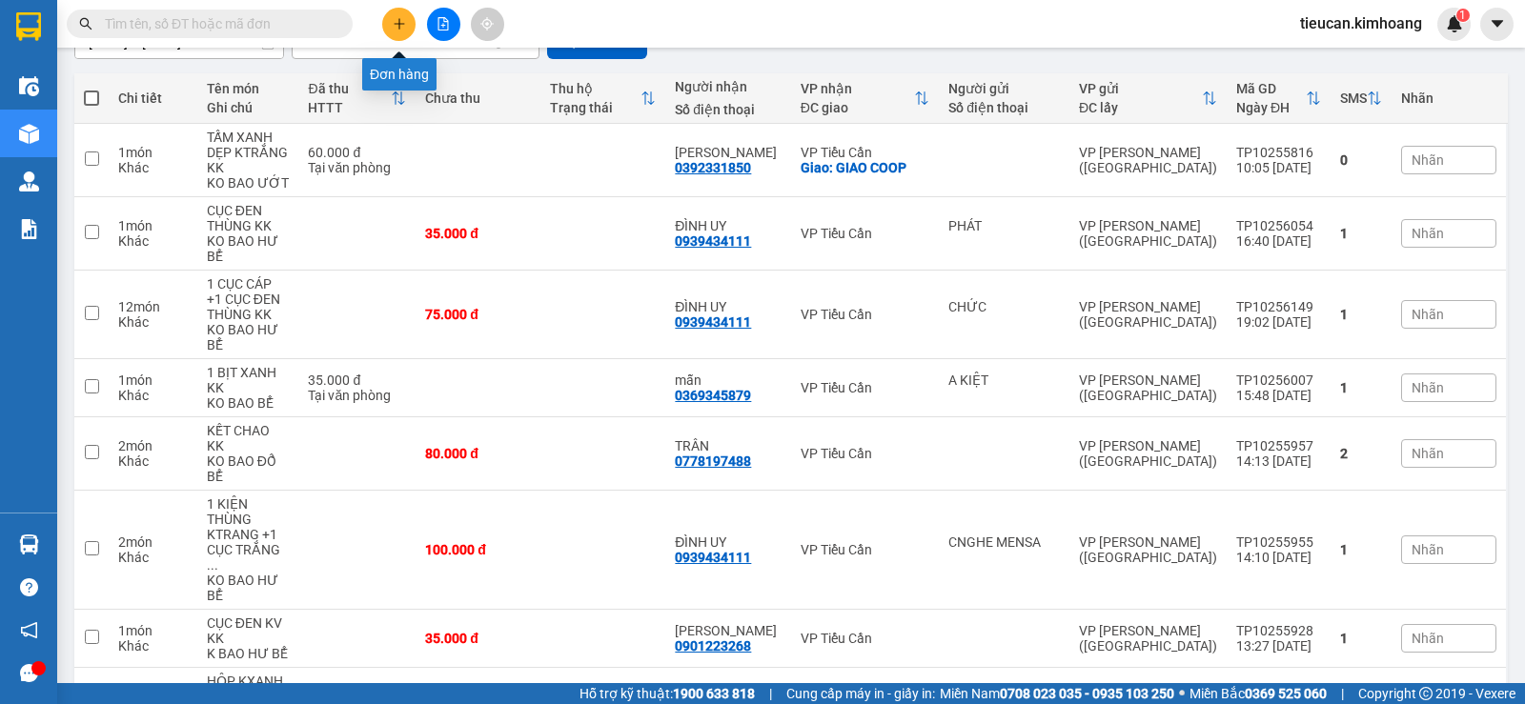
click at [383, 22] on button at bounding box center [398, 24] width 33 height 33
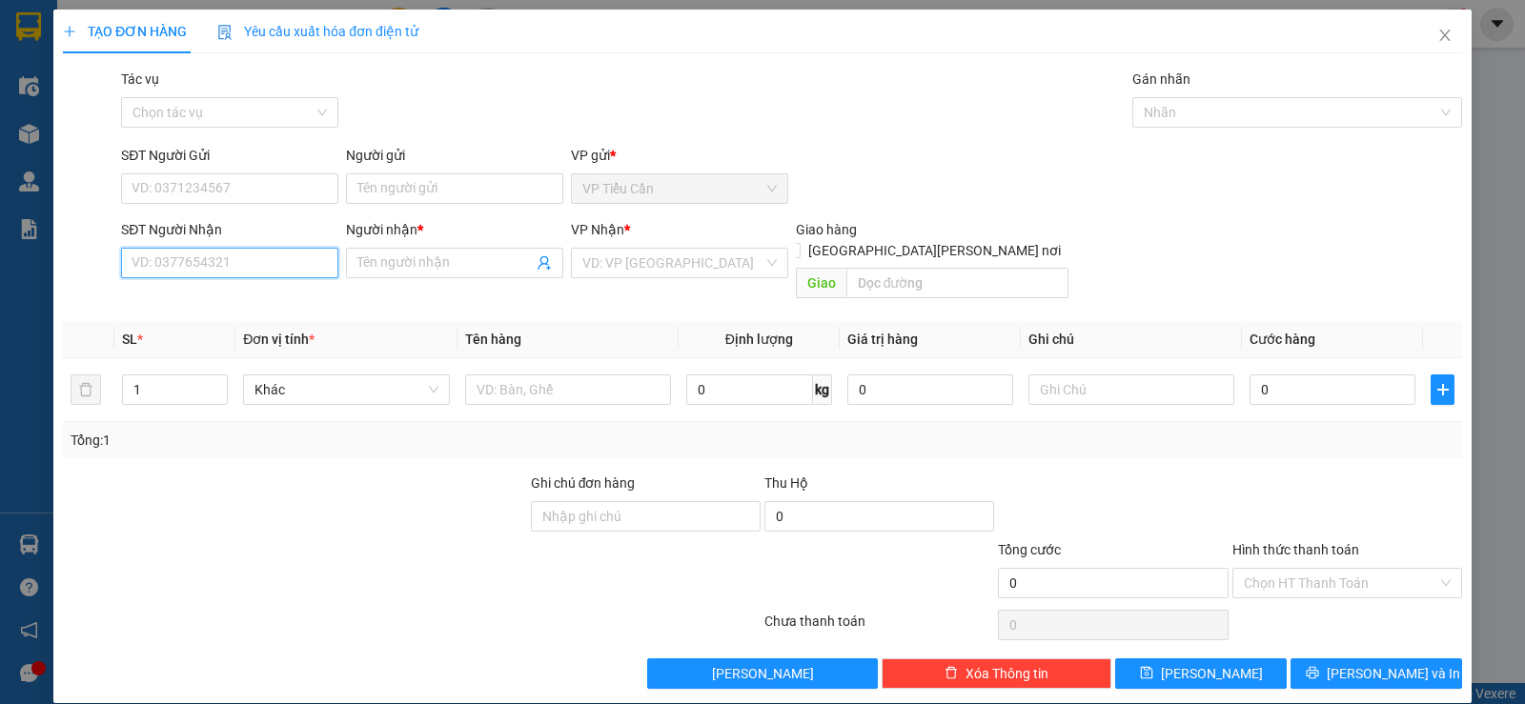
click at [244, 273] on input "SĐT Người Nhận" at bounding box center [229, 263] width 217 height 30
click at [244, 288] on div "0938821796 - thiên ân" at bounding box center [227, 301] width 215 height 30
type input "0938821796"
type input "[DEMOGRAPHIC_DATA]"
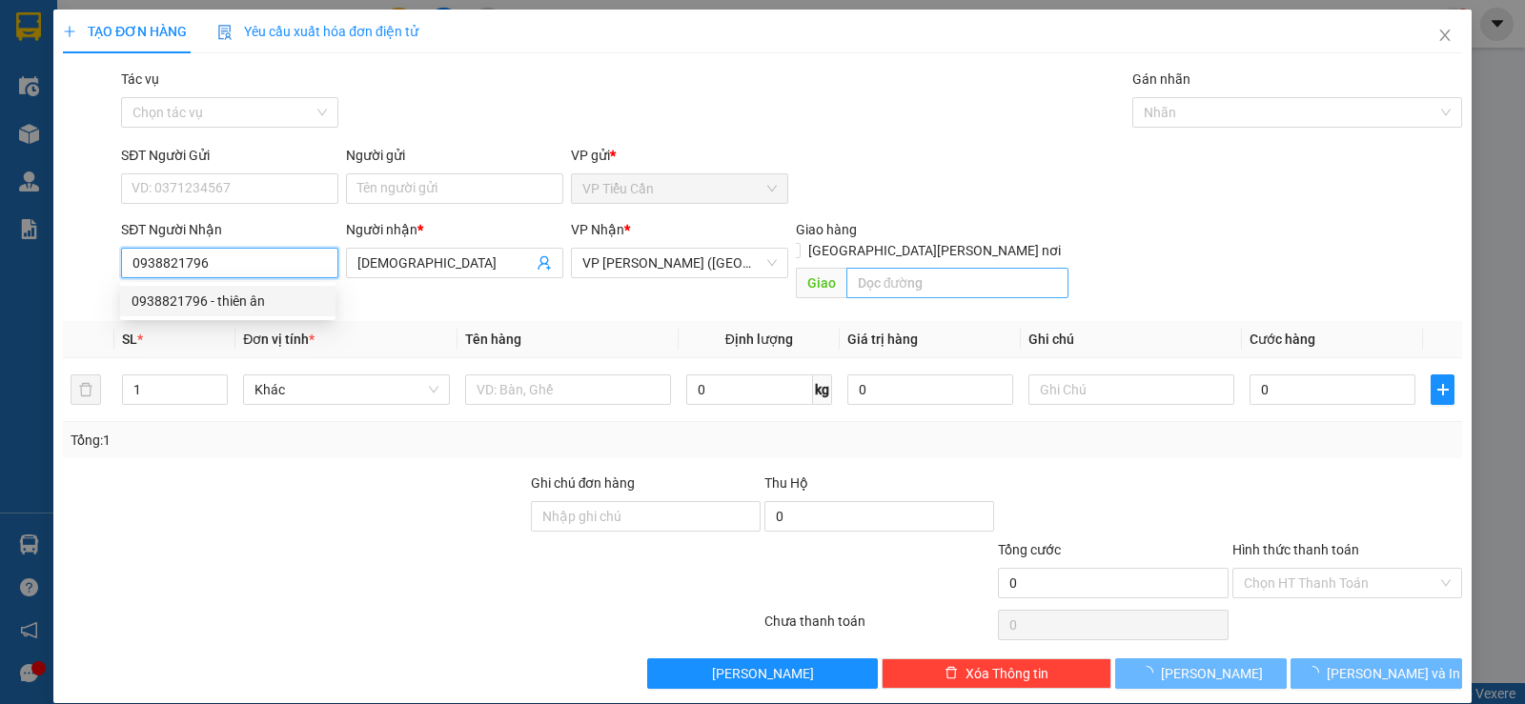
type input "35.000"
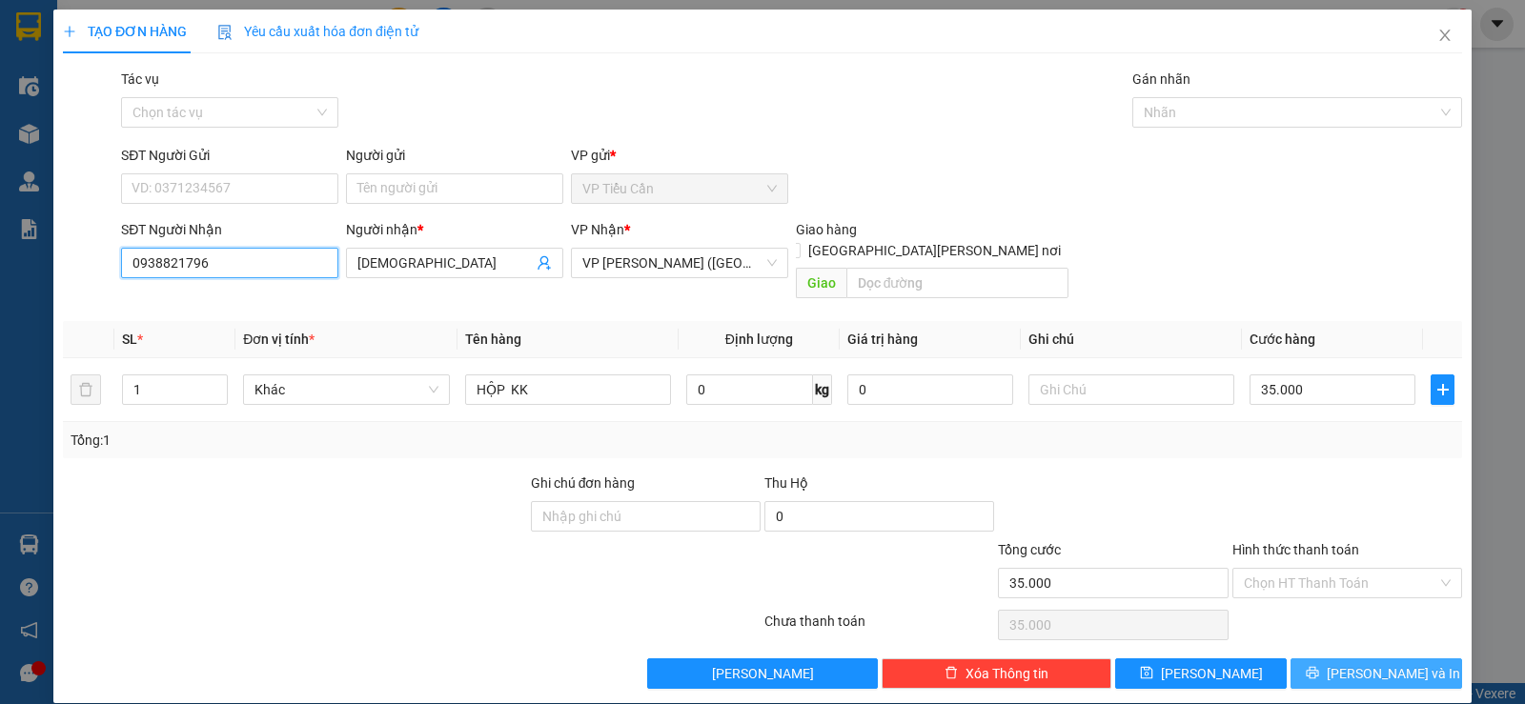
type input "0938821796"
drag, startPoint x: 1331, startPoint y: 660, endPoint x: 1206, endPoint y: 541, distance: 172.5
click at [1319, 666] on span "printer" at bounding box center [1311, 673] width 13 height 15
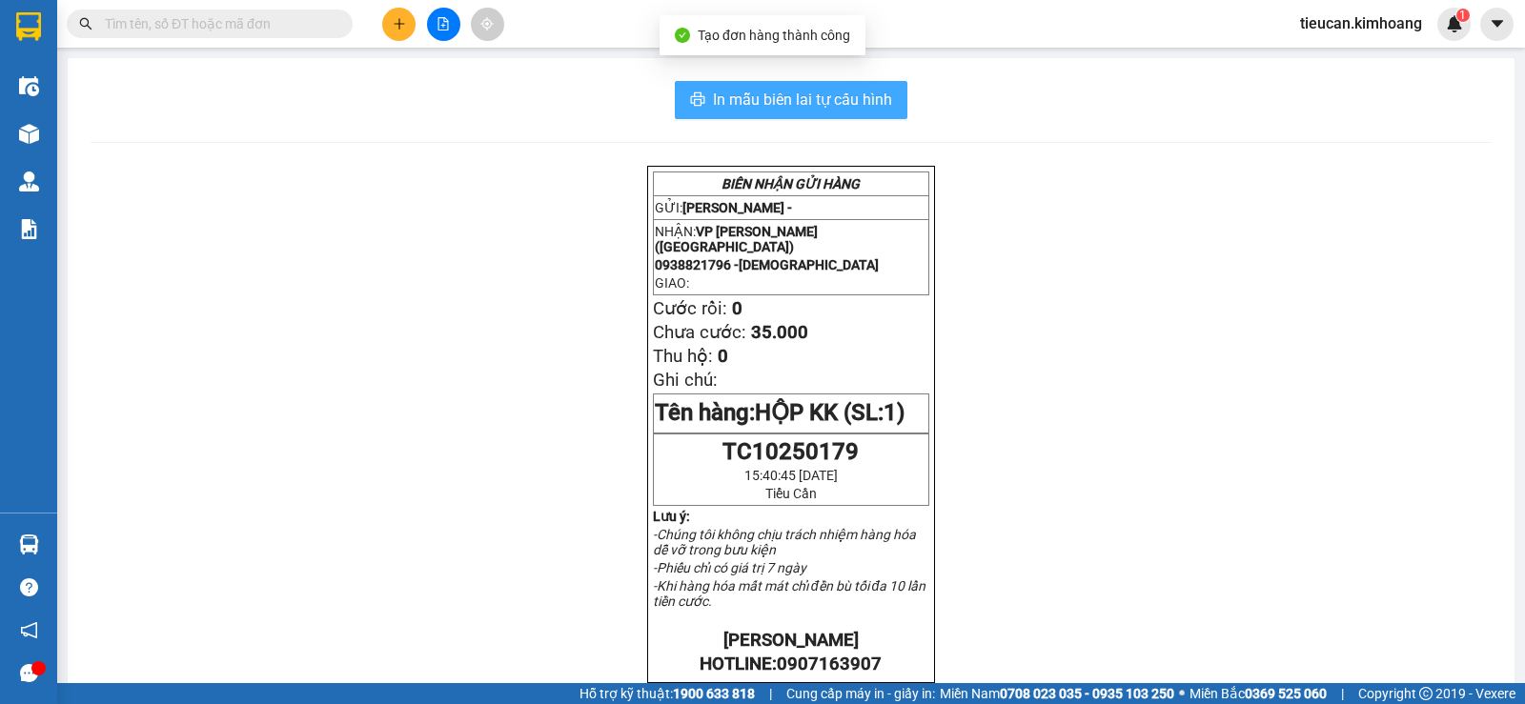
drag, startPoint x: 855, startPoint y: 111, endPoint x: 870, endPoint y: 231, distance: 121.0
click at [853, 113] on button "In mẫu biên lai tự cấu hình" at bounding box center [791, 100] width 232 height 38
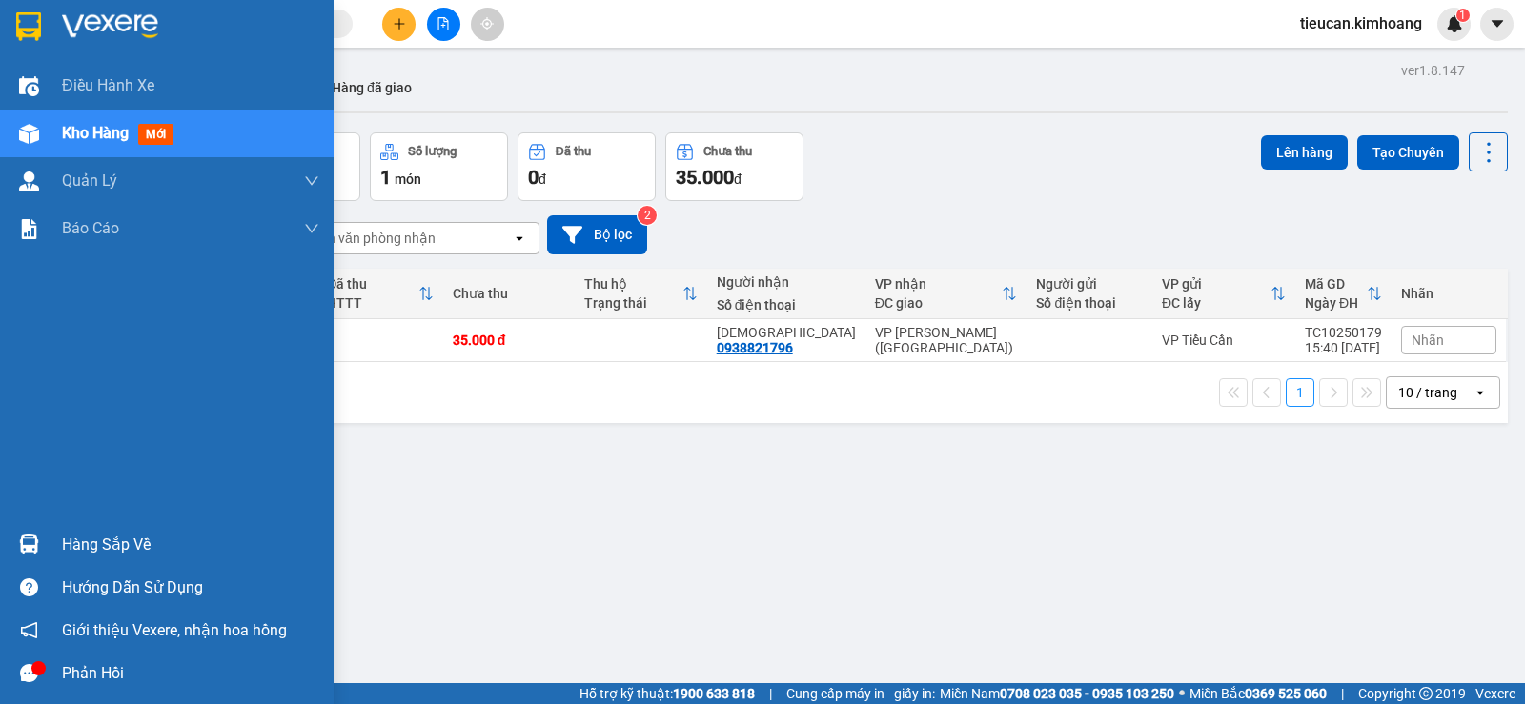
click at [134, 540] on div "Hàng sắp về" at bounding box center [190, 545] width 257 height 29
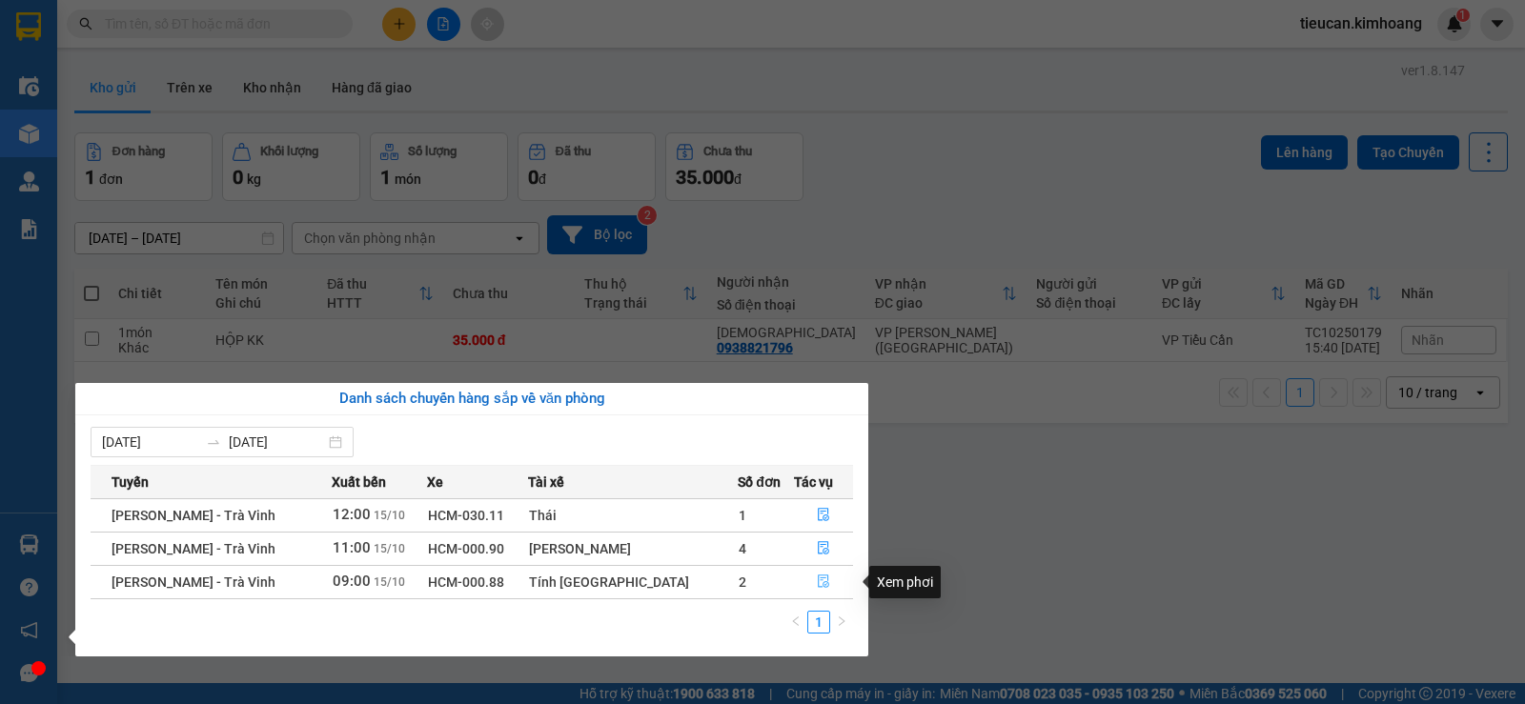
click at [818, 576] on icon "file-done" at bounding box center [823, 581] width 13 height 13
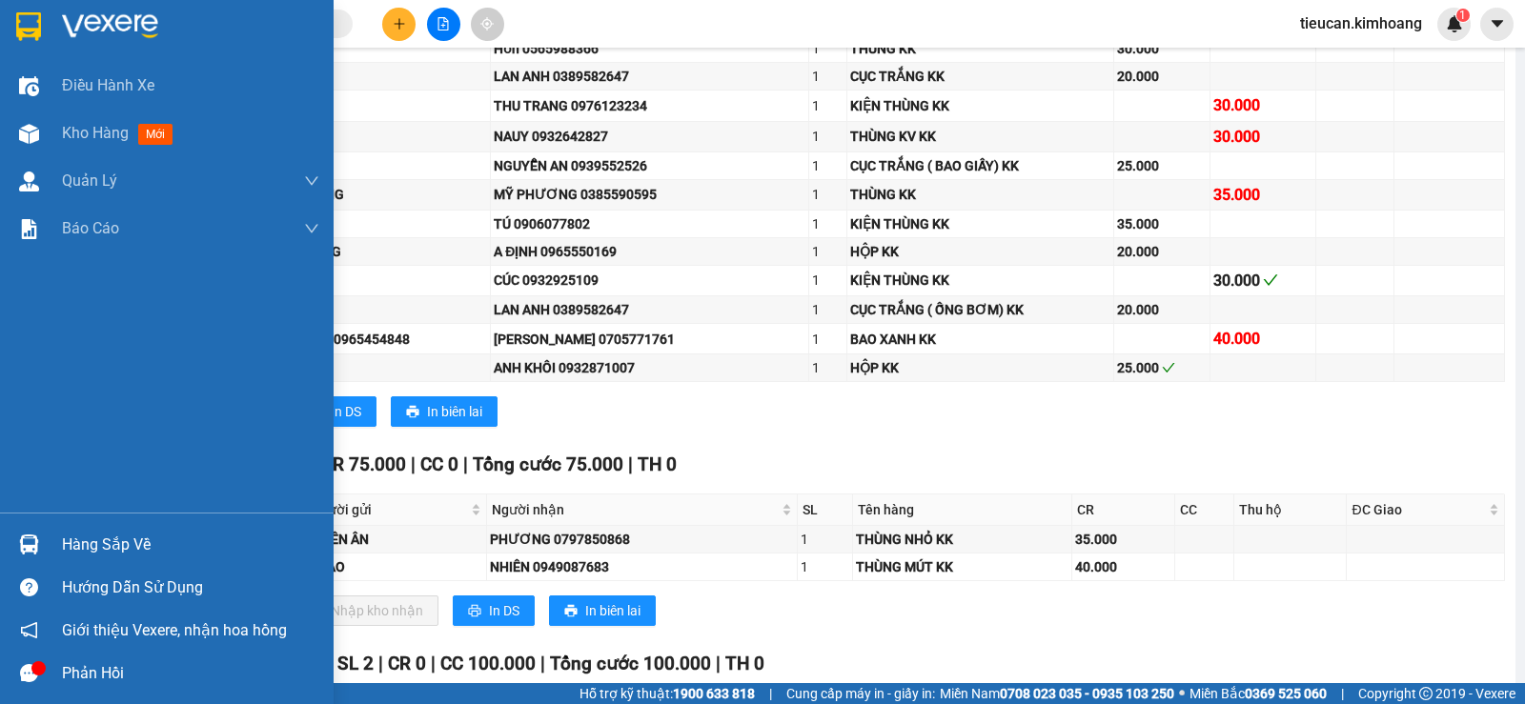
scroll to position [762, 0]
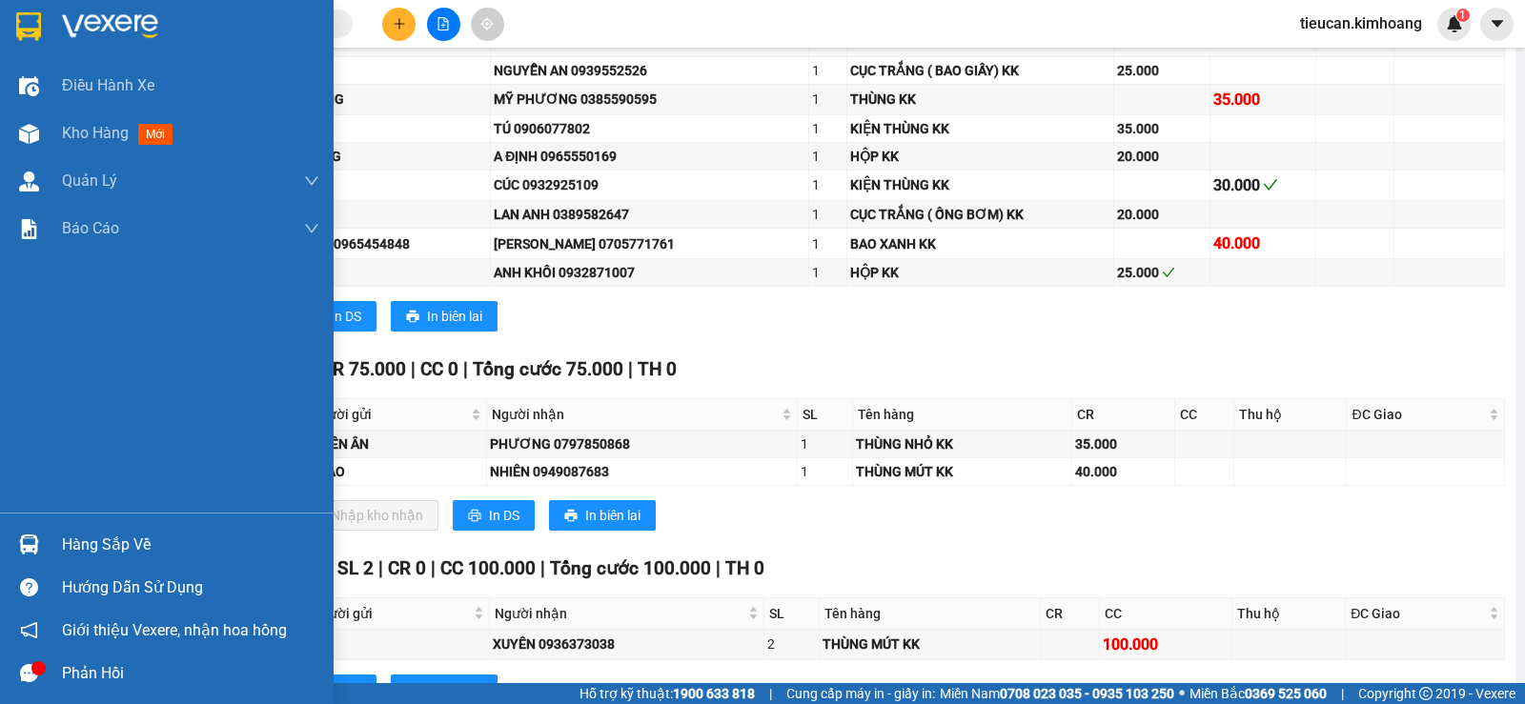
click at [126, 533] on div "Hàng sắp về" at bounding box center [190, 545] width 257 height 29
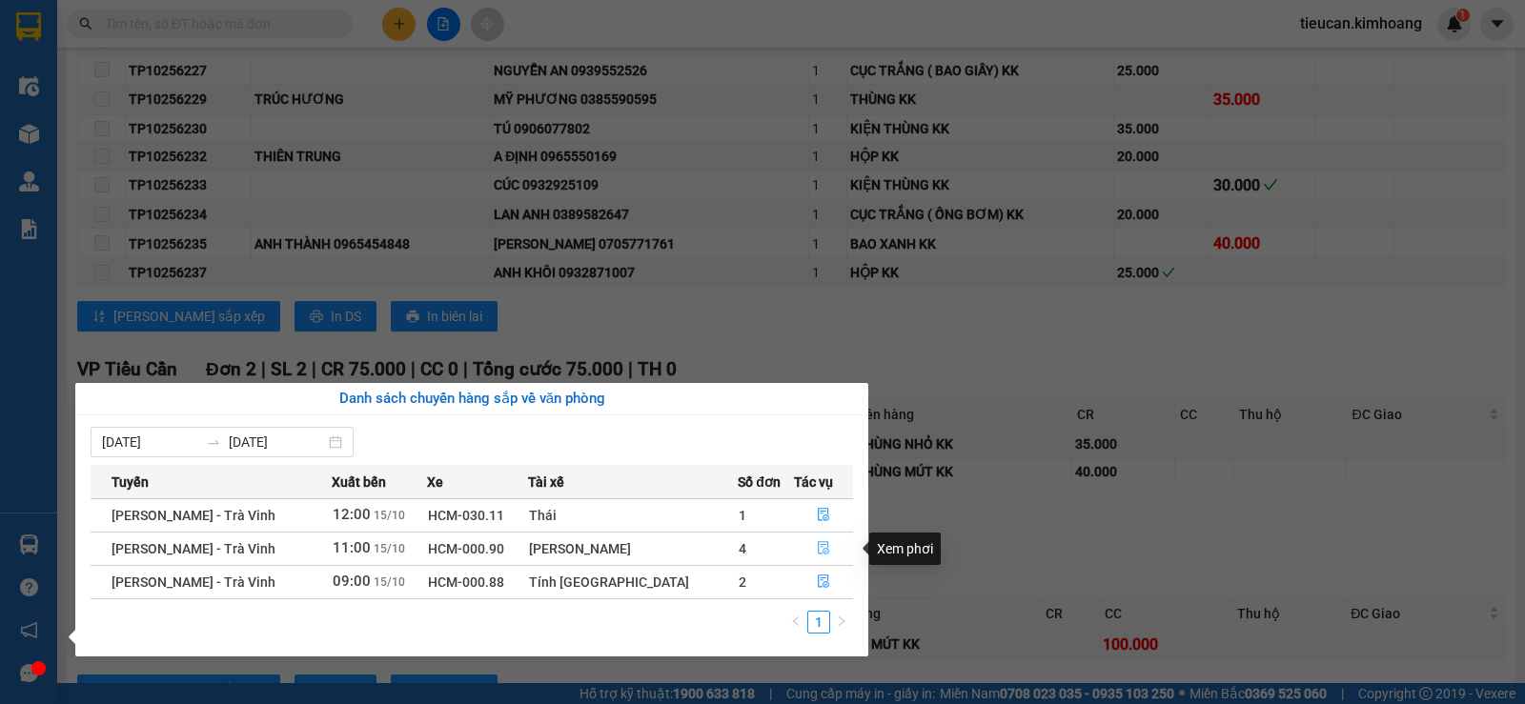
click at [818, 541] on icon "file-done" at bounding box center [823, 547] width 13 height 13
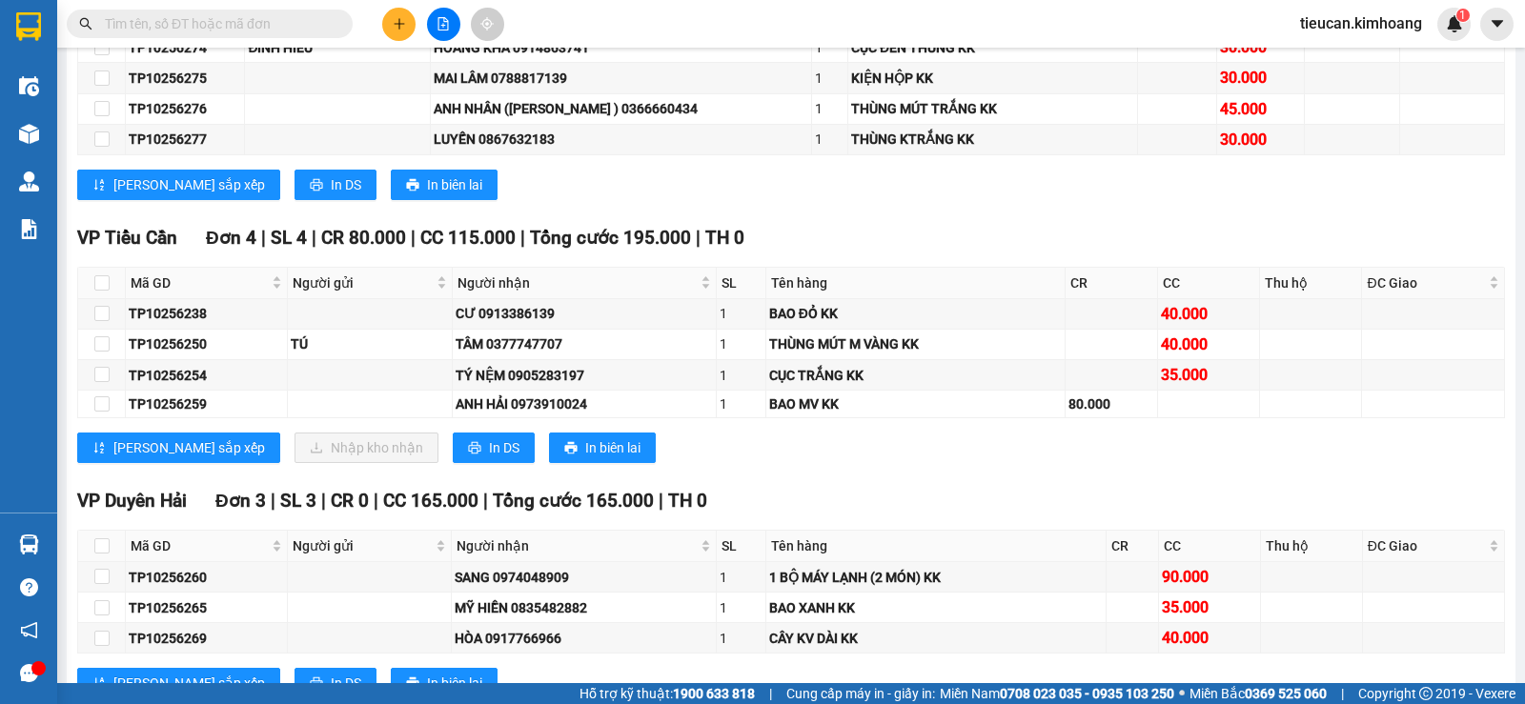
scroll to position [1491, 0]
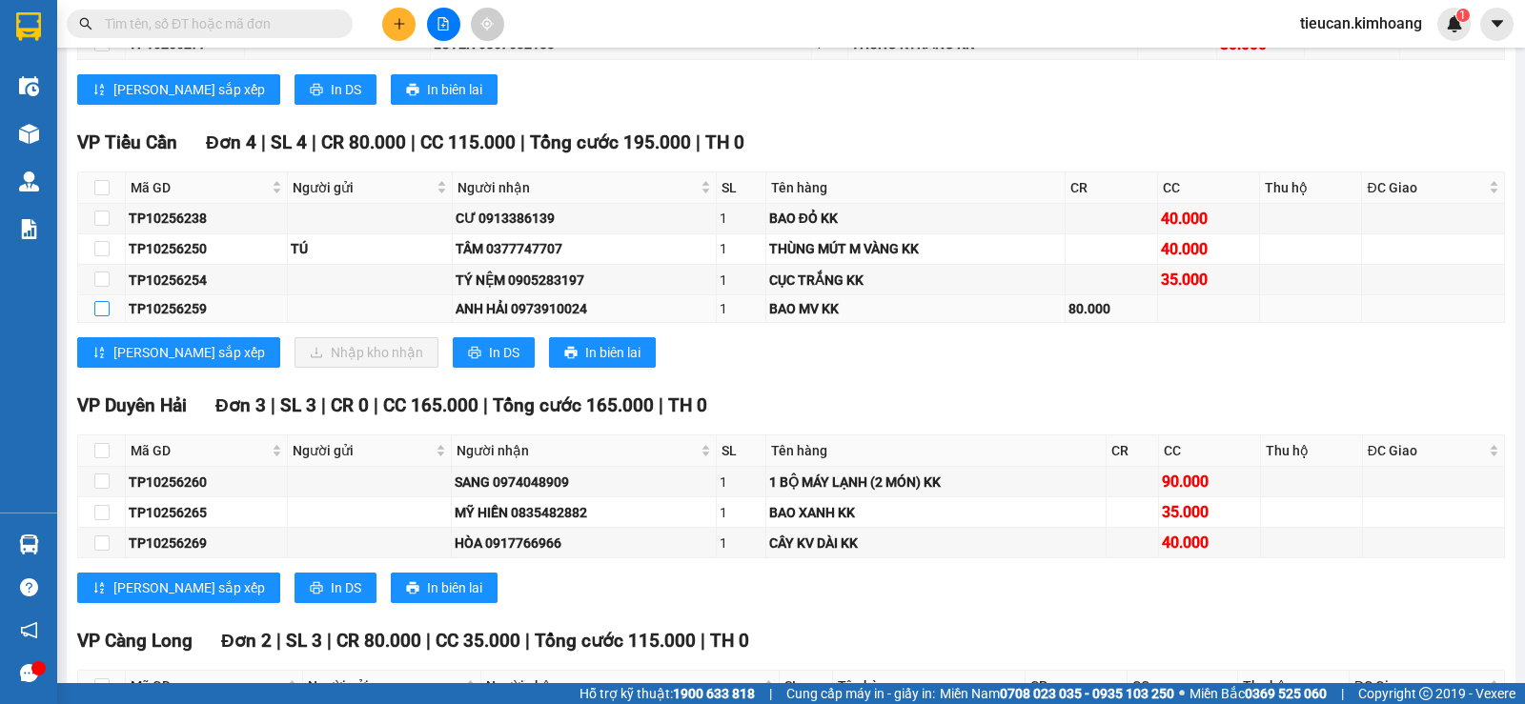
click at [101, 316] on input "checkbox" at bounding box center [101, 308] width 15 height 15
checkbox input "true"
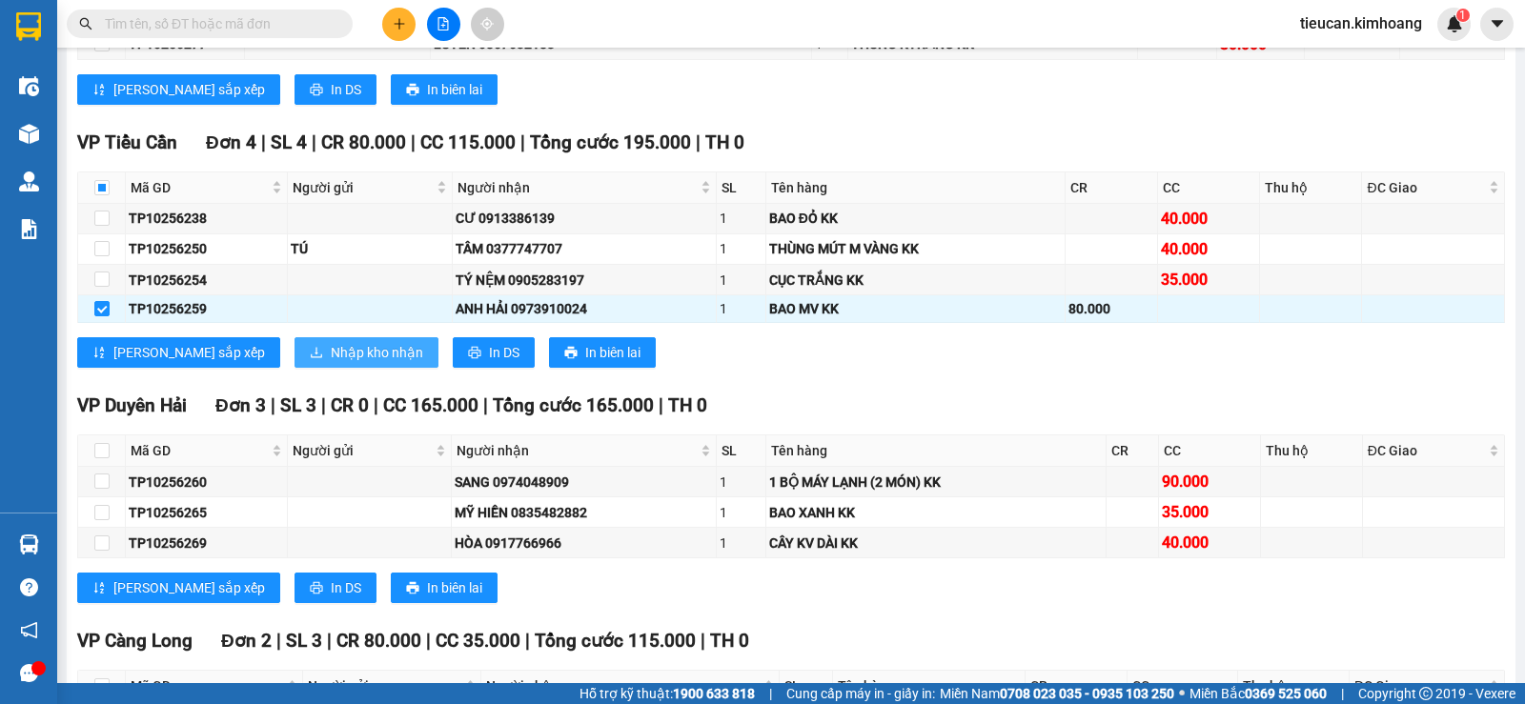
click at [331, 363] on span "Nhập kho nhận" at bounding box center [377, 352] width 92 height 21
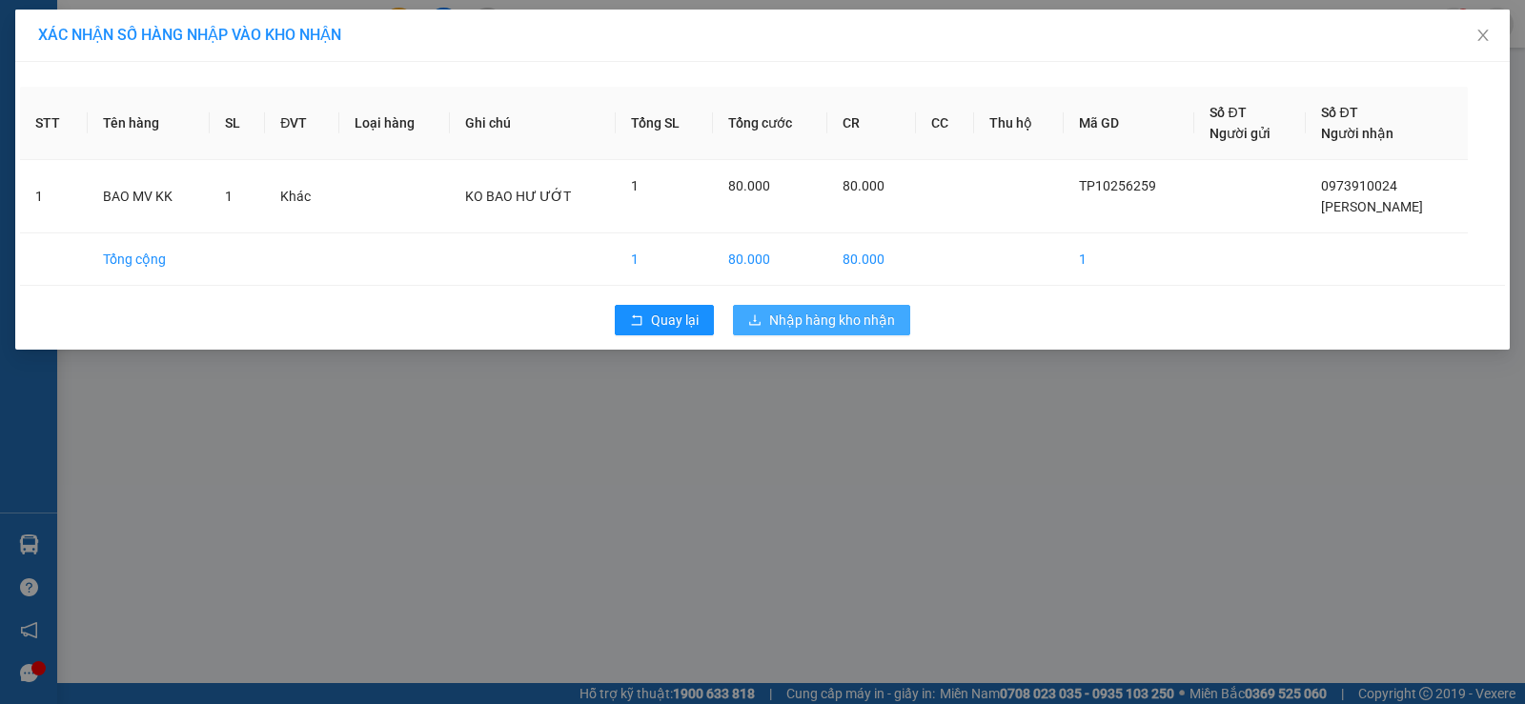
click at [814, 320] on span "Nhập hàng kho nhận" at bounding box center [832, 320] width 126 height 21
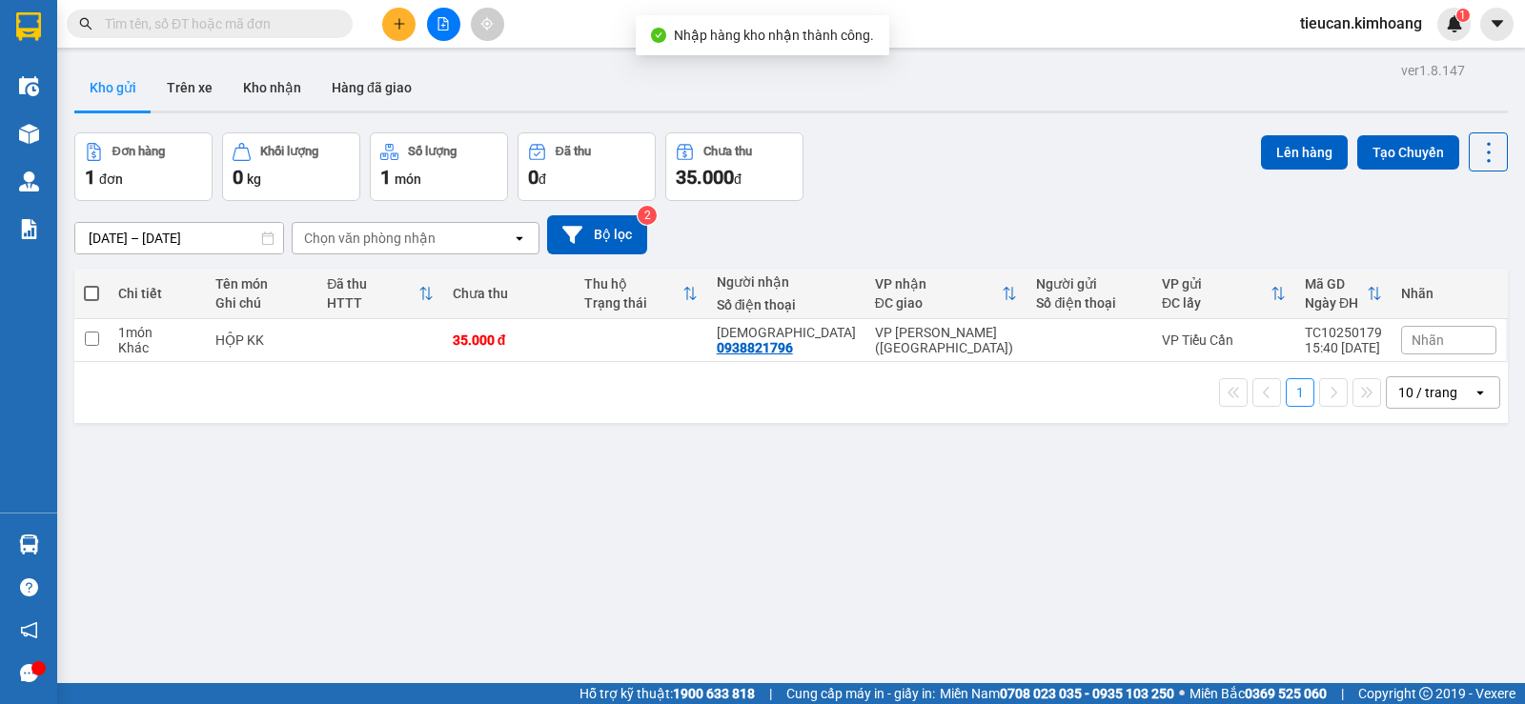
click at [89, 294] on span at bounding box center [91, 293] width 15 height 15
click at [91, 284] on input "checkbox" at bounding box center [91, 284] width 0 height 0
checkbox input "true"
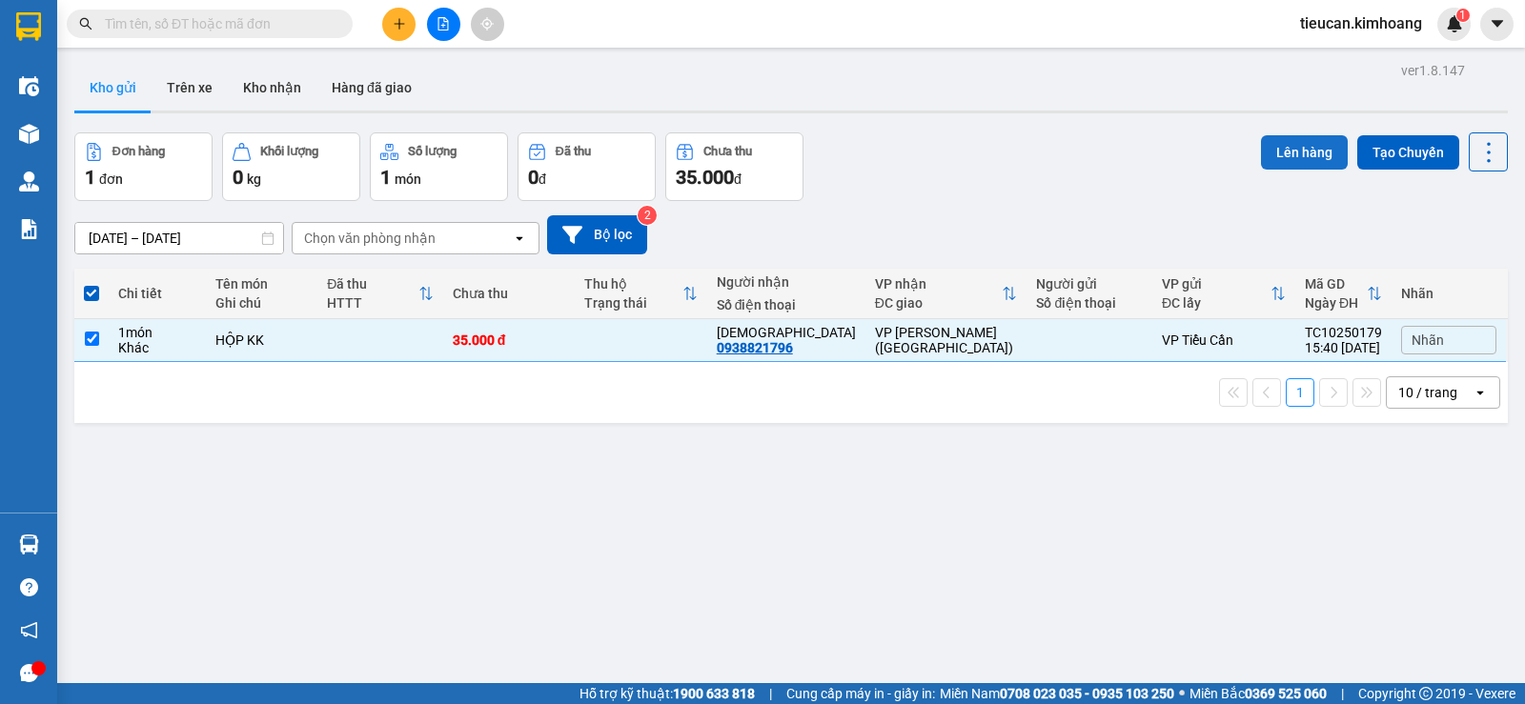
click at [1261, 143] on button "Lên hàng" at bounding box center [1304, 152] width 87 height 34
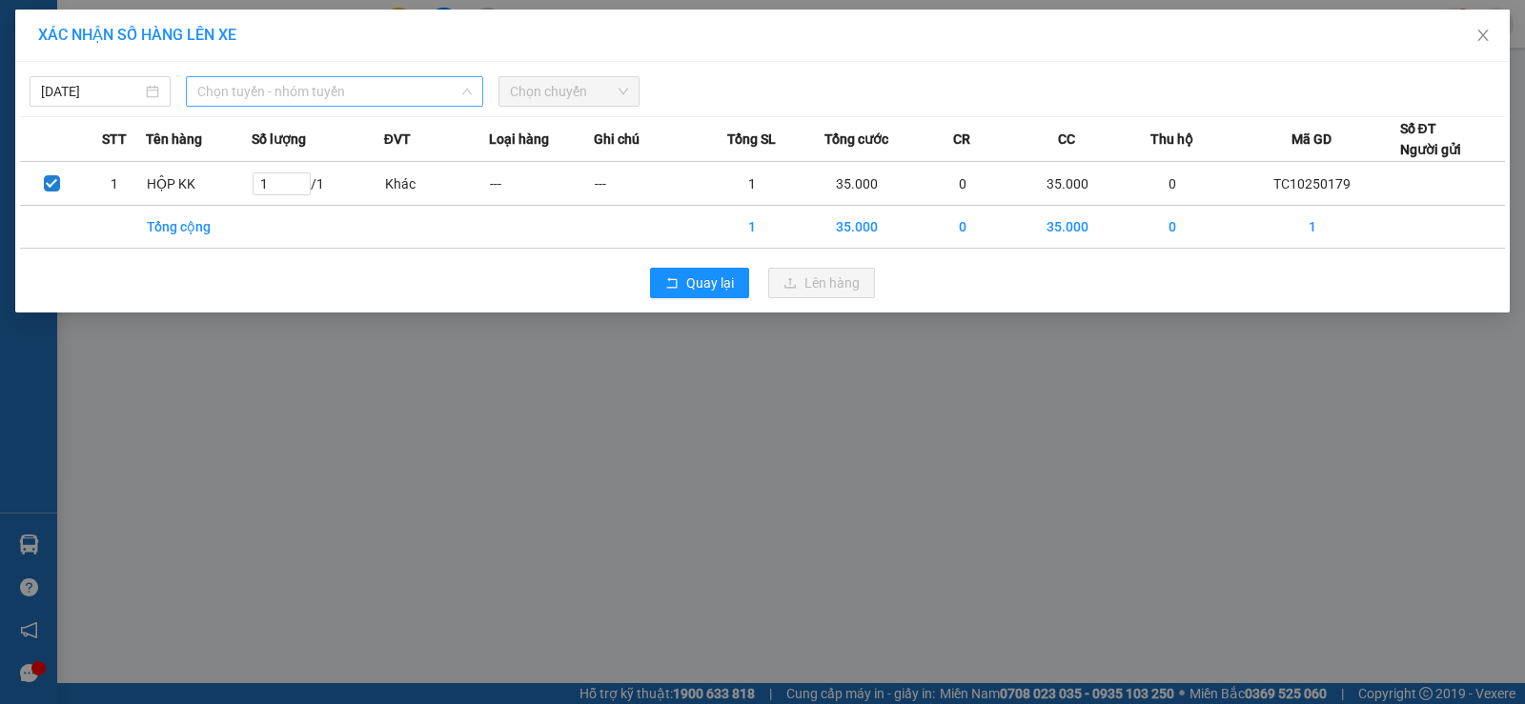
click at [287, 97] on span "Chọn tuyến - nhóm tuyến" at bounding box center [334, 91] width 274 height 29
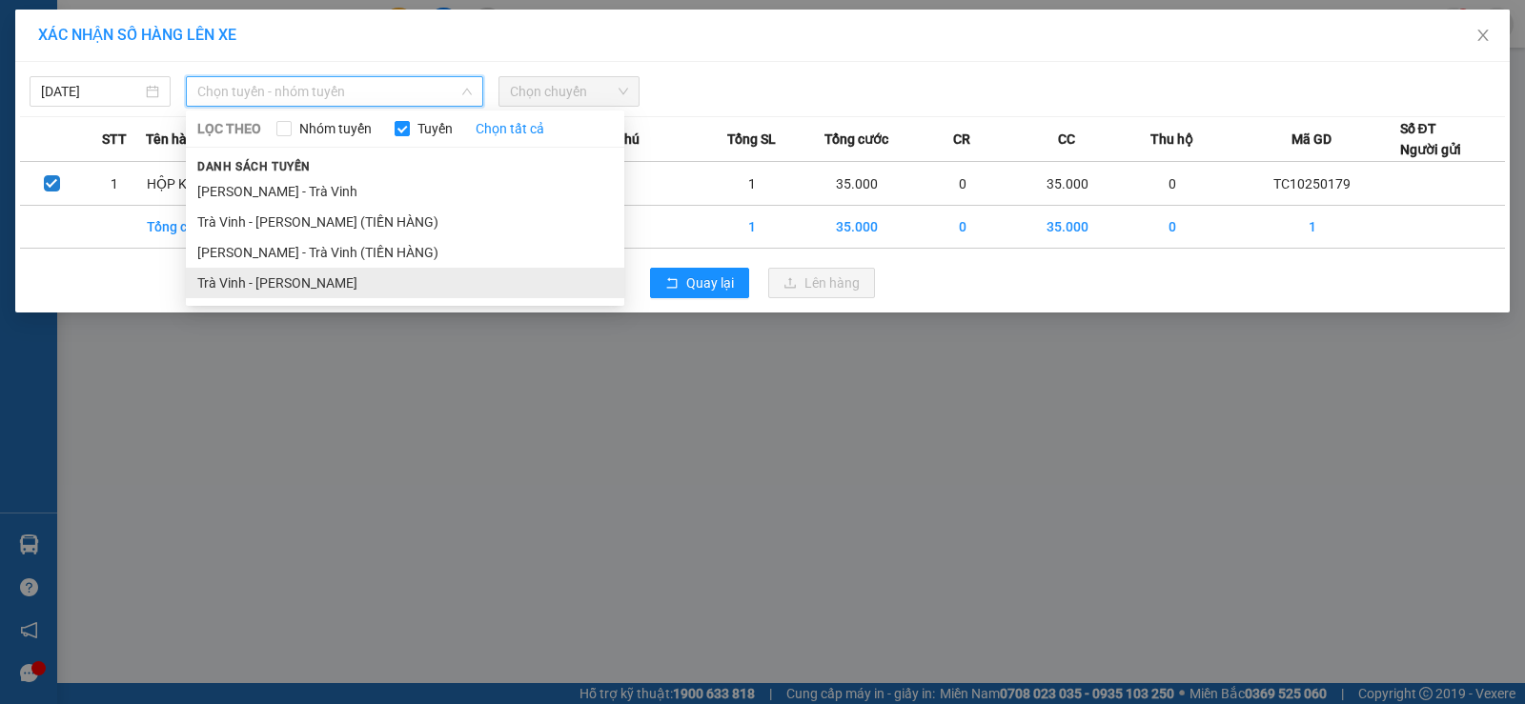
click at [327, 284] on li "Trà Vinh - Hồ Chí Minh" at bounding box center [405, 283] width 438 height 30
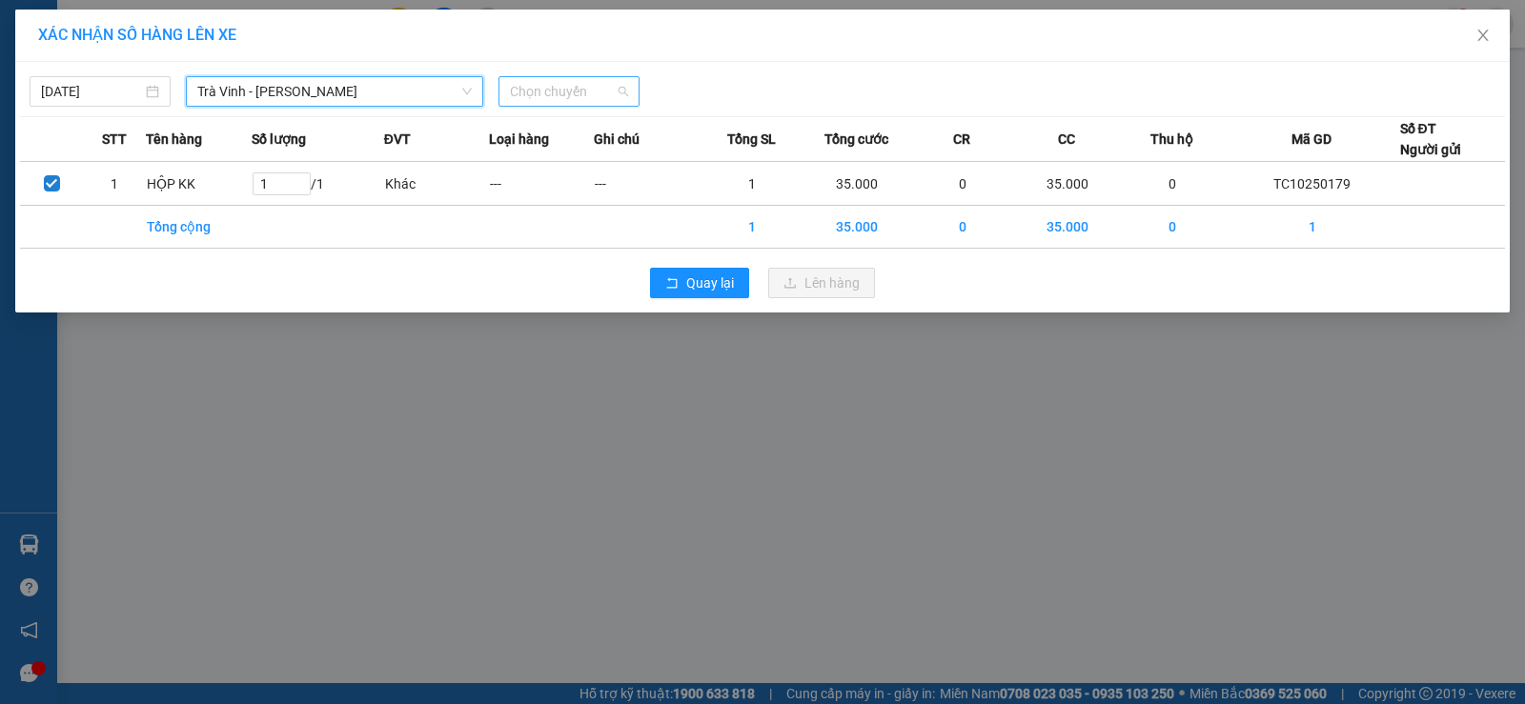
click at [512, 81] on span "Chọn chuyến" at bounding box center [569, 91] width 118 height 29
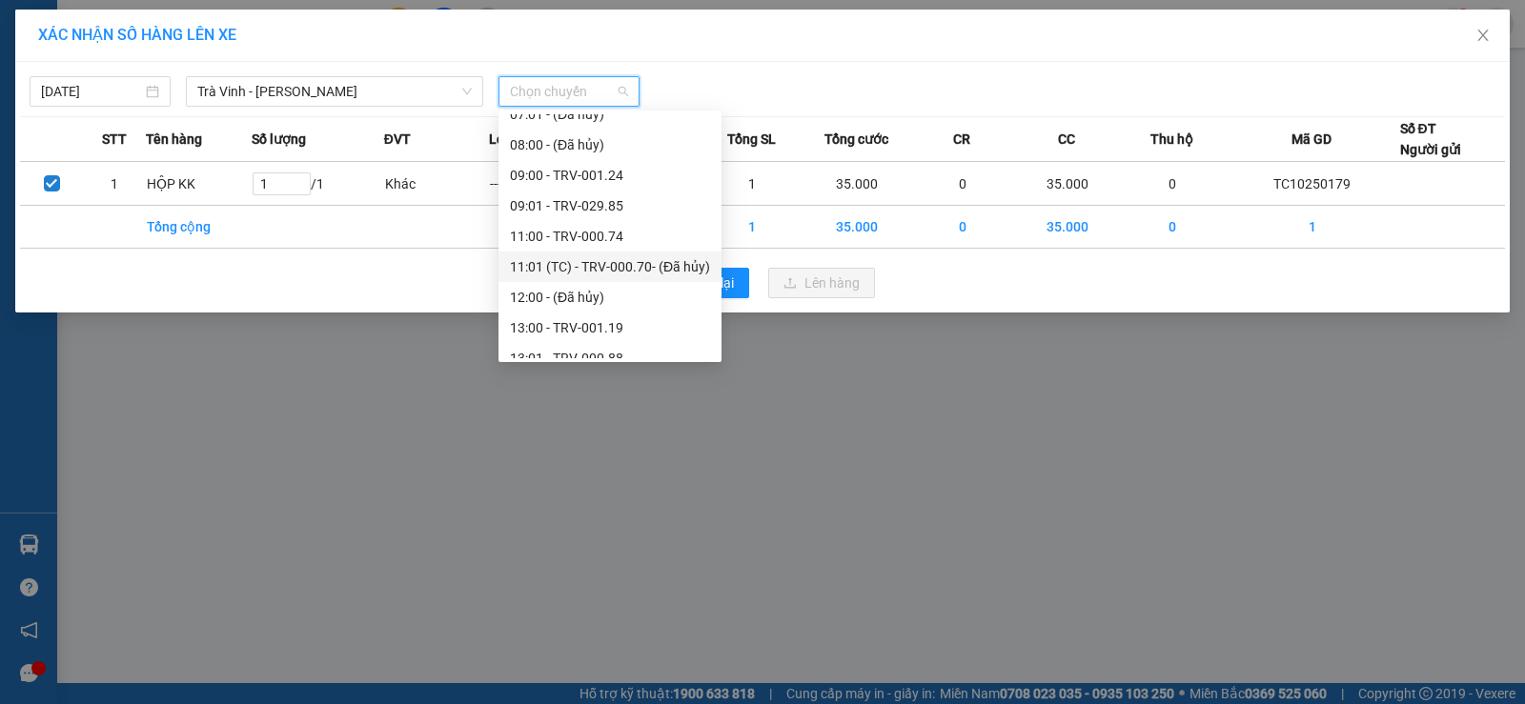
scroll to position [518, 0]
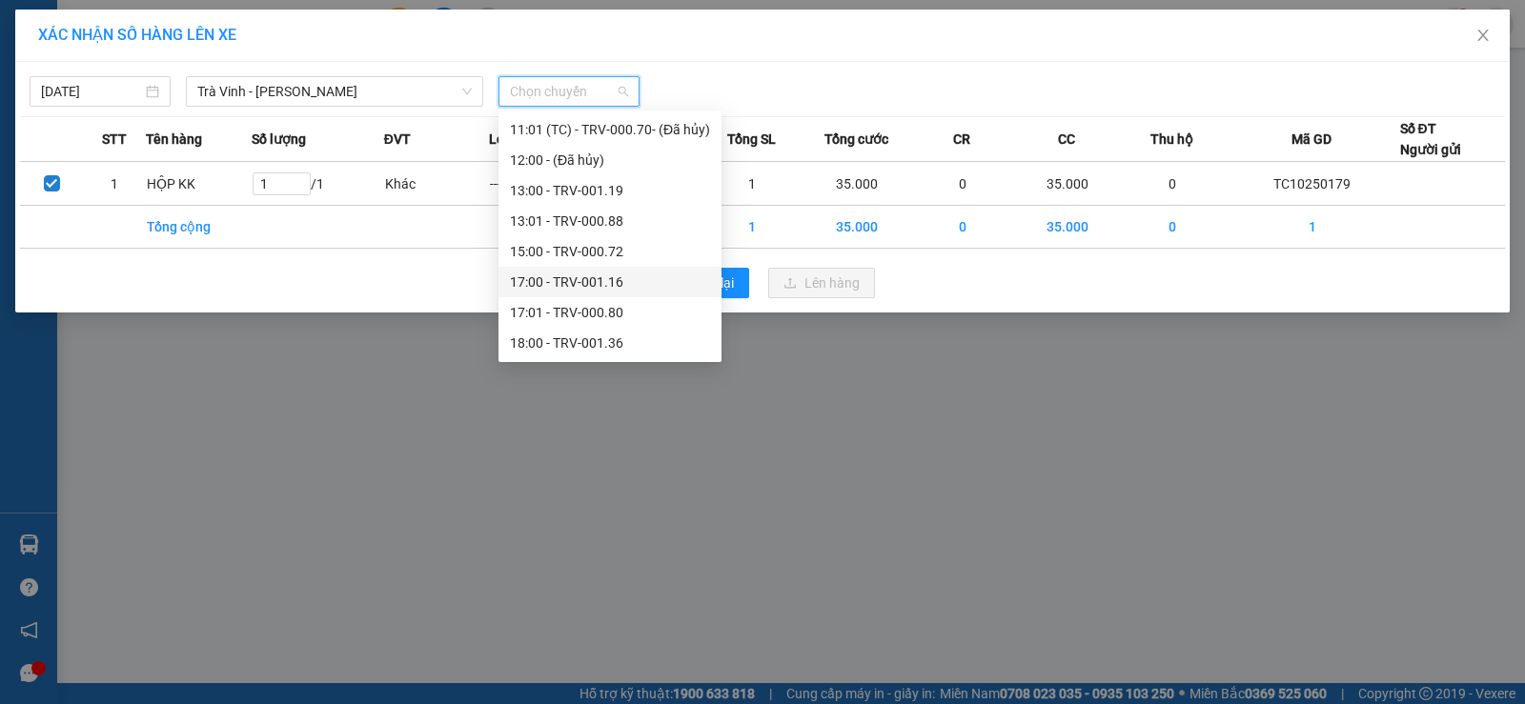
click at [556, 272] on div "17:00 - TRV-001.16" at bounding box center [610, 282] width 200 height 21
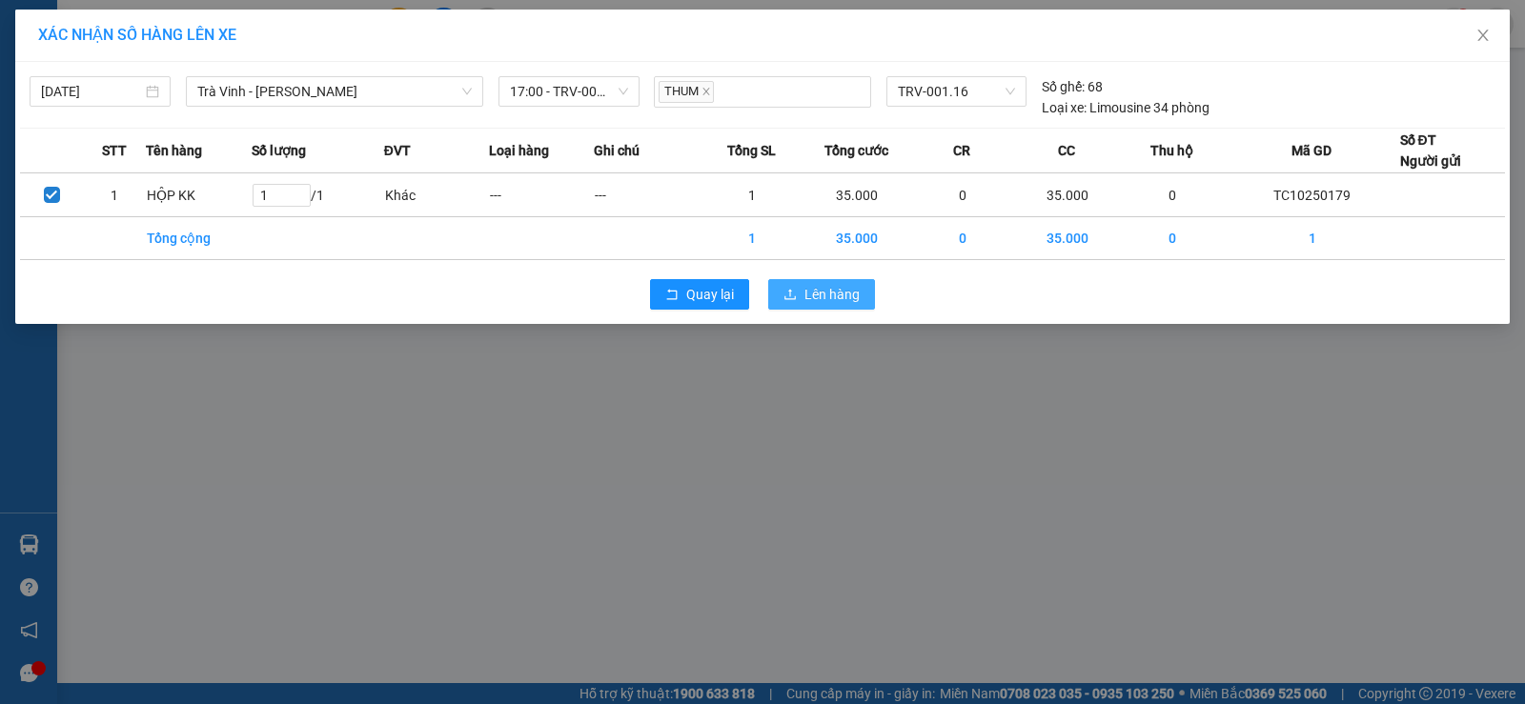
click at [792, 288] on icon "upload" at bounding box center [789, 294] width 13 height 13
